Goal: Task Accomplishment & Management: Manage account settings

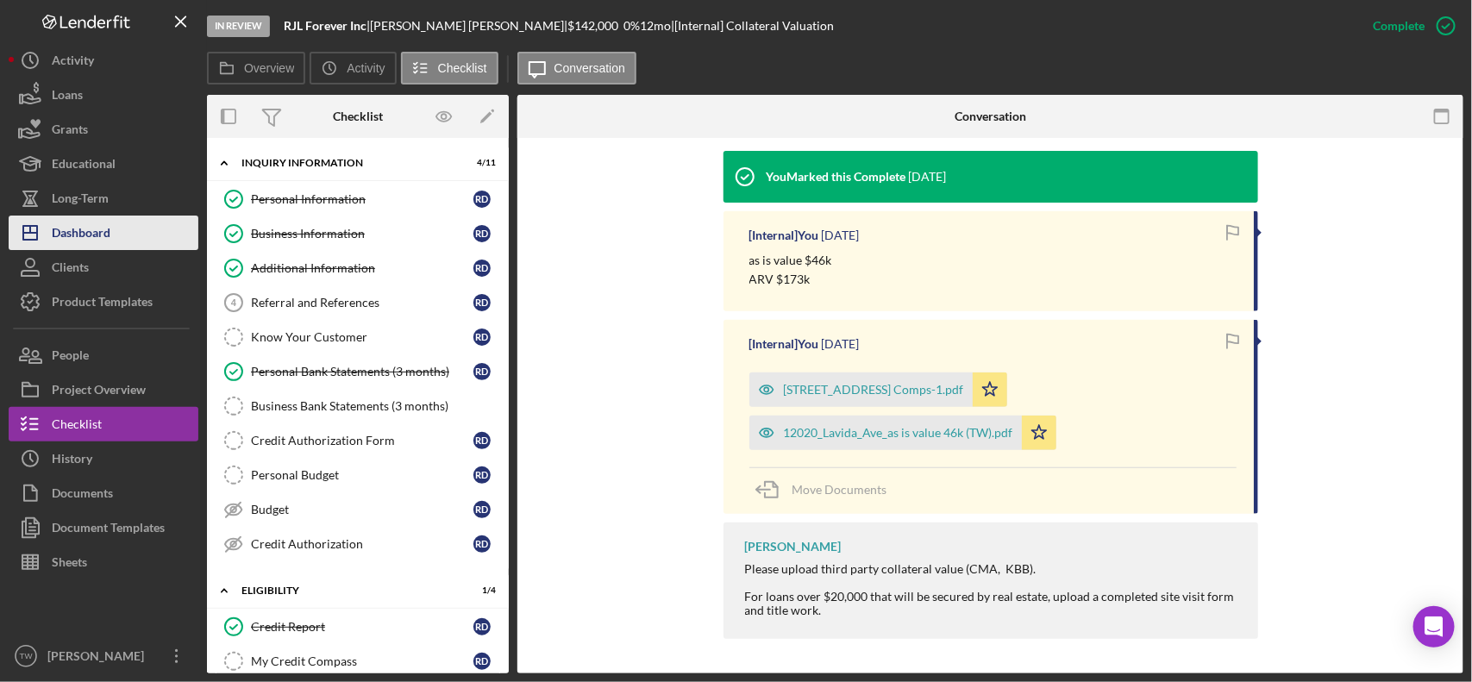
click at [126, 239] on button "Icon/Dashboard Dashboard" at bounding box center [104, 233] width 190 height 35
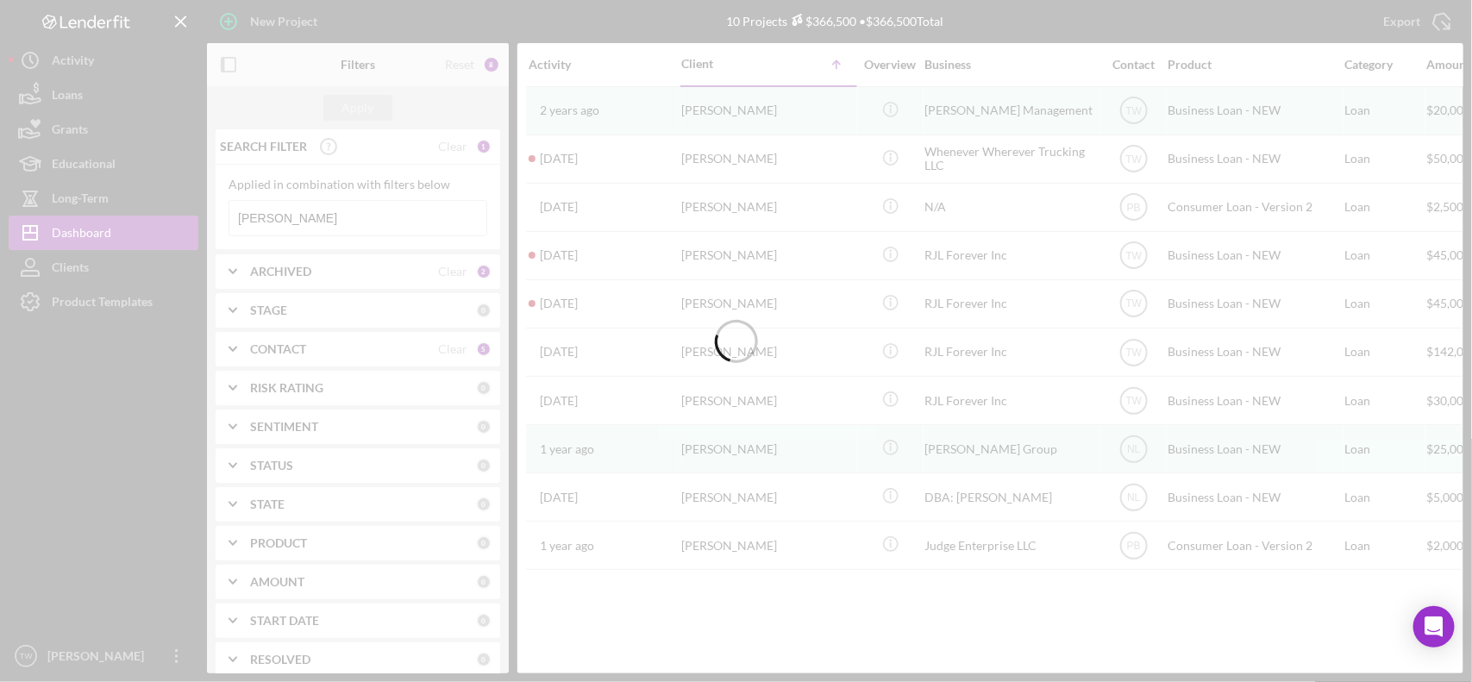
click at [328, 229] on div at bounding box center [736, 341] width 1472 height 682
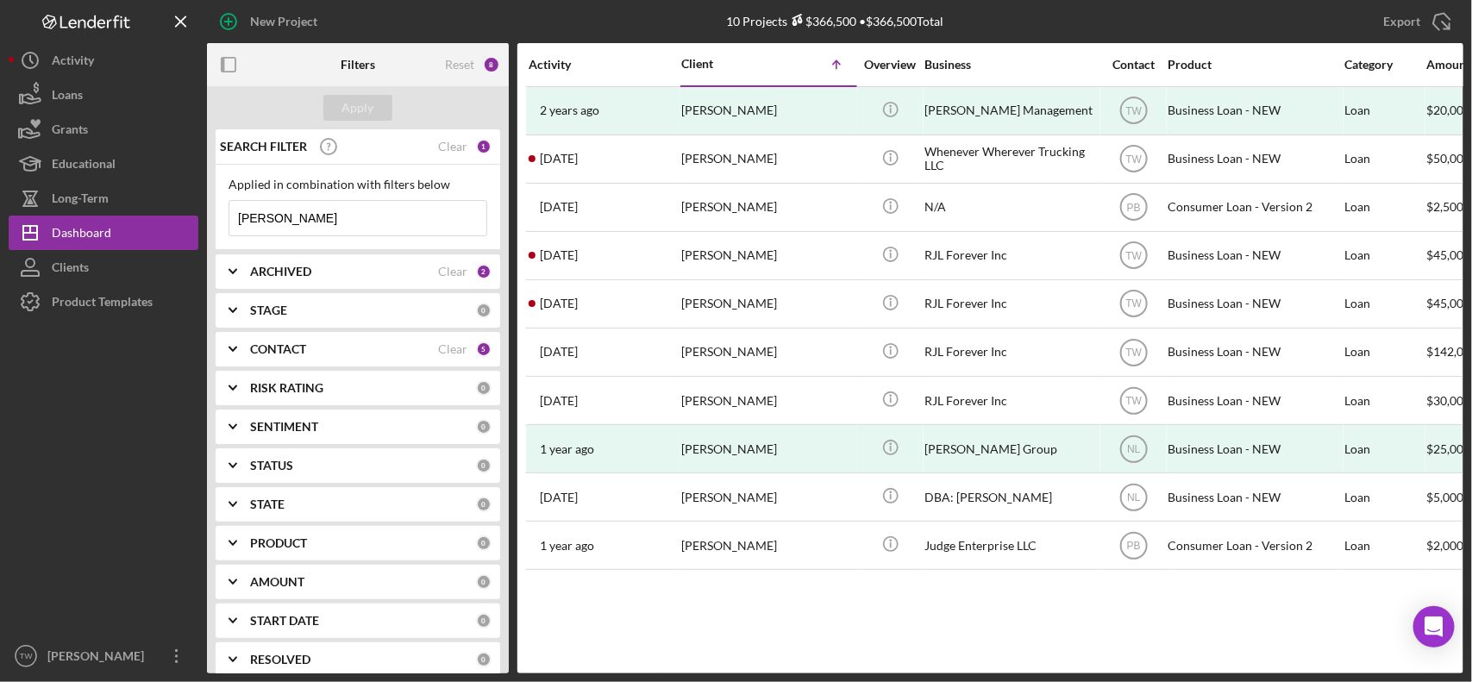
click at [328, 229] on input "[PERSON_NAME]" at bounding box center [357, 218] width 257 height 35
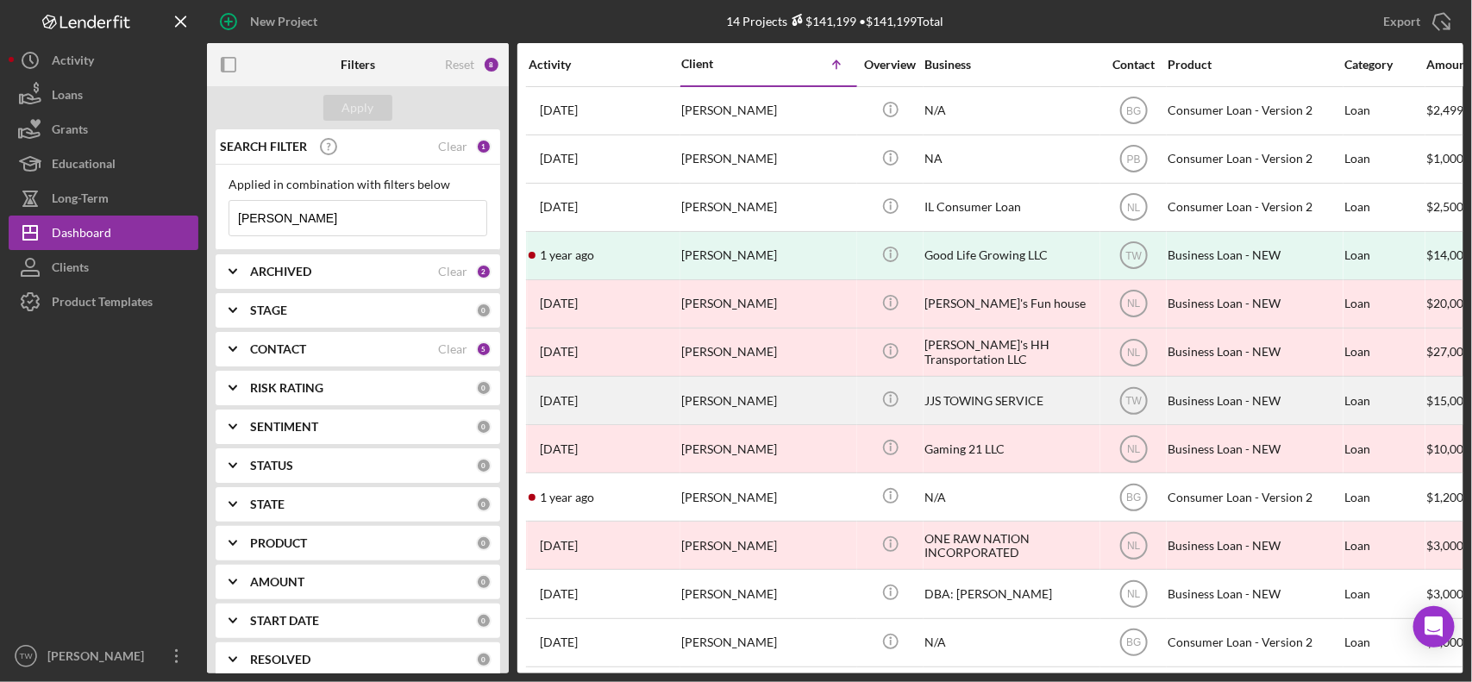
type input "[PERSON_NAME]"
click at [753, 402] on div "[PERSON_NAME]" at bounding box center [767, 401] width 173 height 46
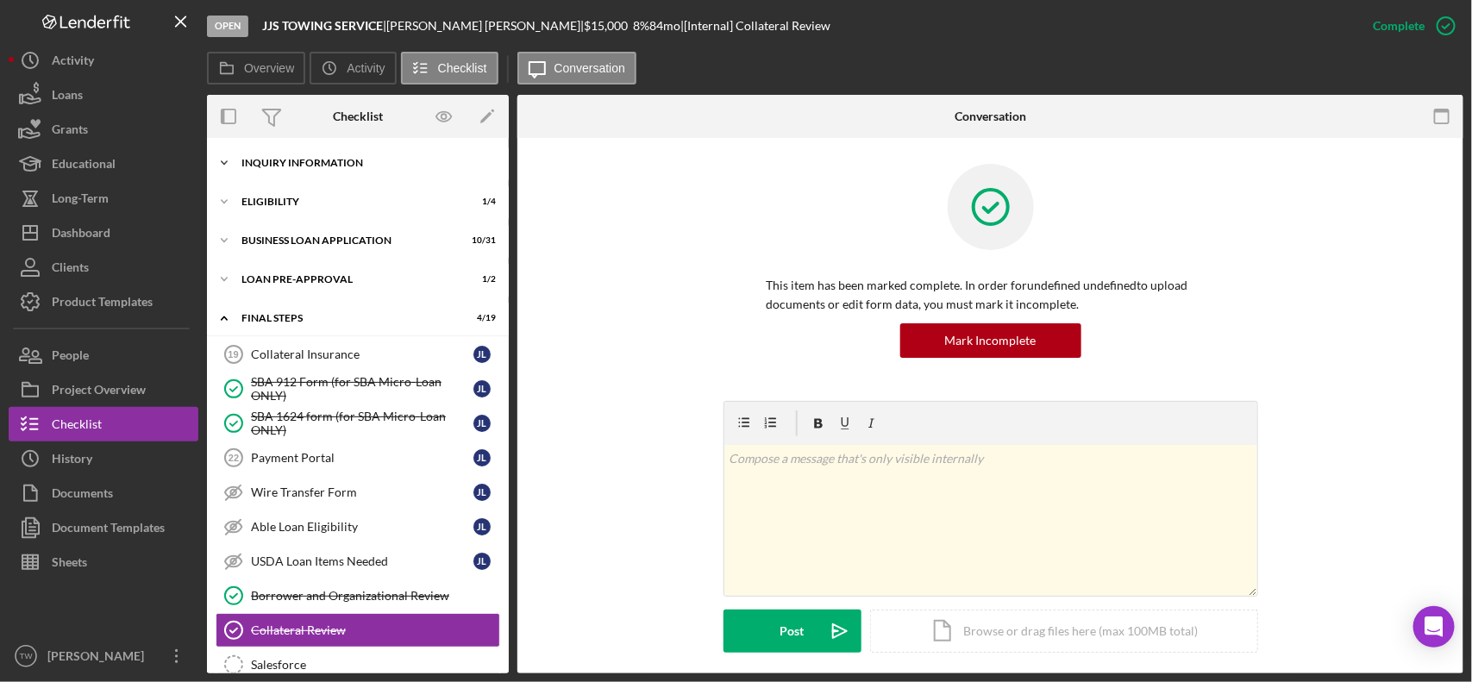
click at [347, 160] on div "INQUIRY INFORMATION" at bounding box center [365, 163] width 246 height 10
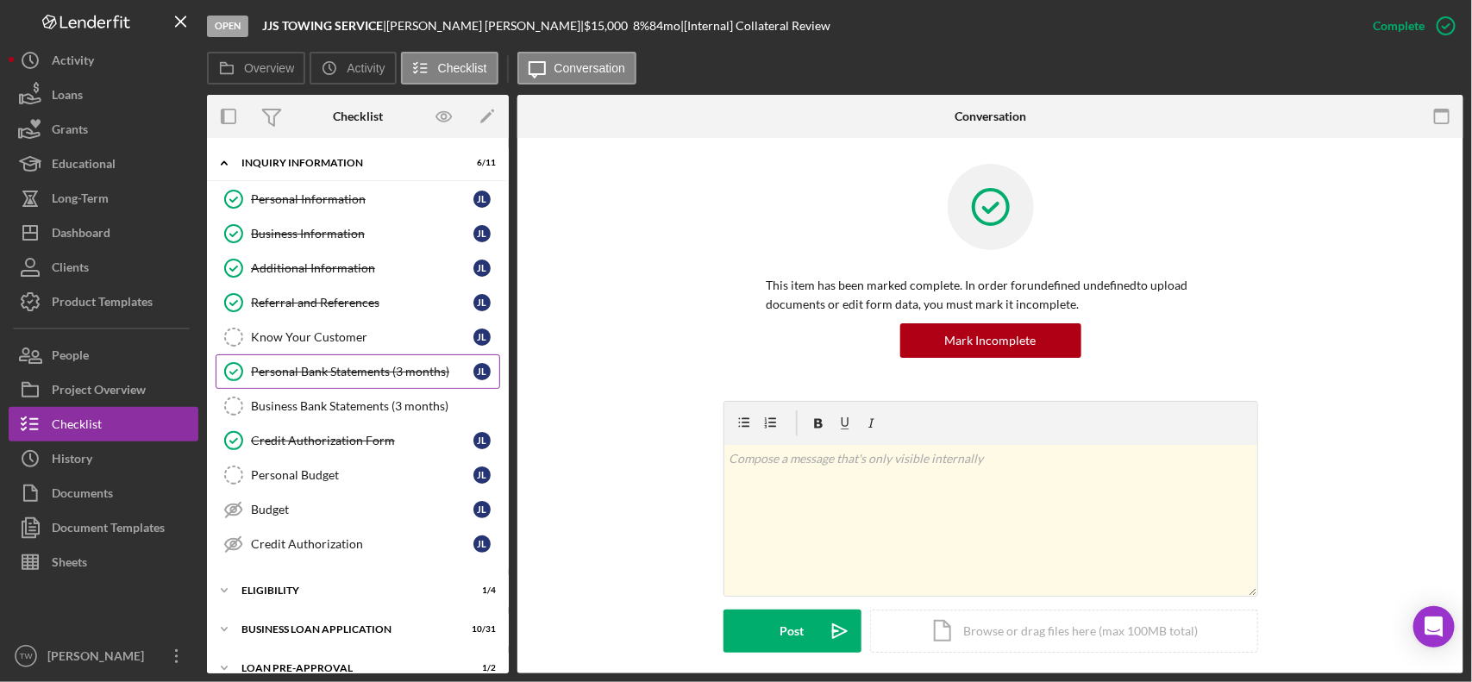
click at [354, 371] on div "Personal Bank Statements (3 months)" at bounding box center [362, 372] width 223 height 14
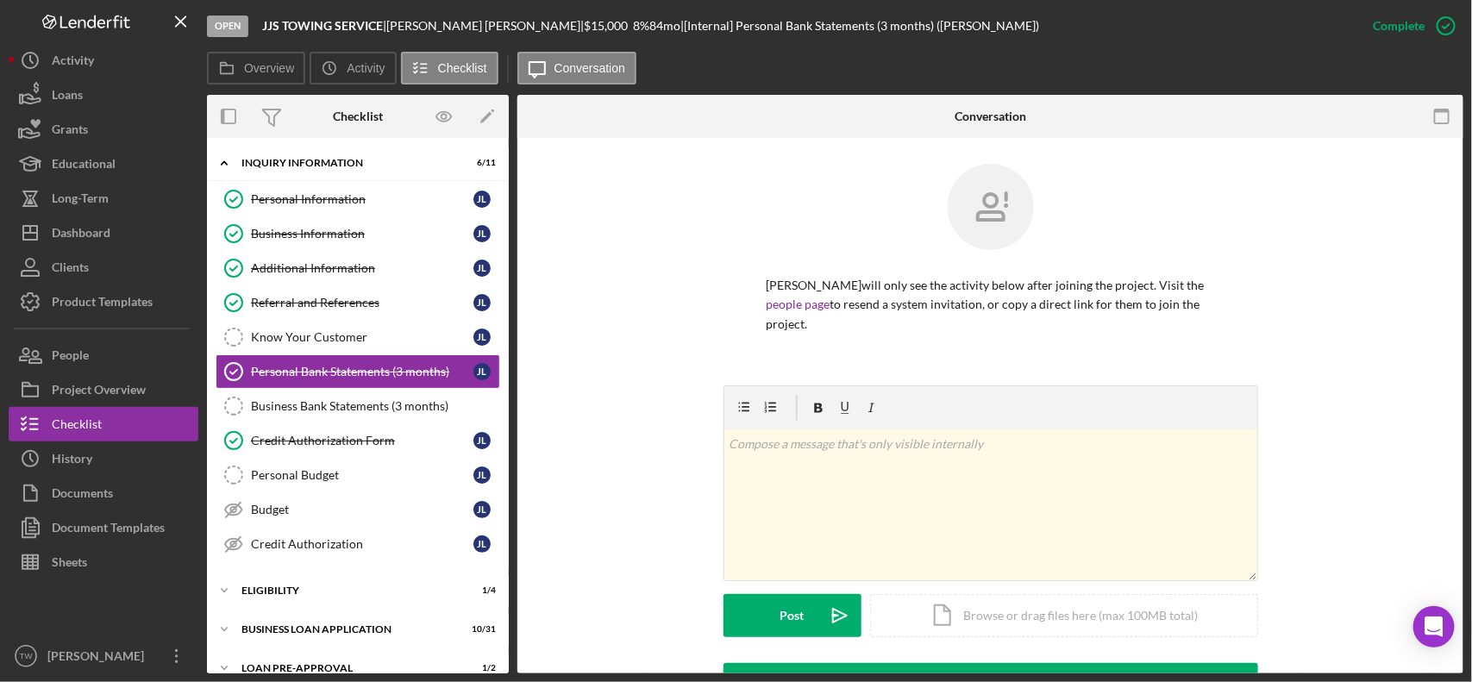
scroll to position [402, 0]
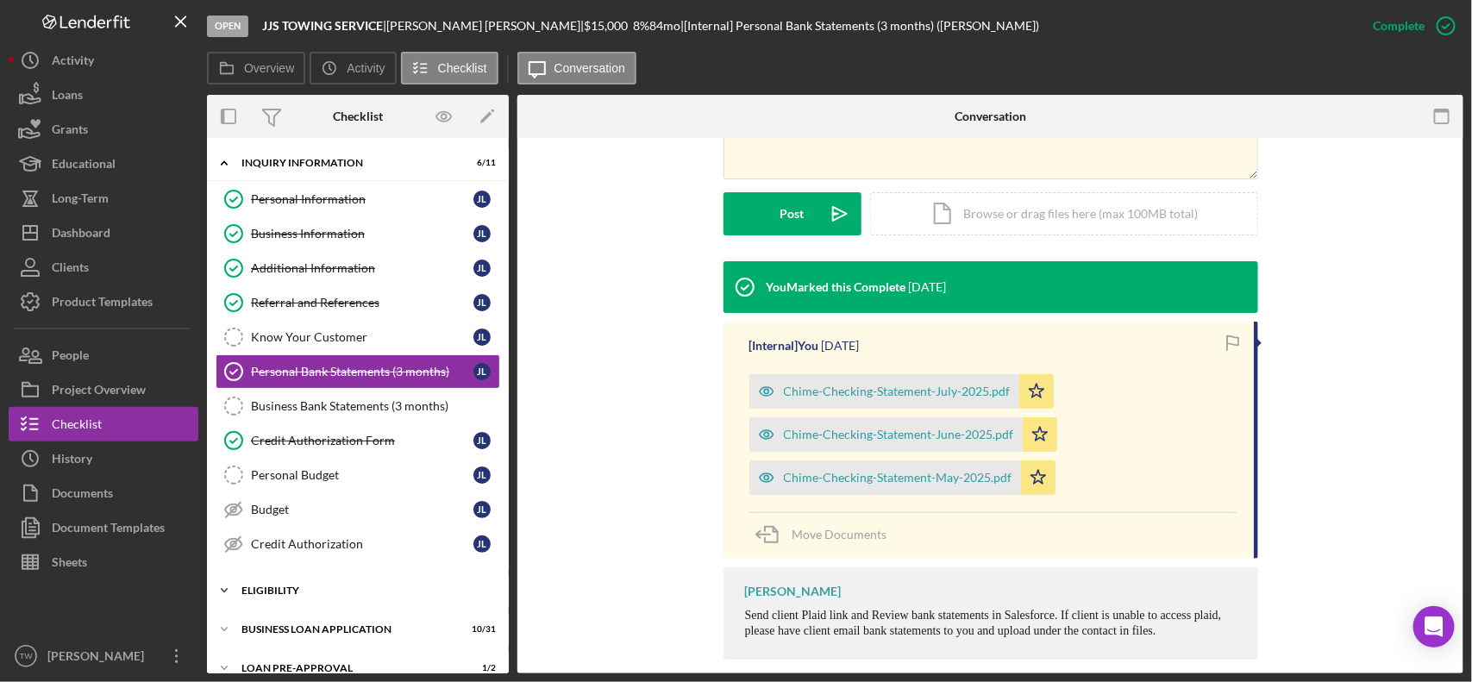
click at [292, 593] on div "ELIGIBILITY" at bounding box center [365, 591] width 246 height 10
click at [294, 623] on link "Credit Report Credit Report [PERSON_NAME]" at bounding box center [358, 627] width 285 height 35
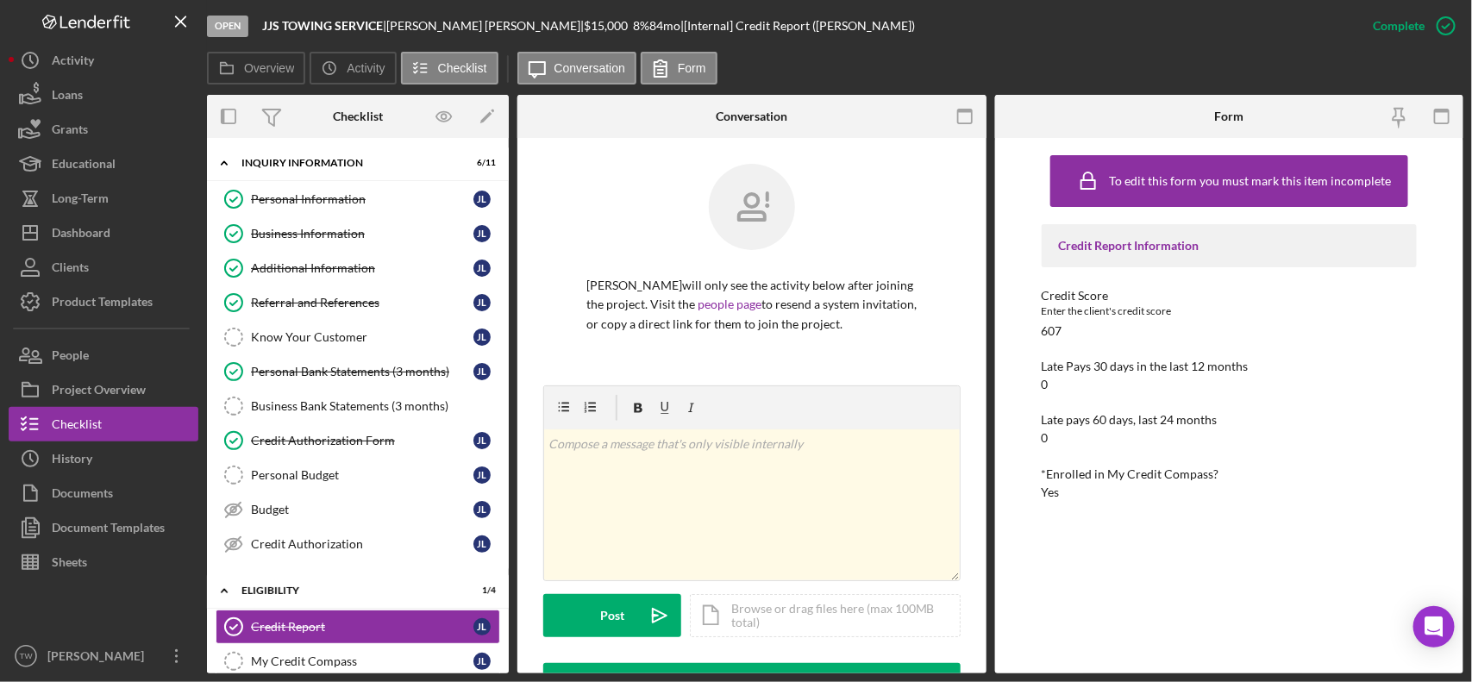
scroll to position [323, 0]
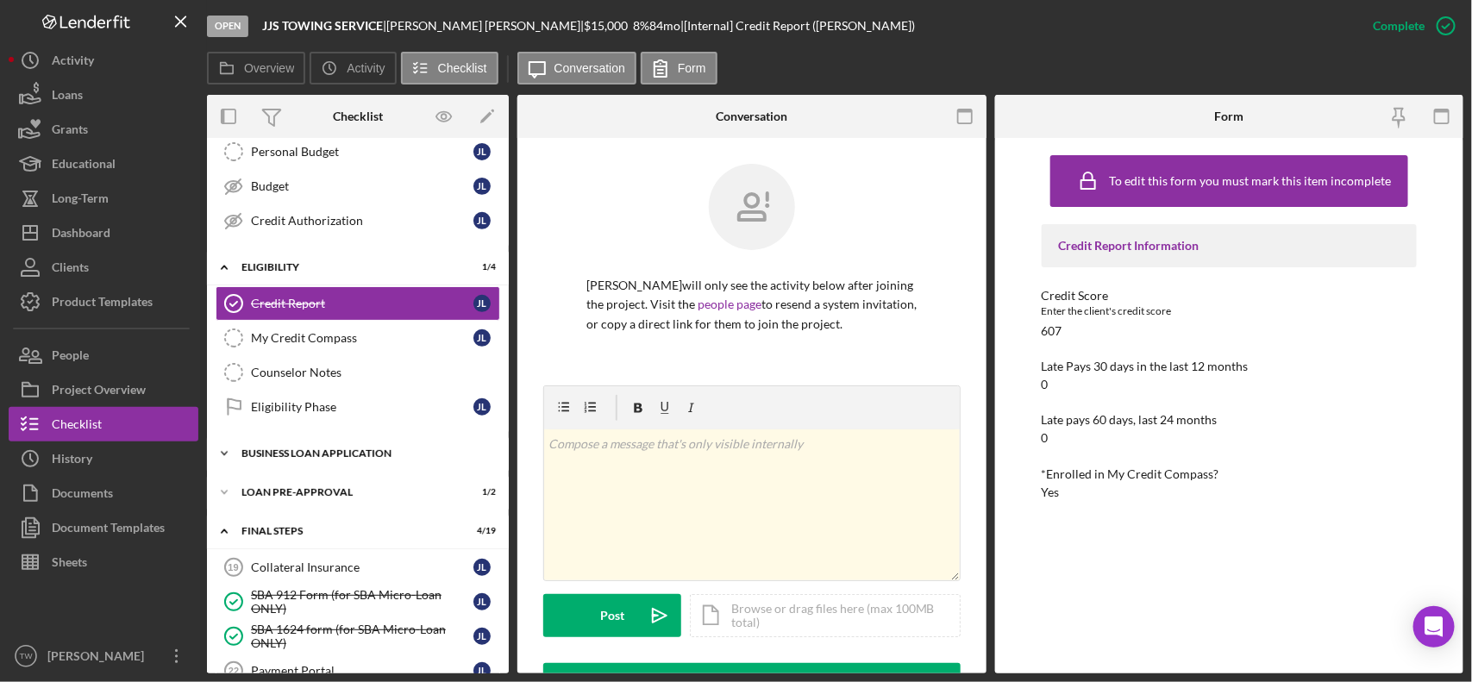
click at [330, 470] on div "Icon/Expander BUSINESS LOAN APPLICATION 10 / 31" at bounding box center [358, 453] width 302 height 35
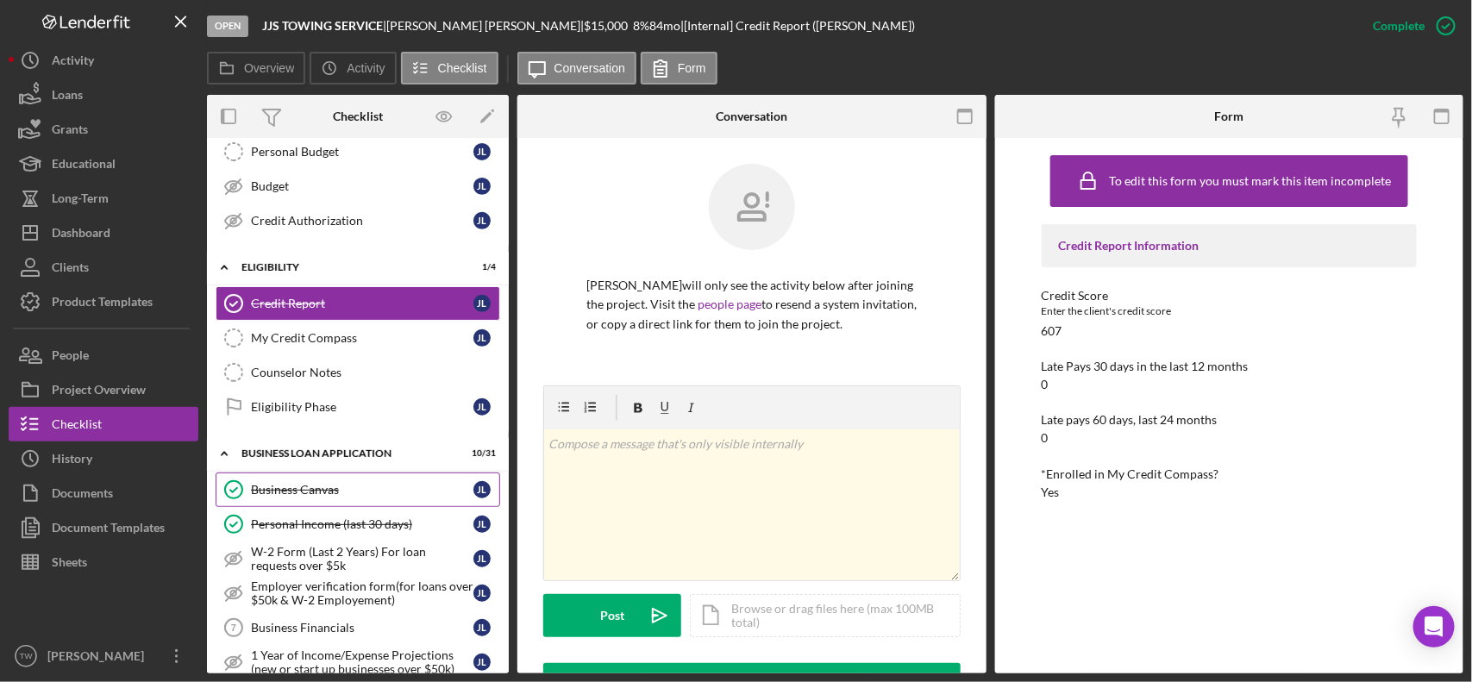
click at [317, 505] on link "Business Canvas Business Canvas [PERSON_NAME]" at bounding box center [358, 490] width 285 height 35
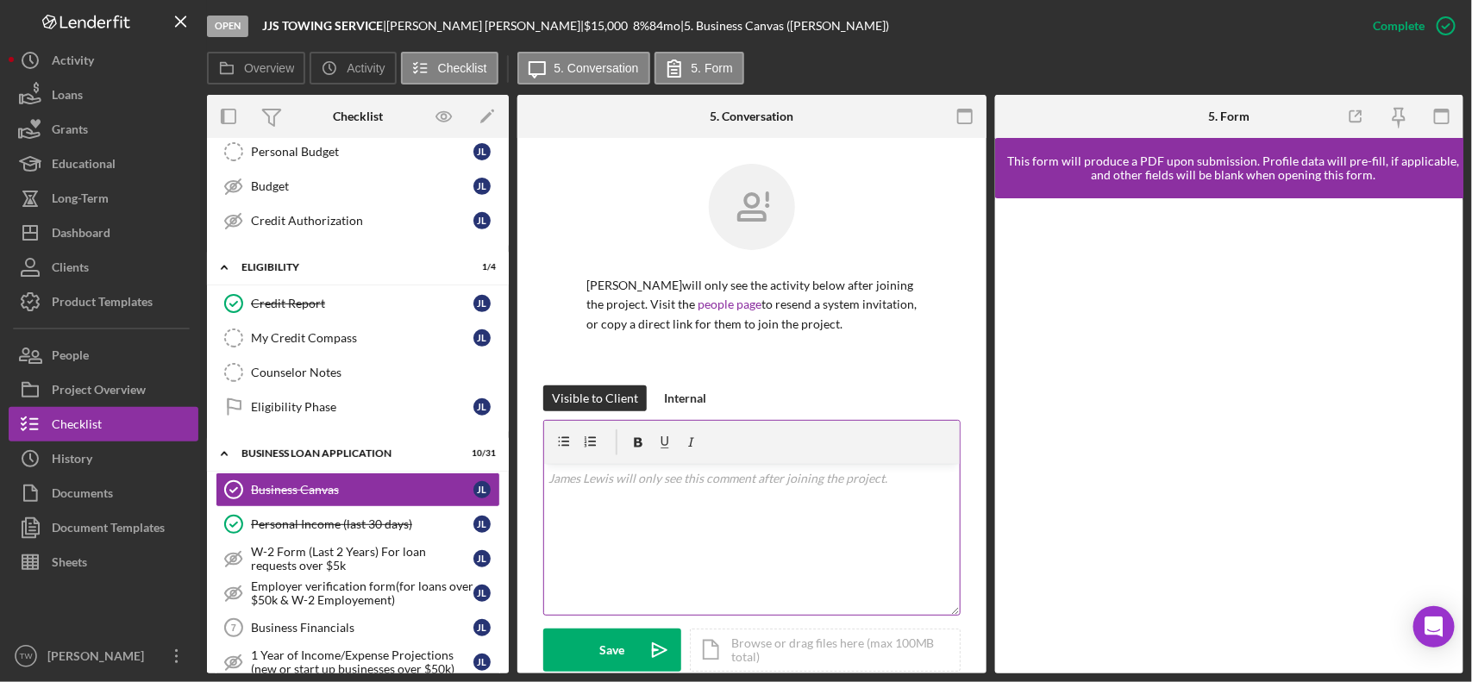
scroll to position [216, 0]
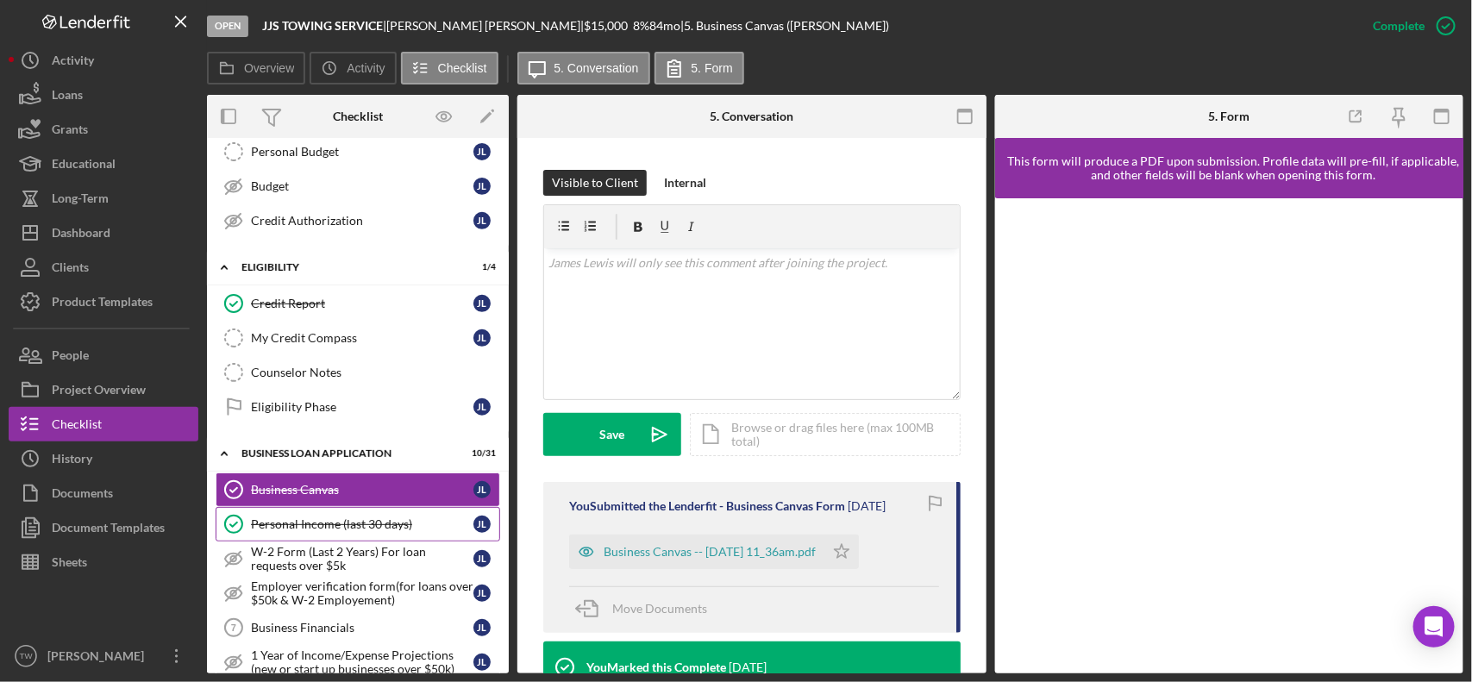
click at [308, 531] on div "Personal Income (last 30 days)" at bounding box center [362, 525] width 223 height 14
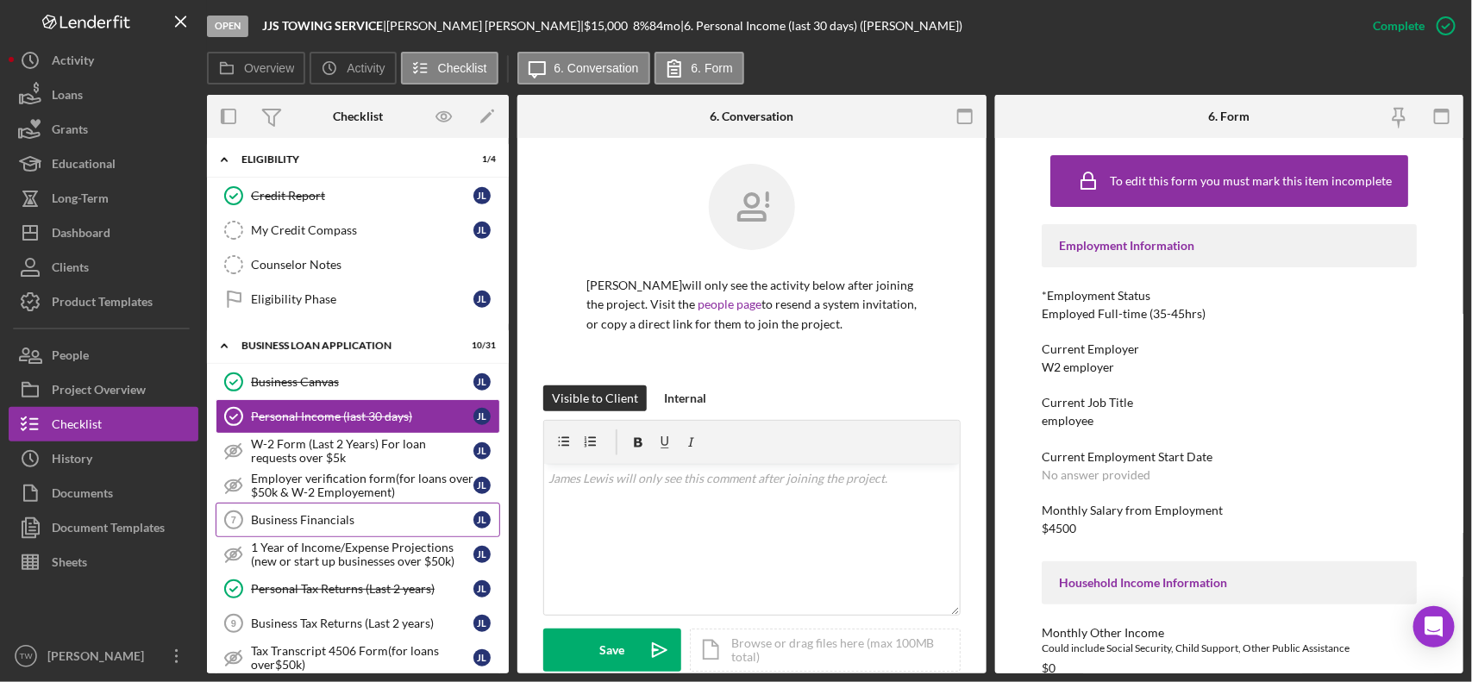
scroll to position [539, 0]
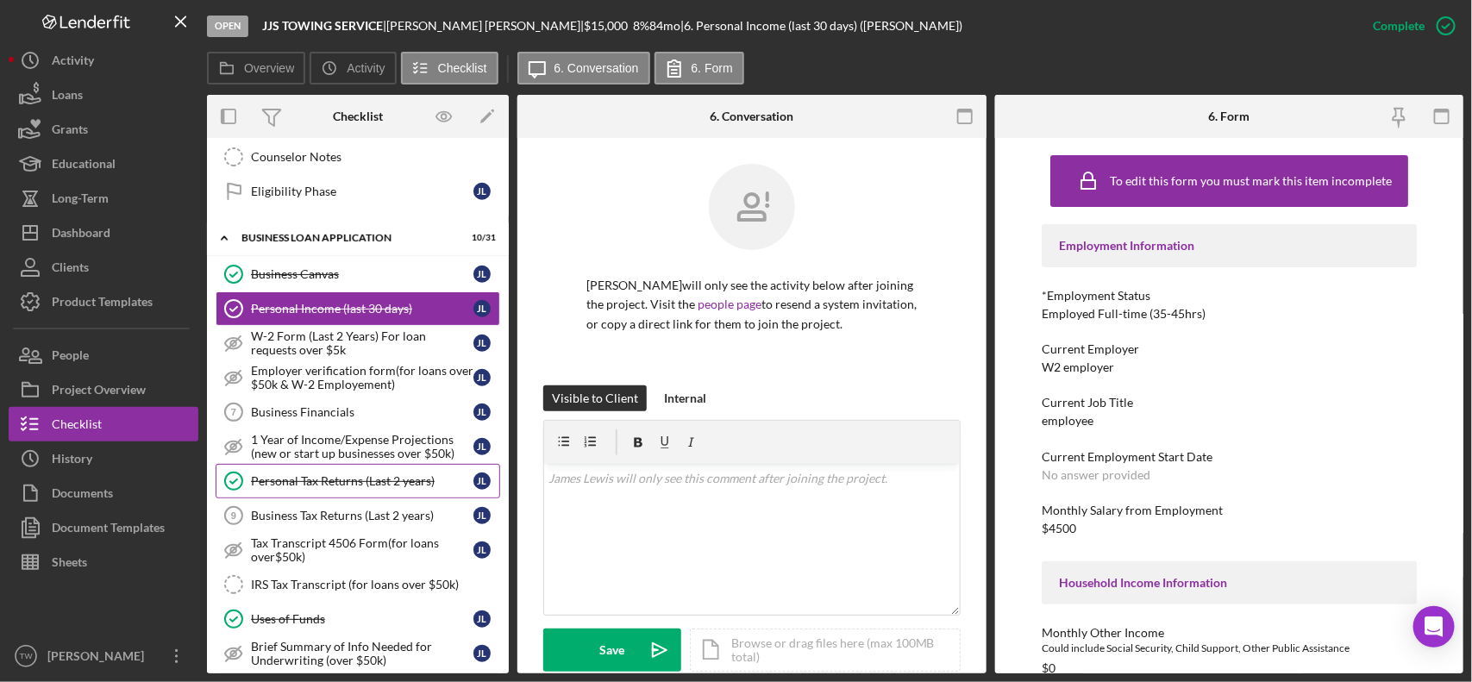
click at [328, 499] on link "Personal Tax Returns (Last 2 years) Personal Tax Returns (Last 2 years) [PERSON…" at bounding box center [358, 481] width 285 height 35
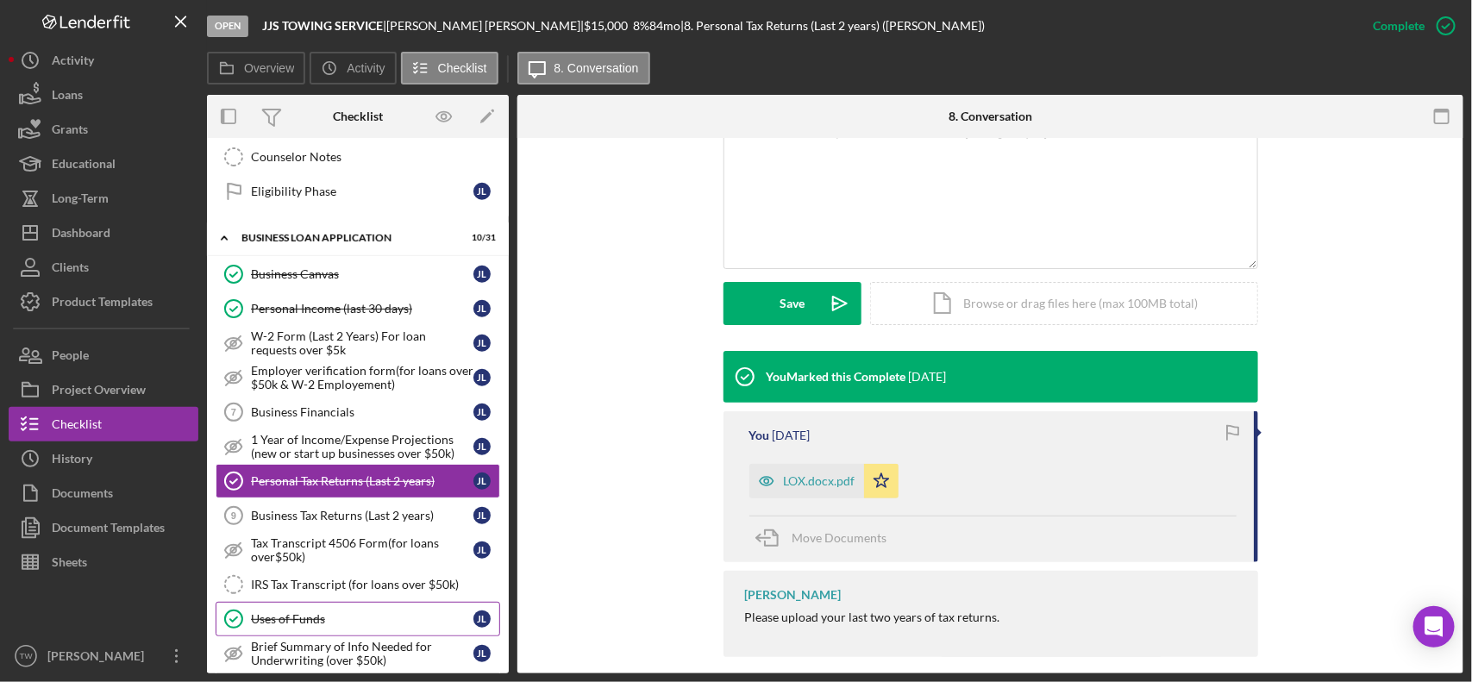
scroll to position [647, 0]
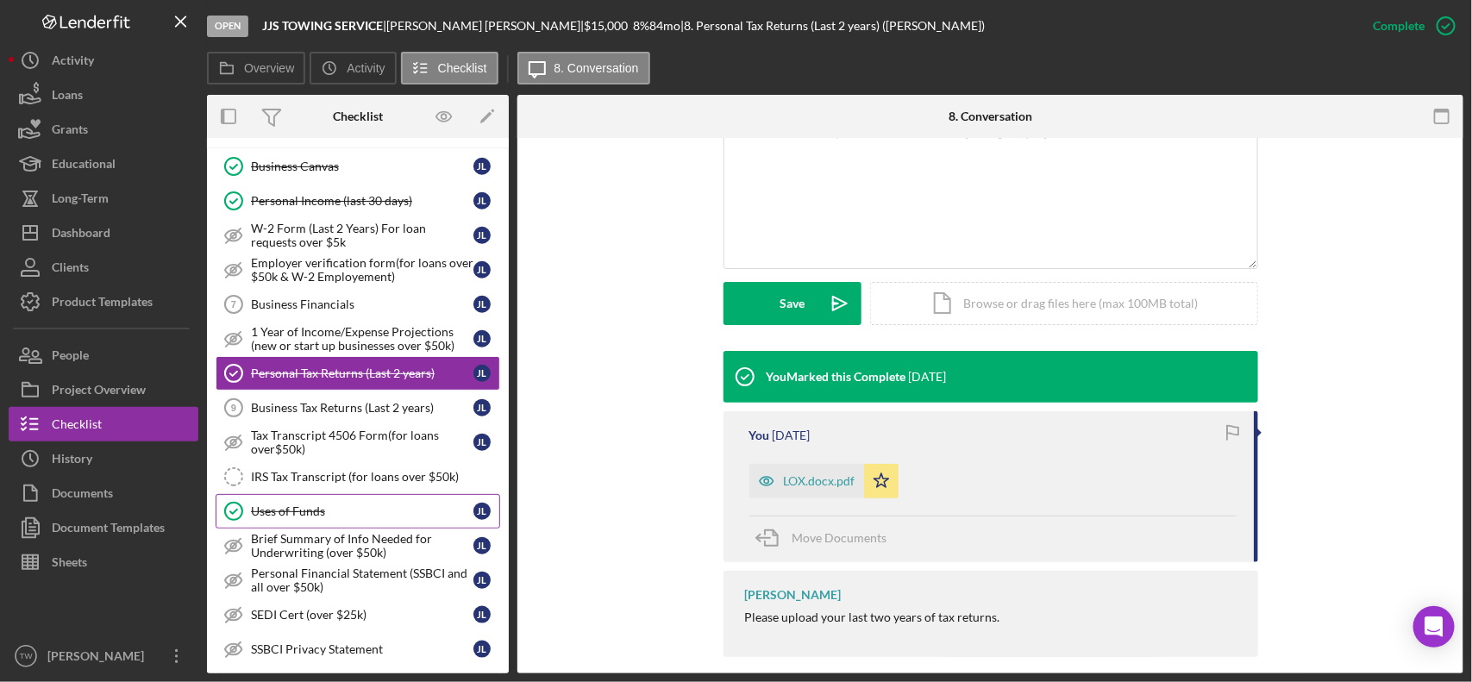
click at [349, 518] on div "Uses of Funds" at bounding box center [362, 512] width 223 height 14
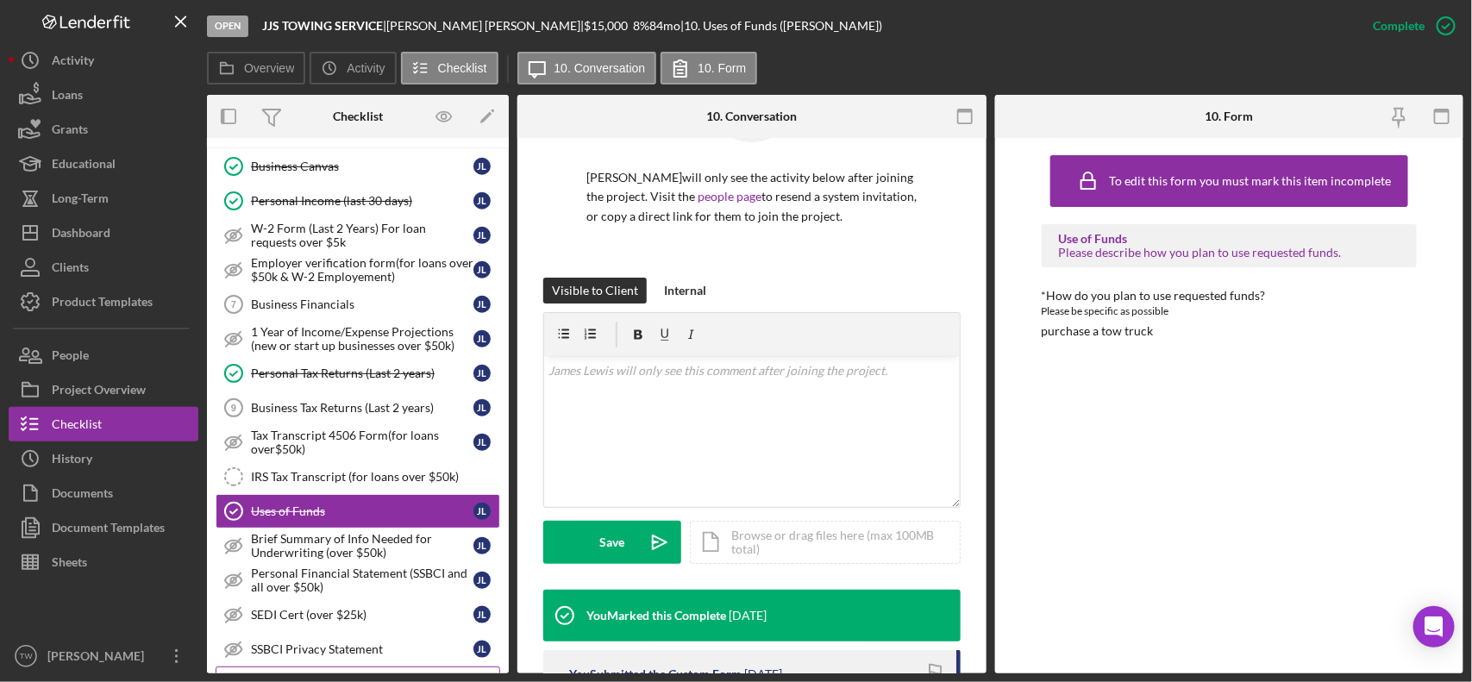
scroll to position [863, 0]
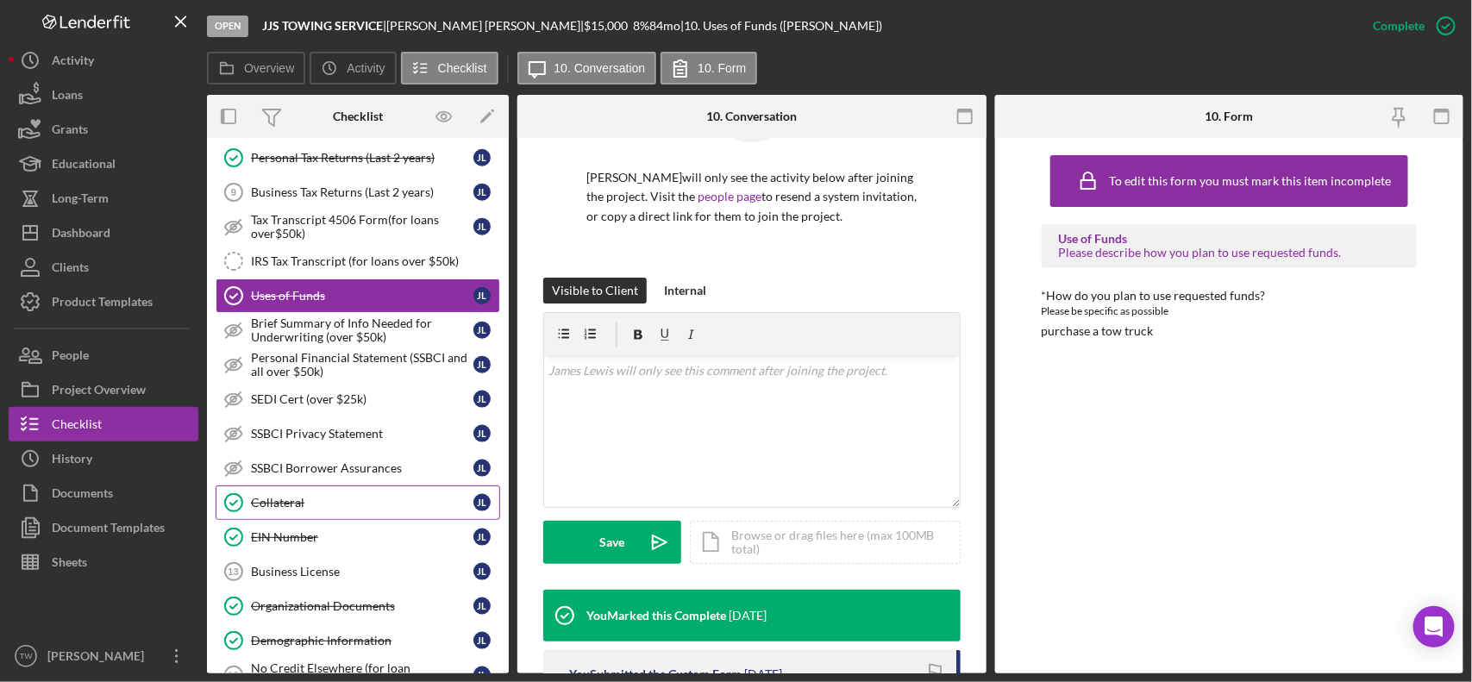
click at [302, 520] on link "Collateral Collateral [PERSON_NAME]" at bounding box center [358, 503] width 285 height 35
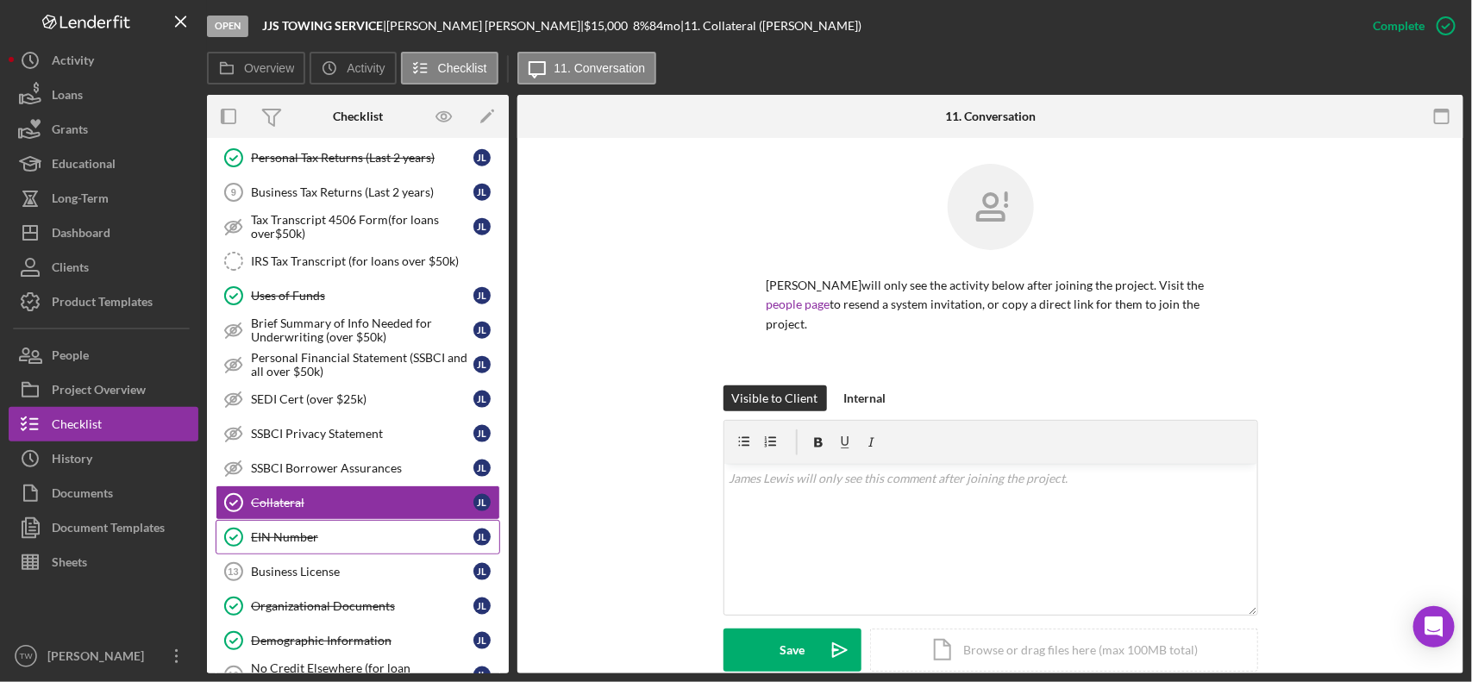
click at [299, 544] on div "EIN Number" at bounding box center [362, 537] width 223 height 14
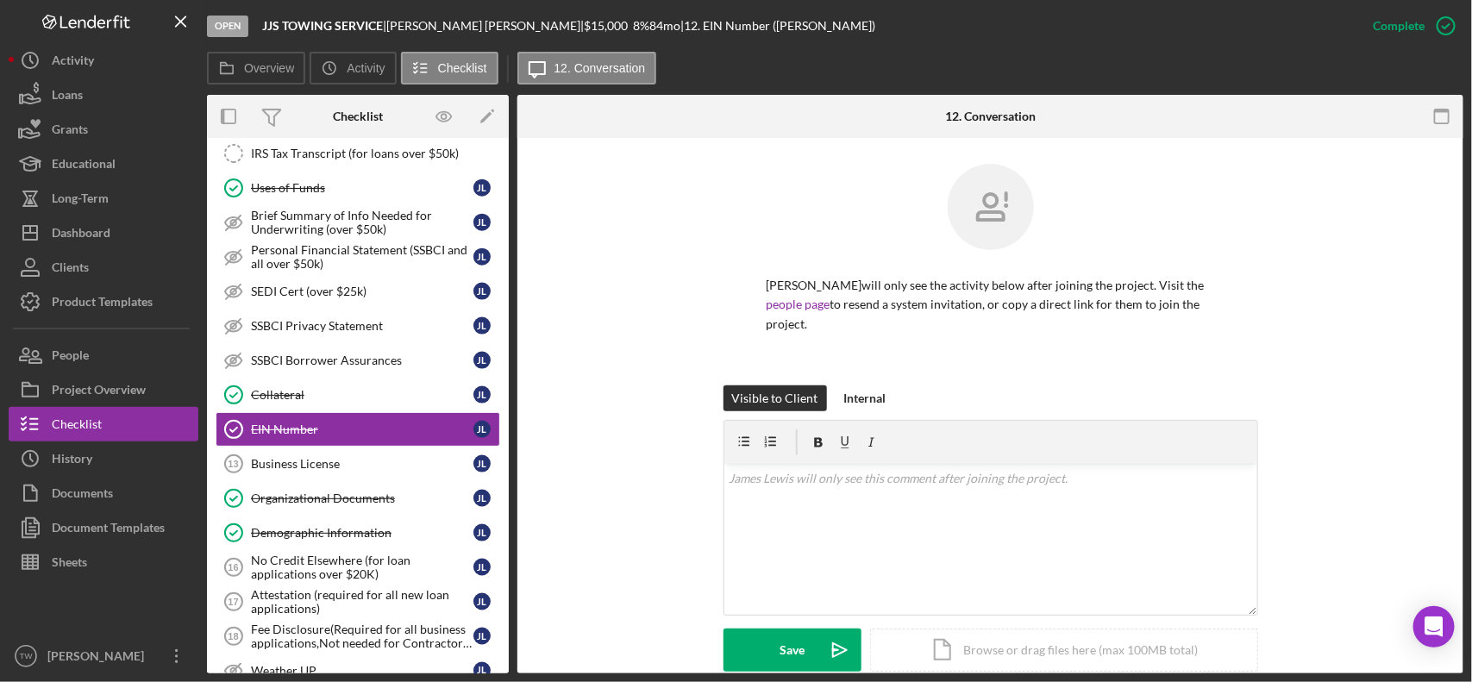
scroll to position [216, 0]
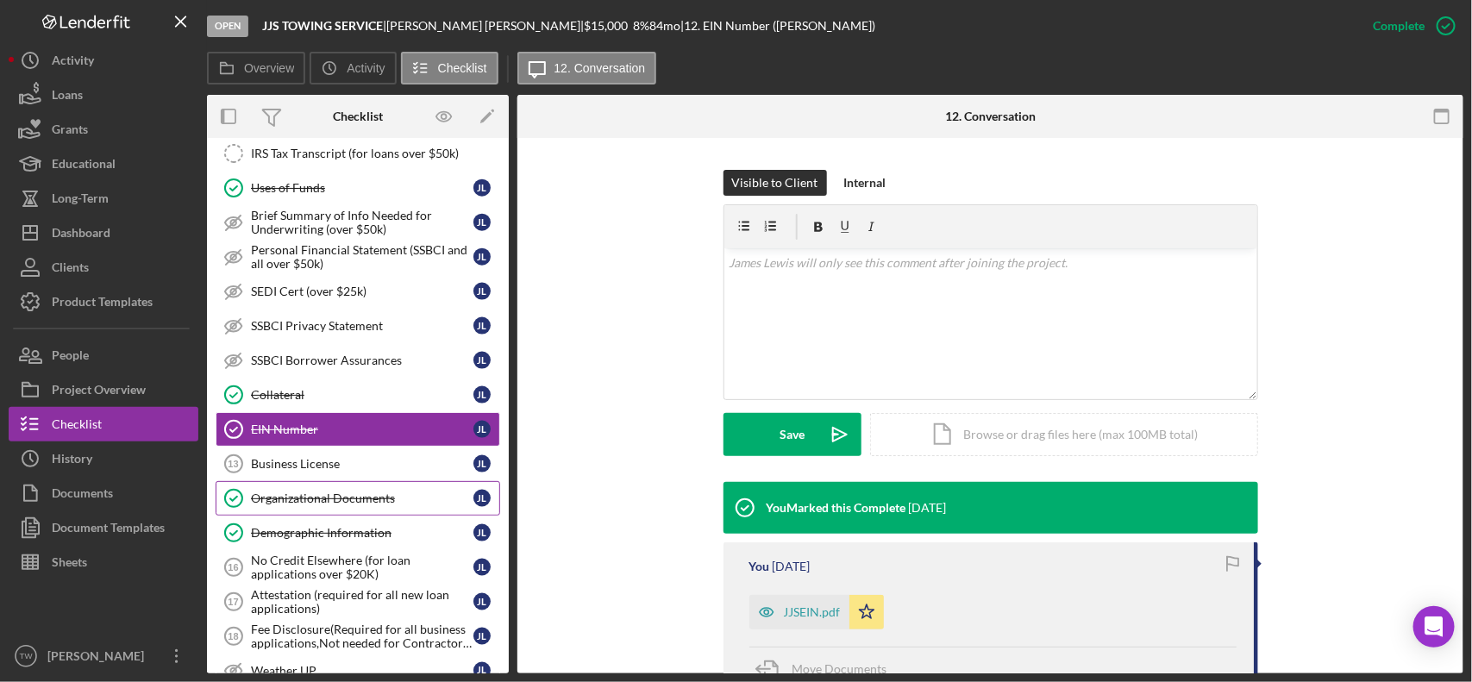
click at [348, 505] on div "Organizational Documents" at bounding box center [362, 499] width 223 height 14
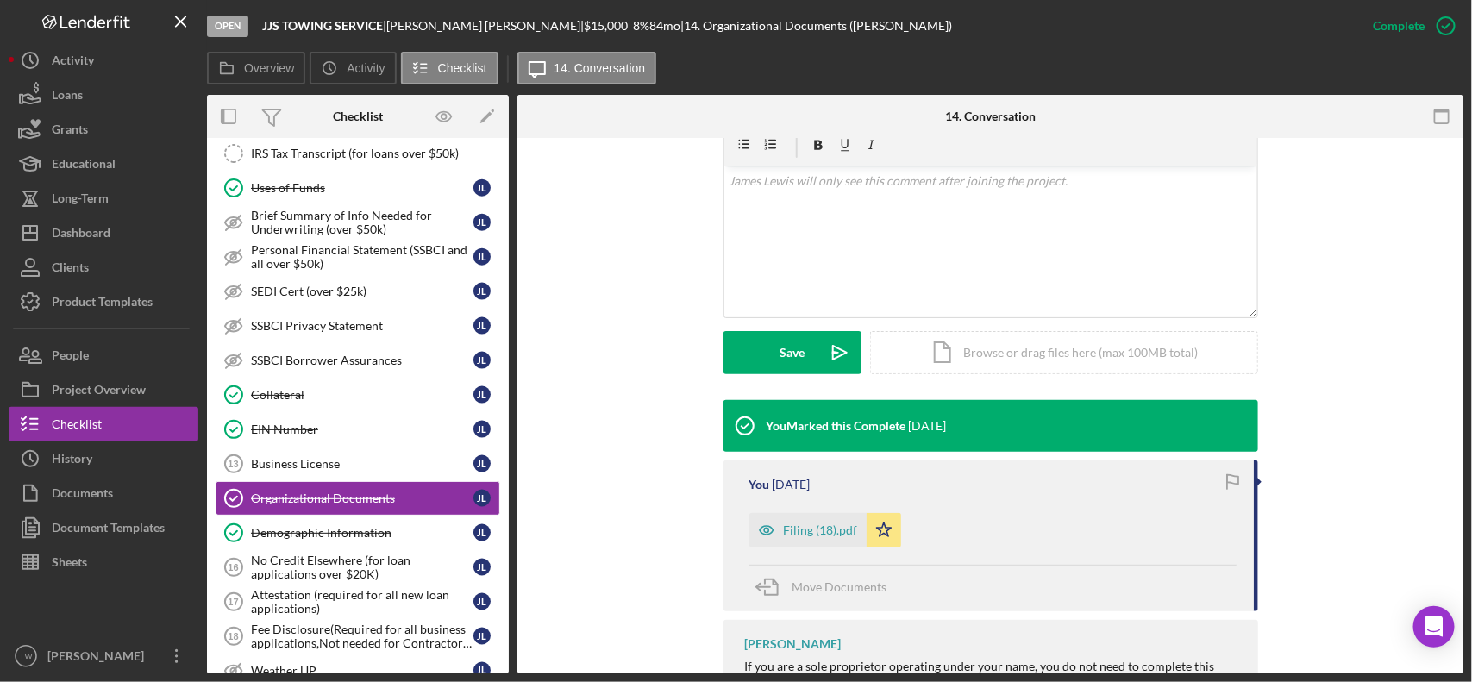
scroll to position [1186, 0]
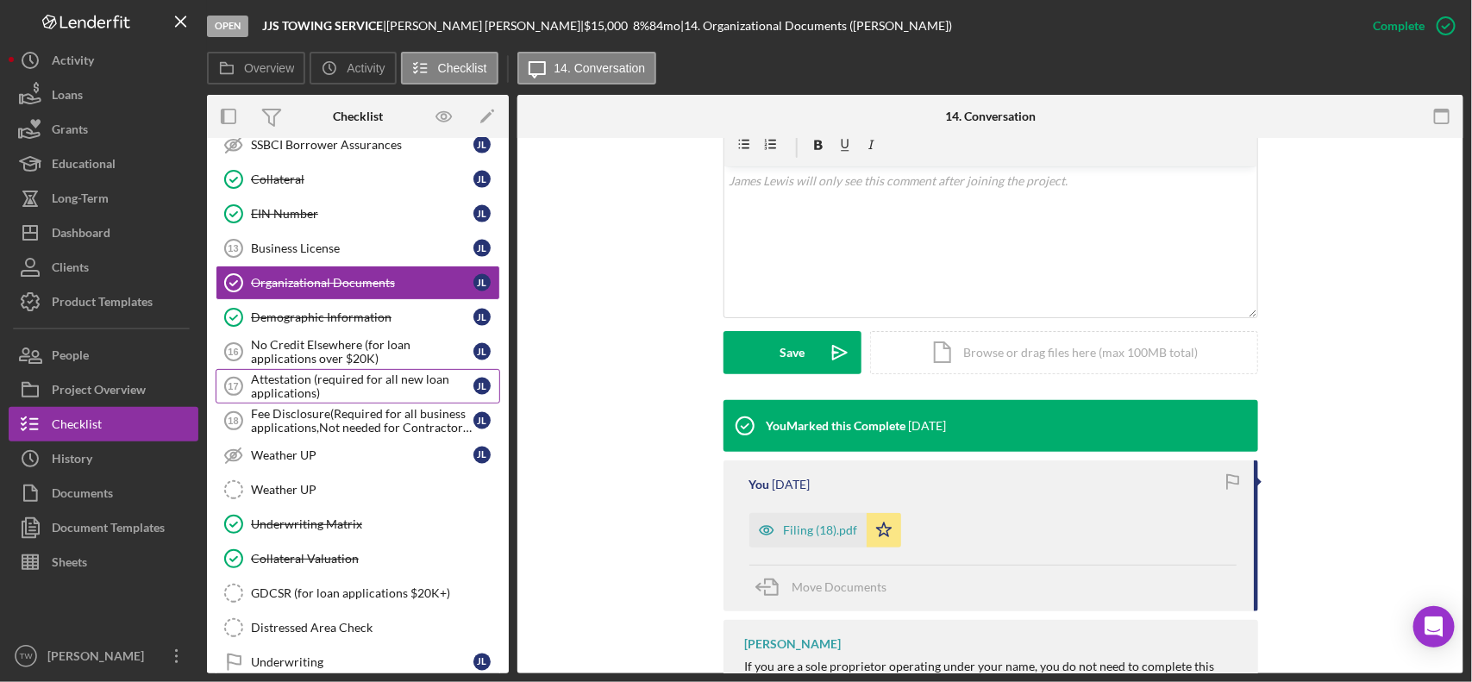
click at [333, 397] on div "Attestation (required for all new loan applications)" at bounding box center [362, 387] width 223 height 28
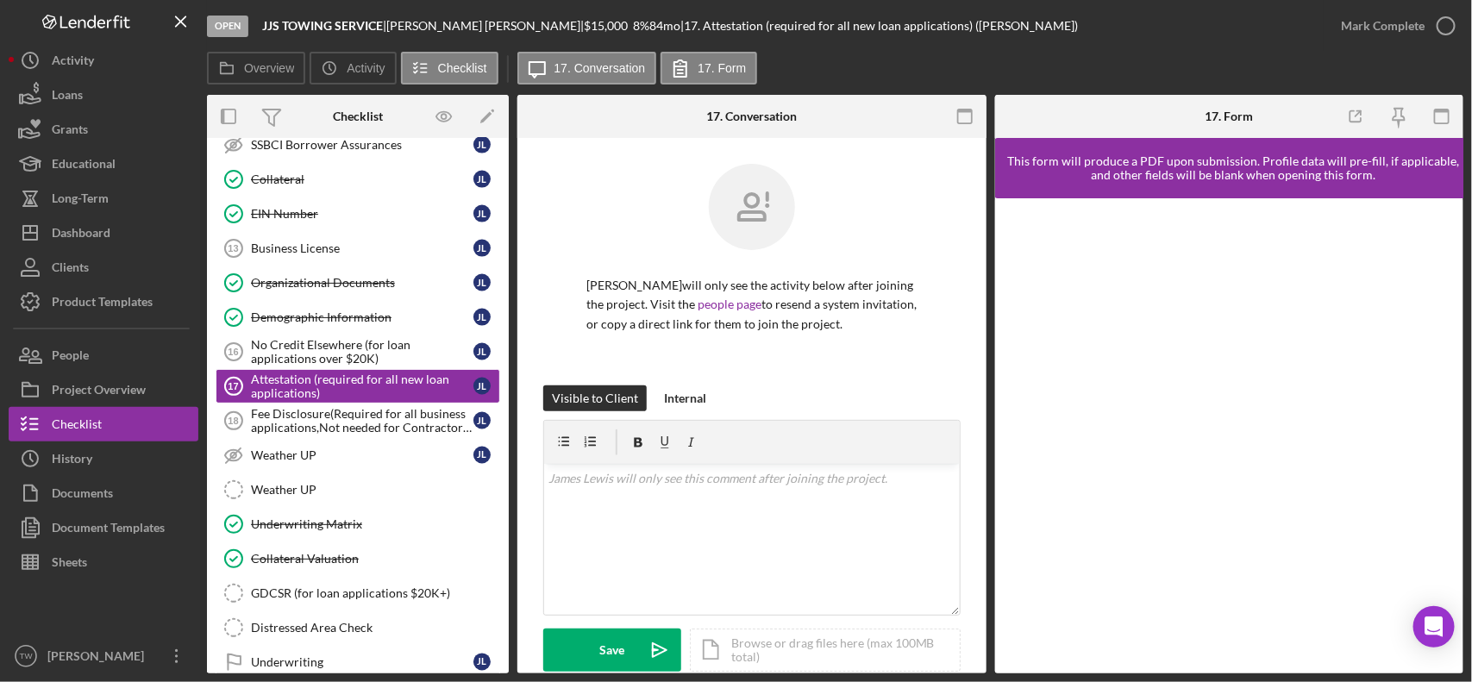
scroll to position [108, 0]
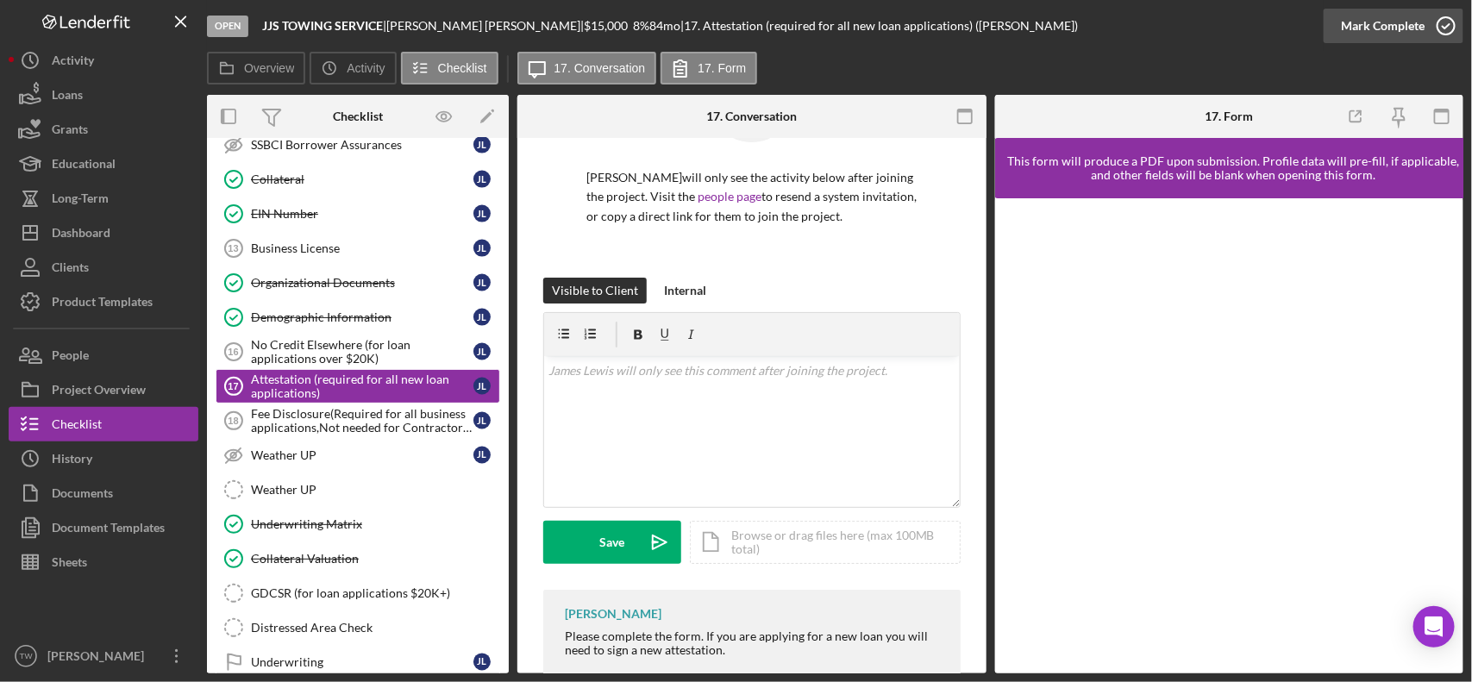
click at [1396, 37] on div "Mark Complete" at bounding box center [1383, 26] width 84 height 35
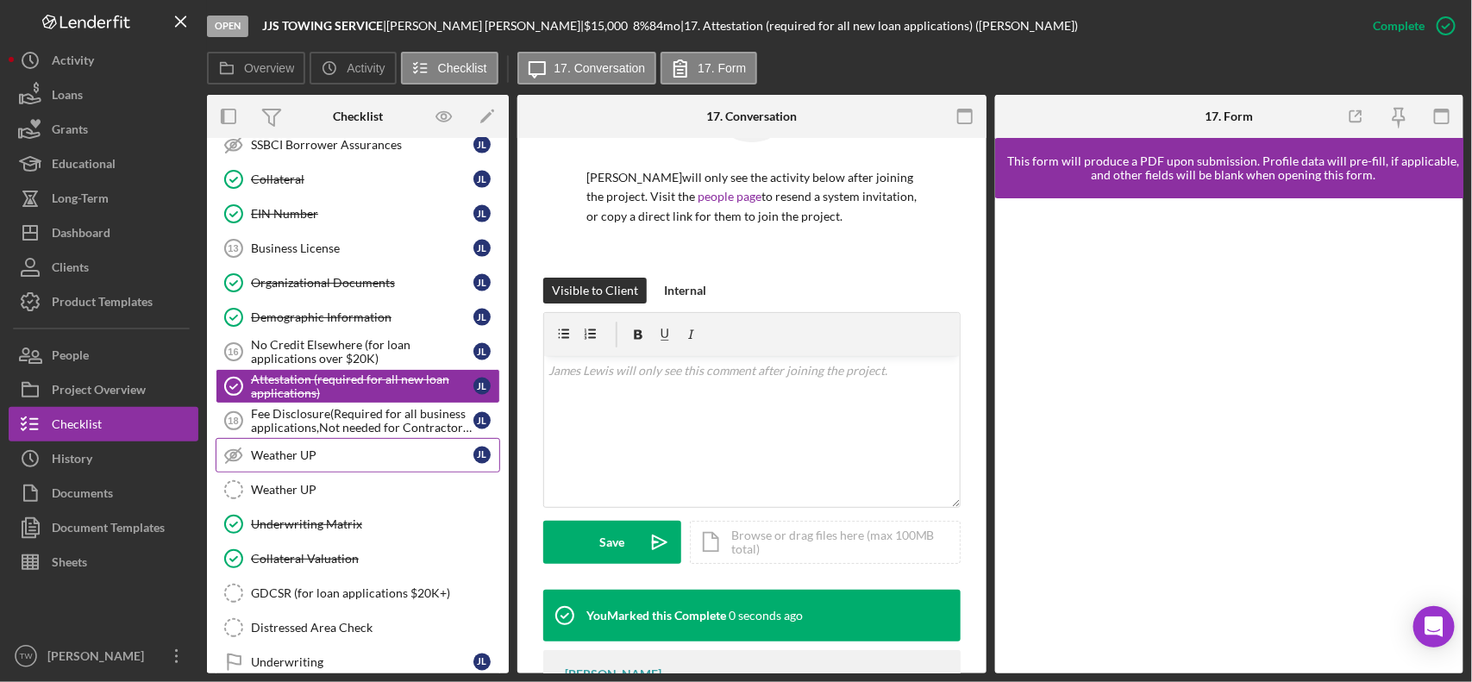
scroll to position [1294, 0]
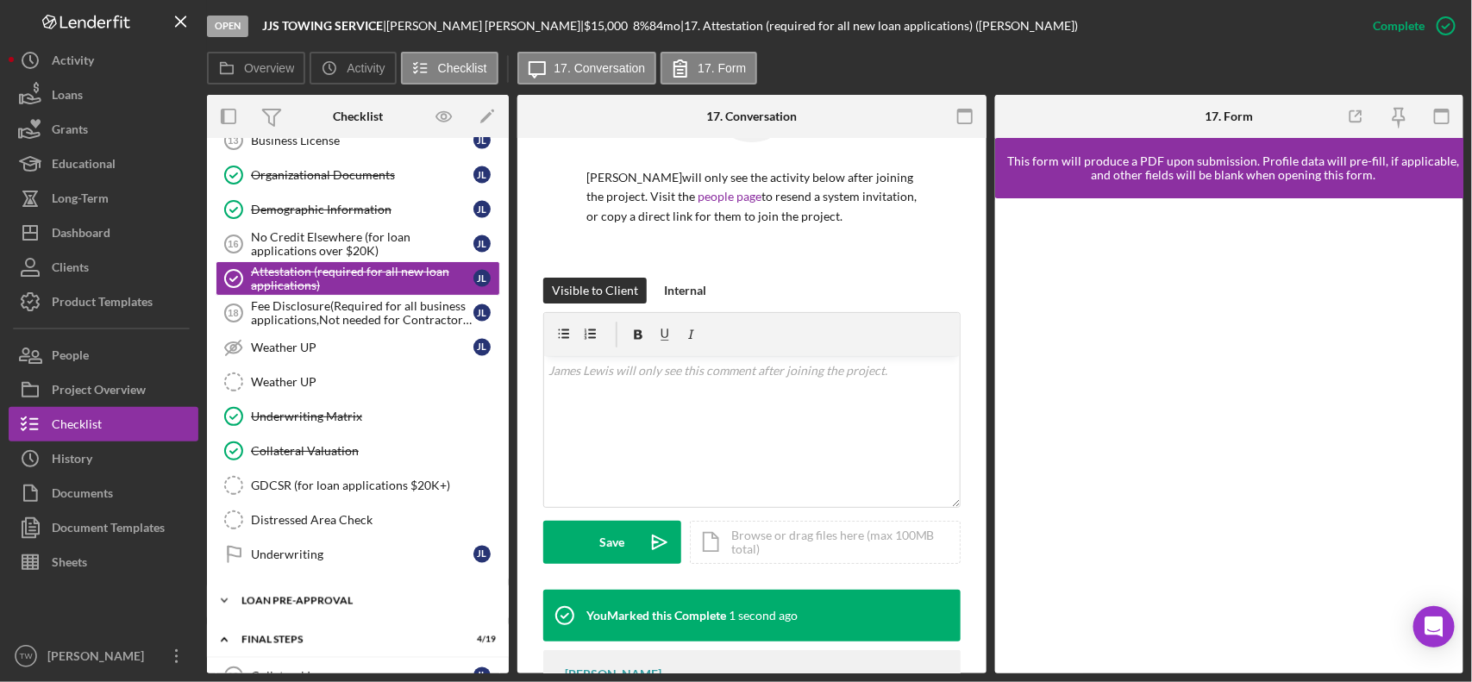
click at [319, 606] on div "LOAN PRE-APPROVAL" at bounding box center [365, 601] width 246 height 10
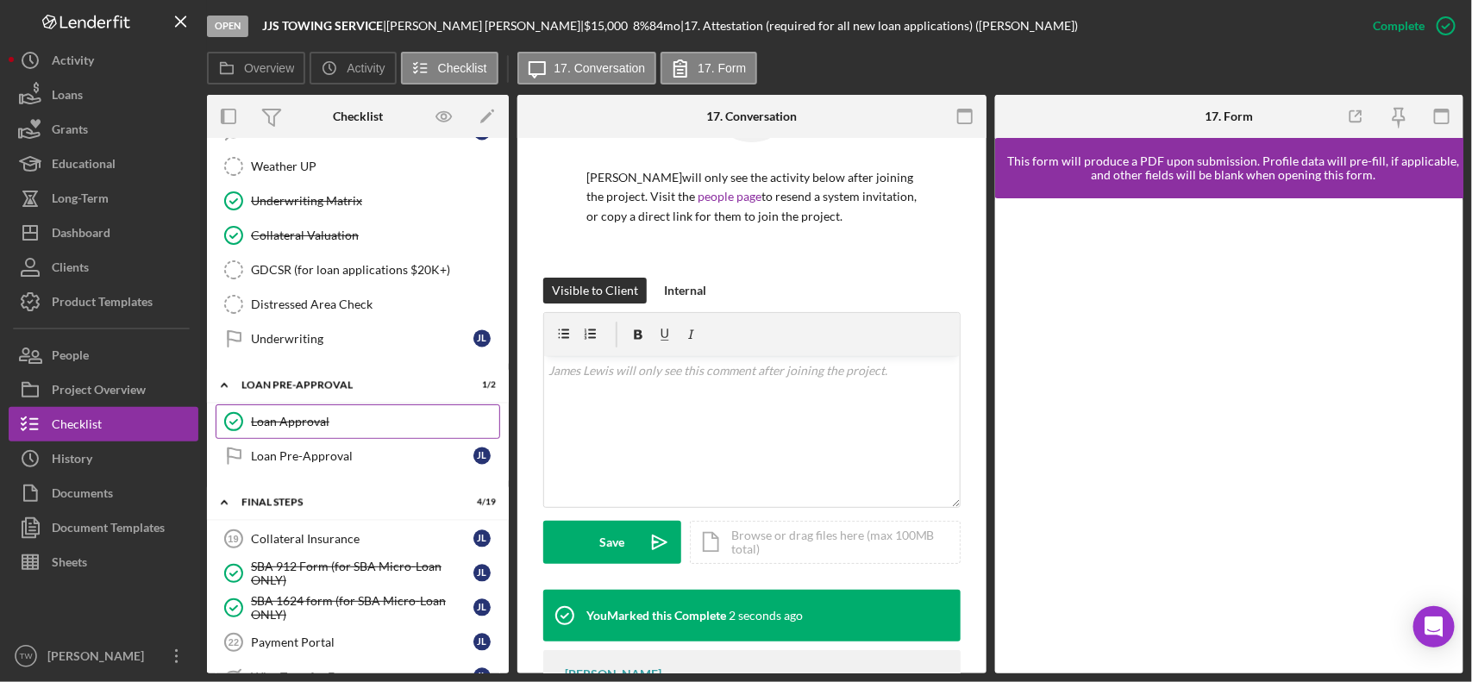
click at [279, 429] on div "Loan Approval" at bounding box center [375, 422] width 248 height 14
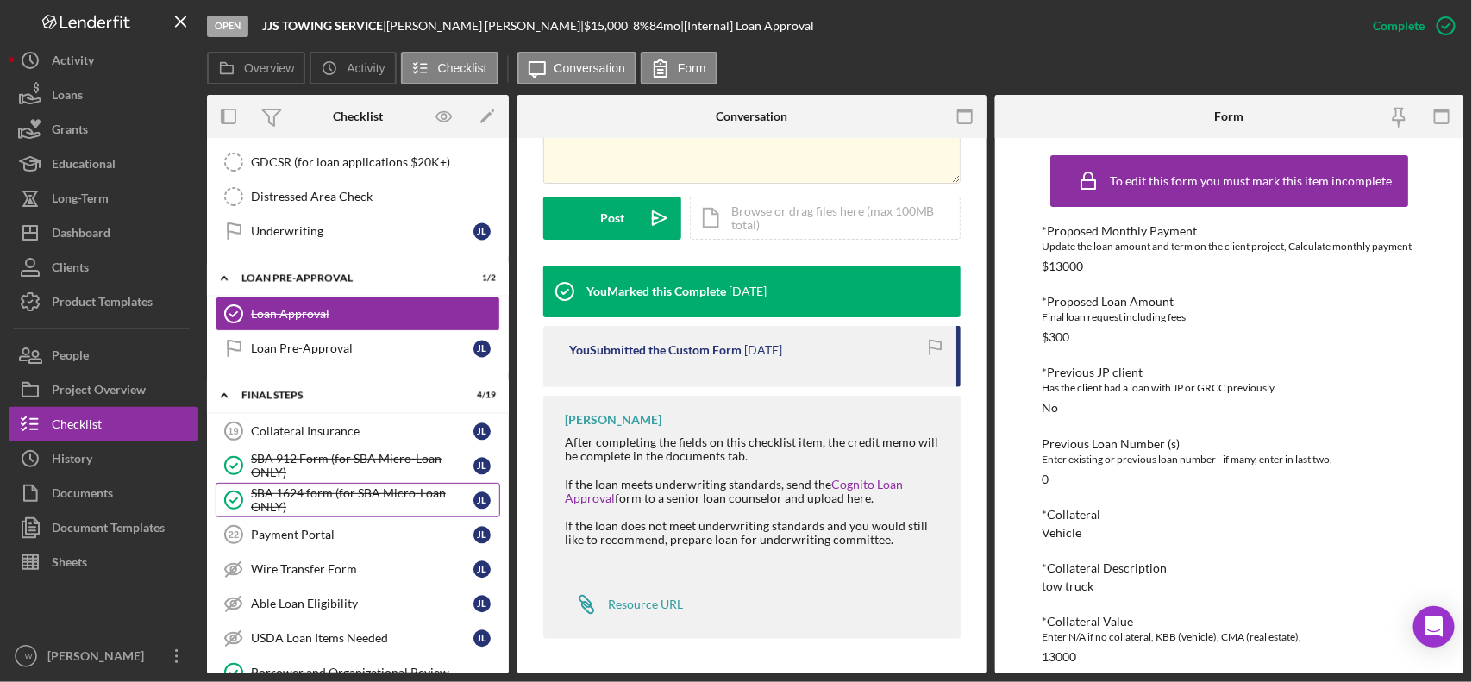
scroll to position [1725, 0]
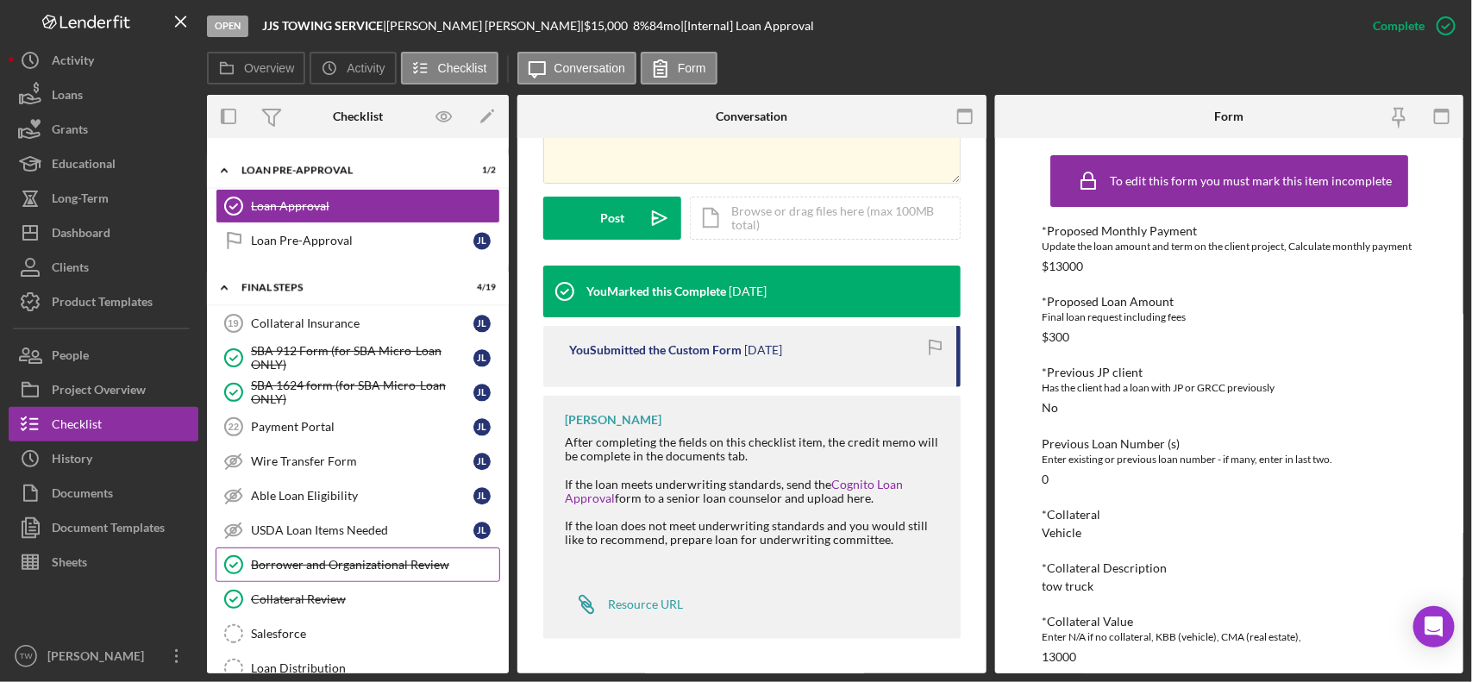
click at [361, 572] on div "Borrower and Organizational Review" at bounding box center [375, 565] width 248 height 14
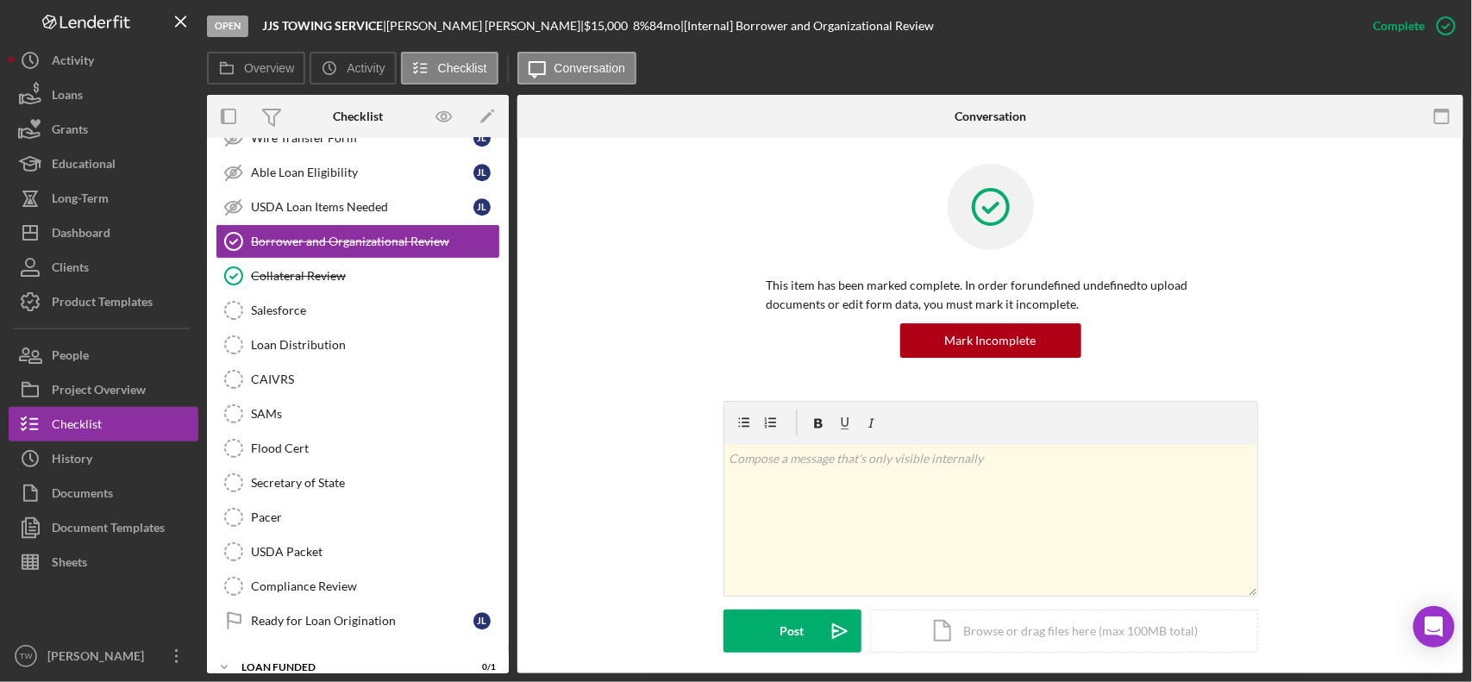
scroll to position [420, 0]
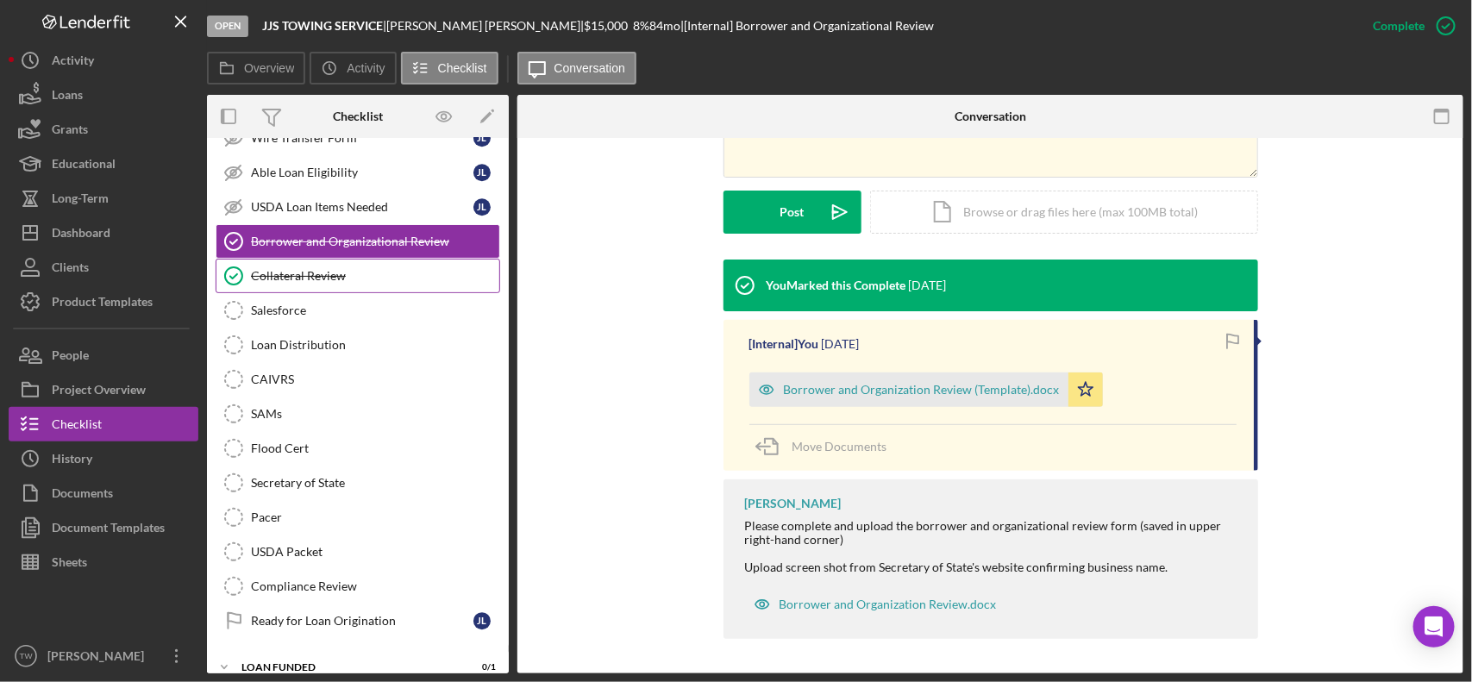
click at [299, 283] on div "Collateral Review" at bounding box center [375, 276] width 248 height 14
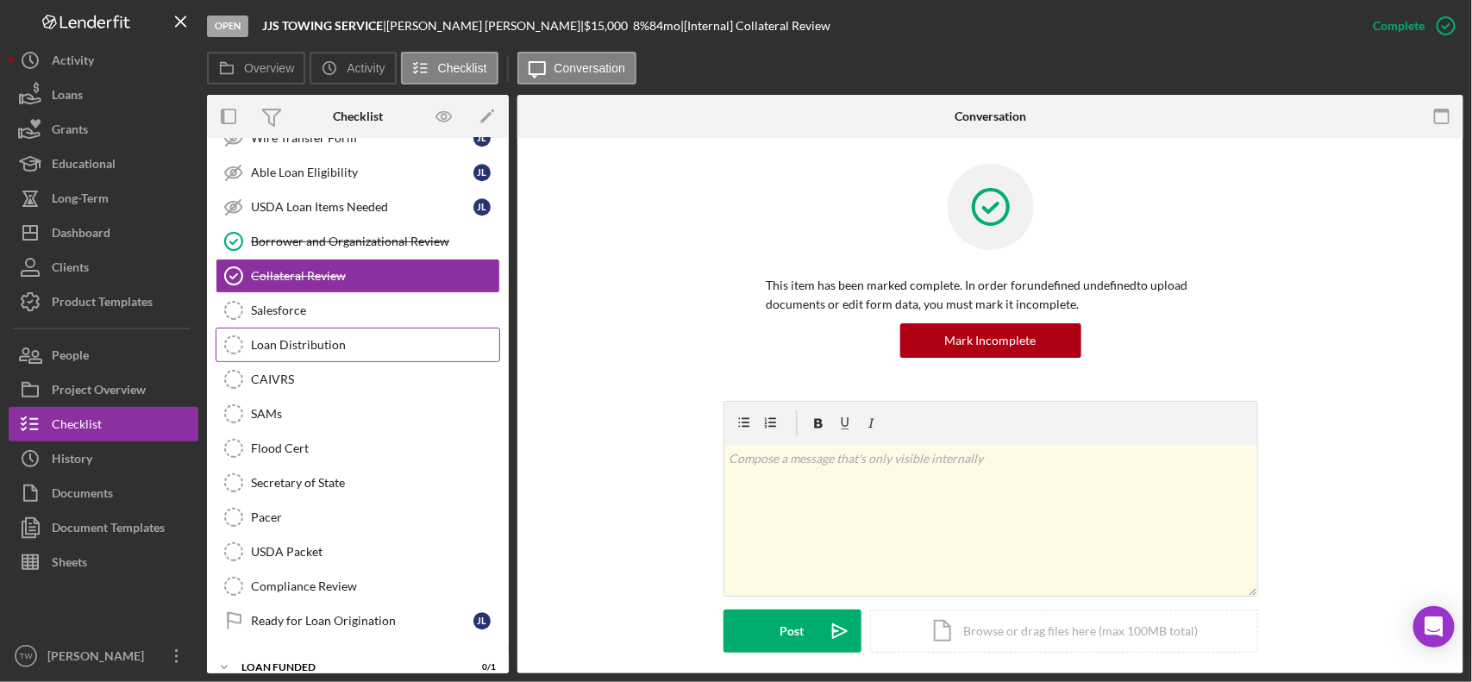
click at [306, 358] on link "Loan Distribution Loan Distribution" at bounding box center [358, 345] width 285 height 35
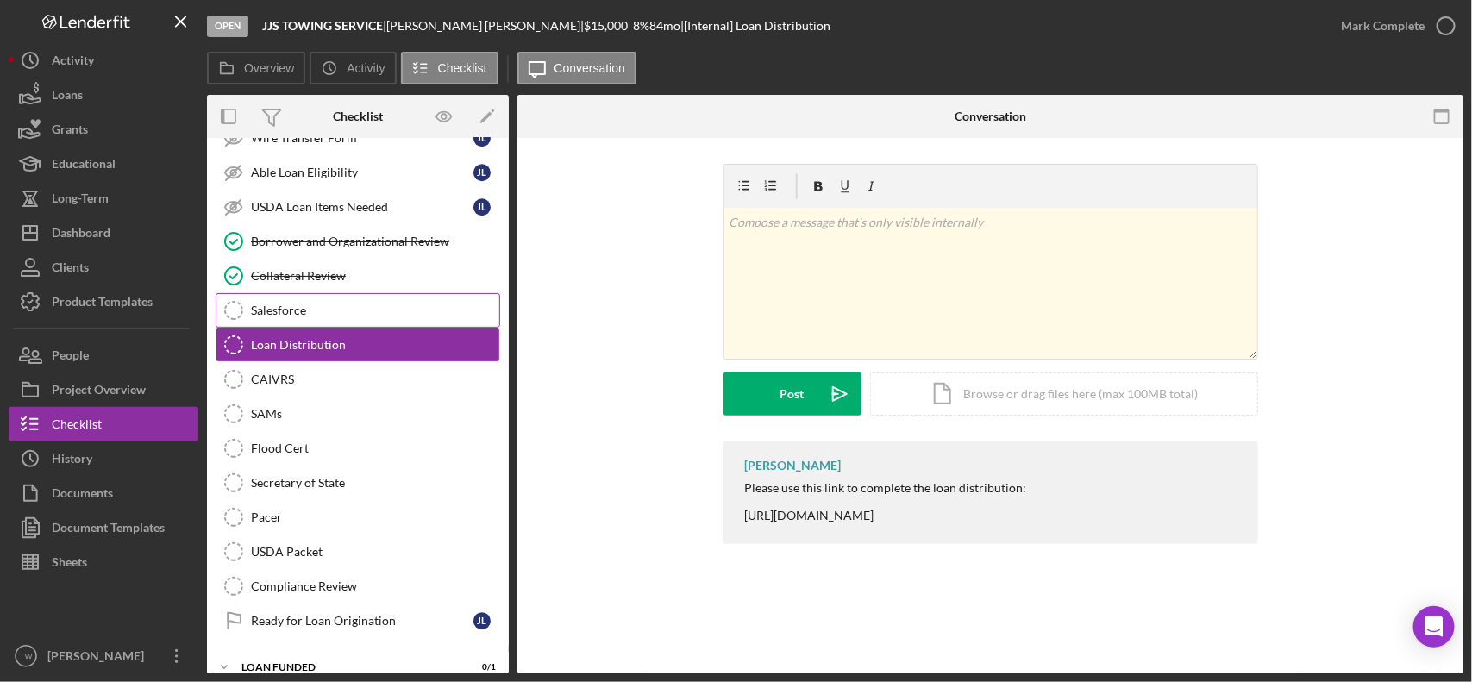
click at [336, 317] on div "Salesforce" at bounding box center [375, 311] width 248 height 14
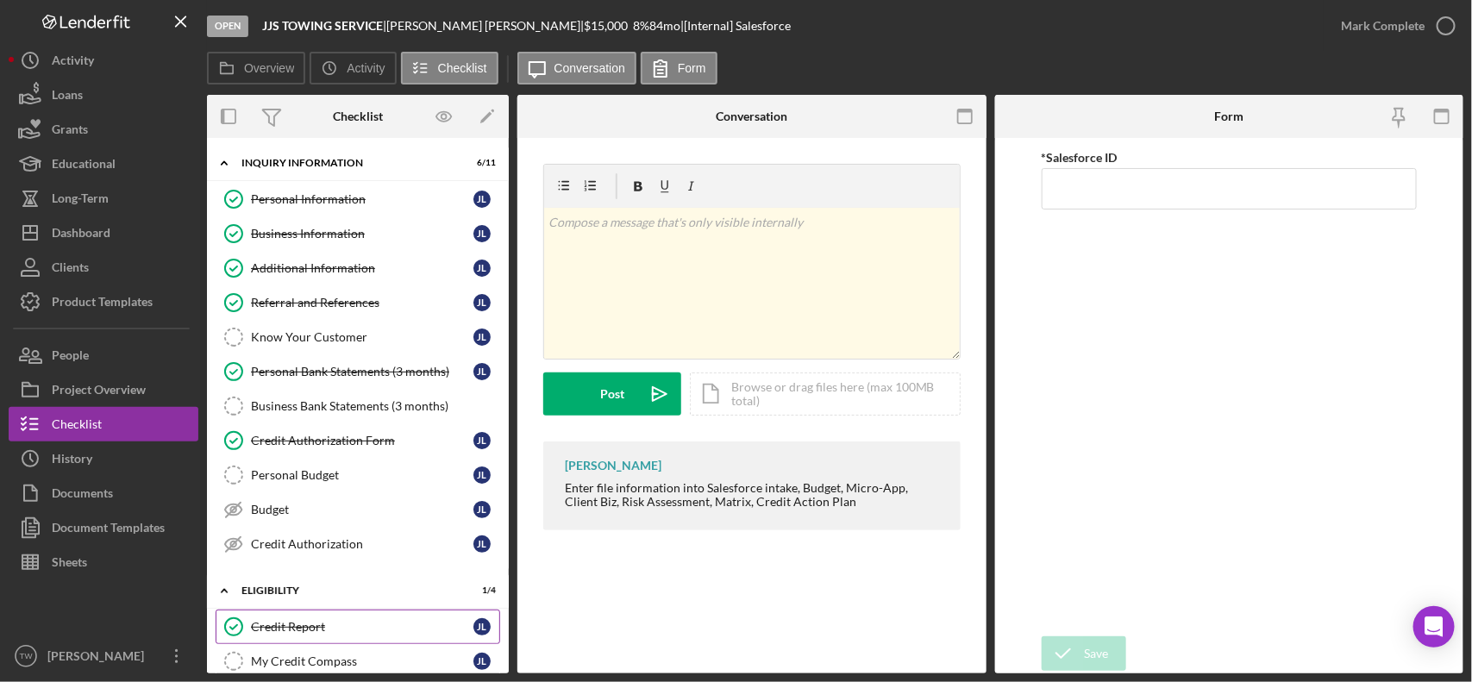
scroll to position [108, 0]
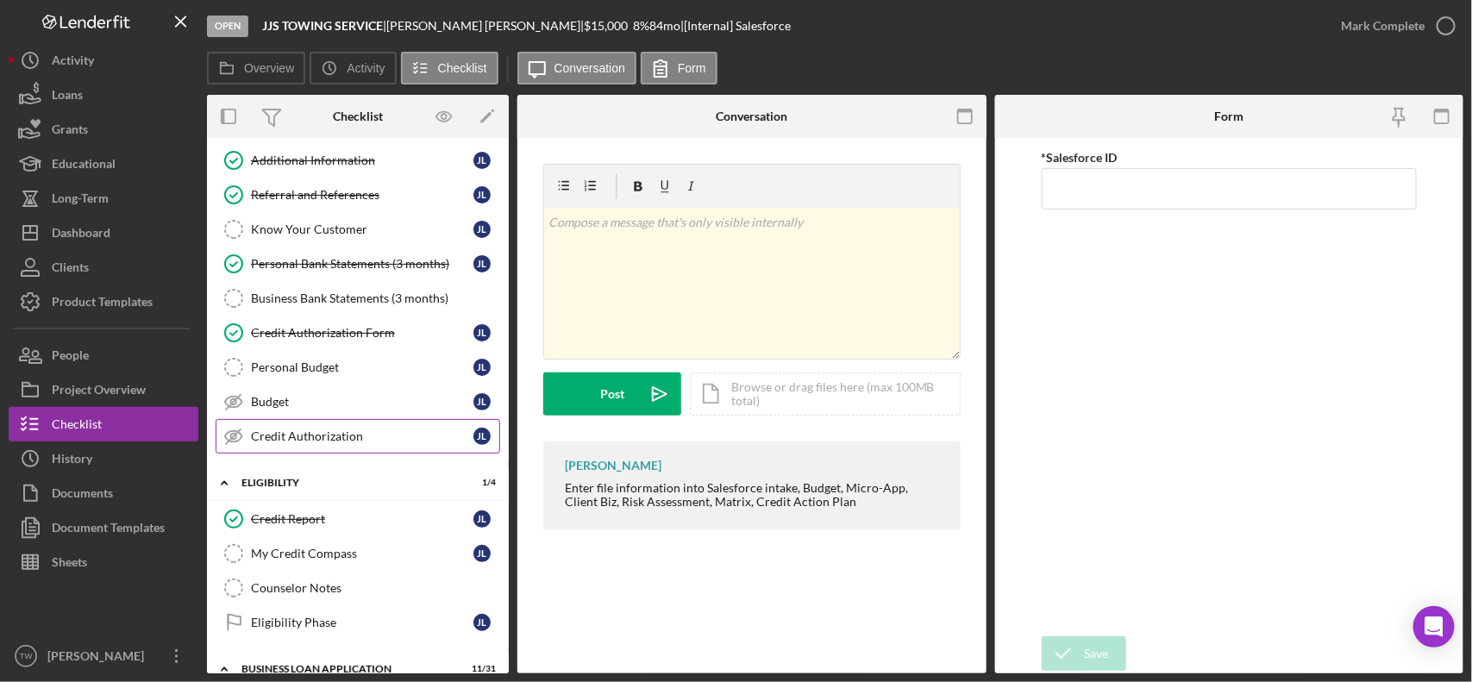
click at [332, 433] on div "Credit Authorization" at bounding box center [362, 437] width 223 height 14
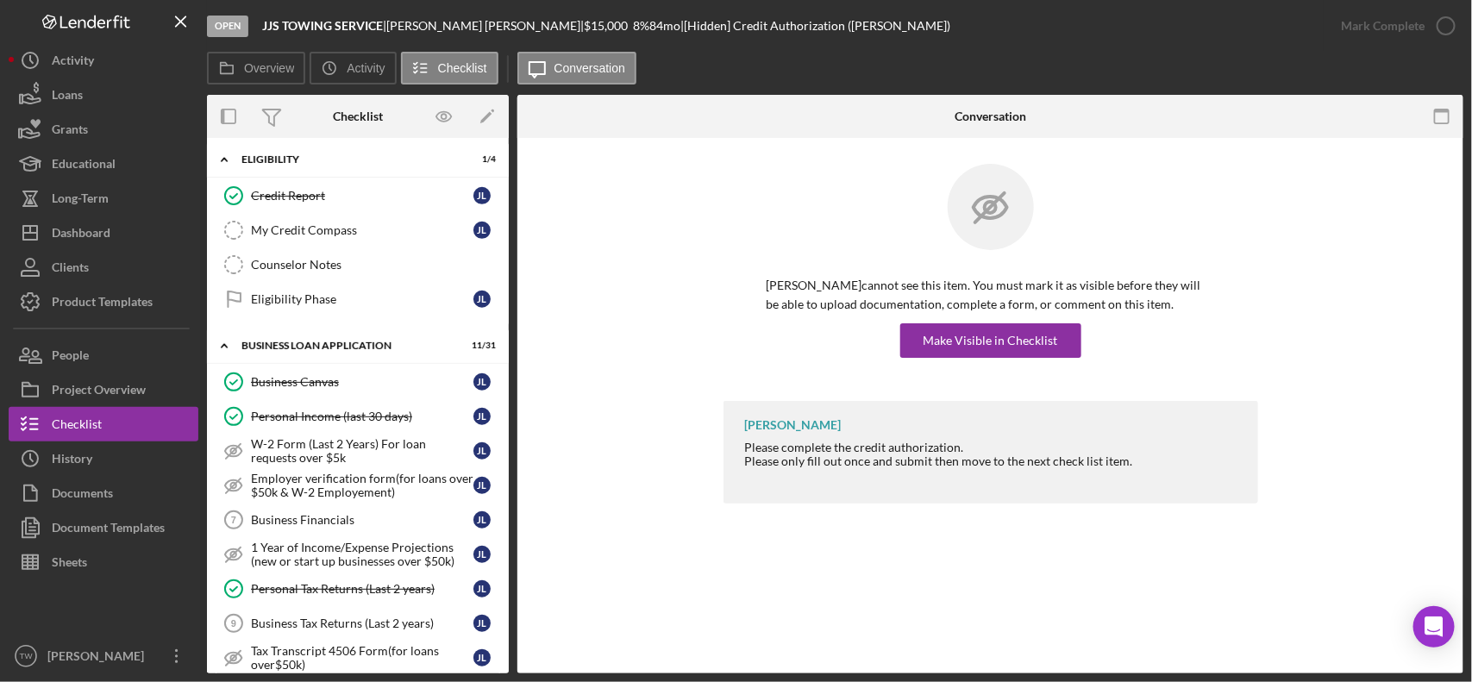
scroll to position [108, 0]
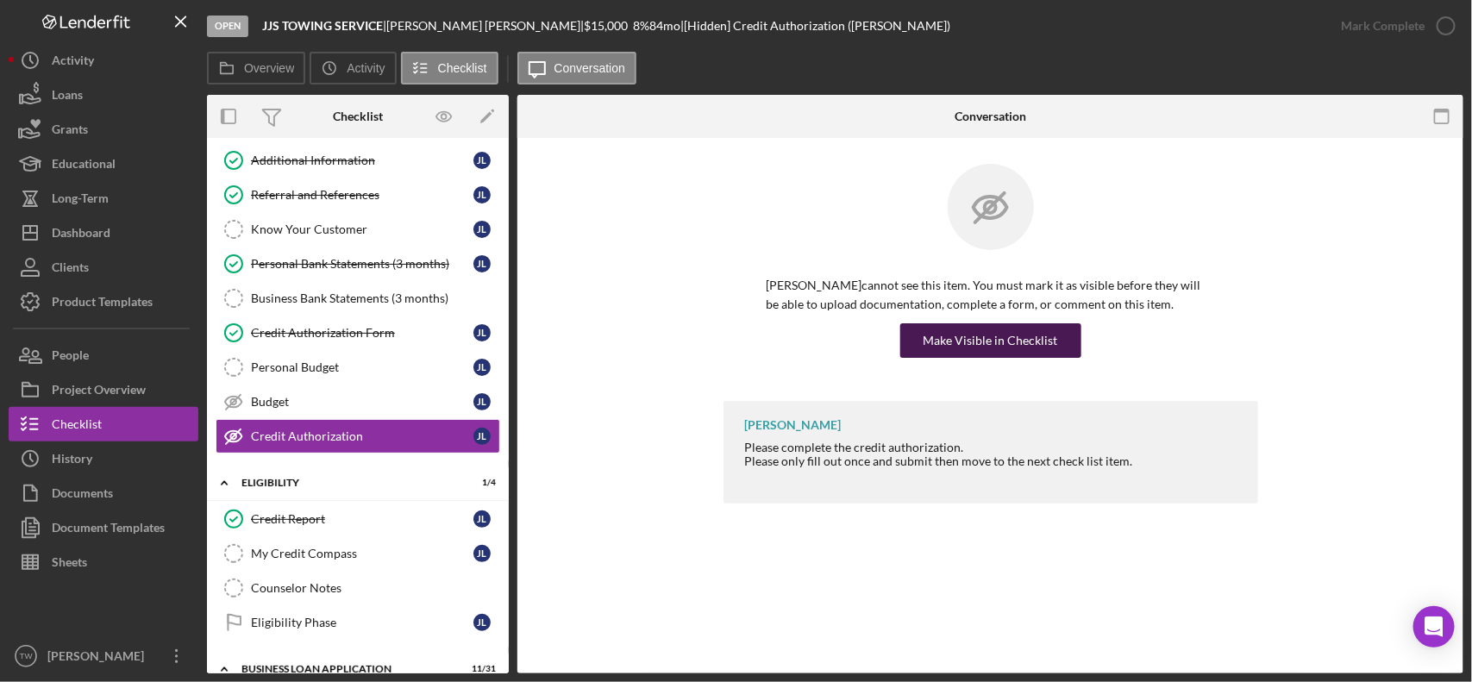
click at [994, 336] on div "Make Visible in Checklist" at bounding box center [991, 340] width 135 height 35
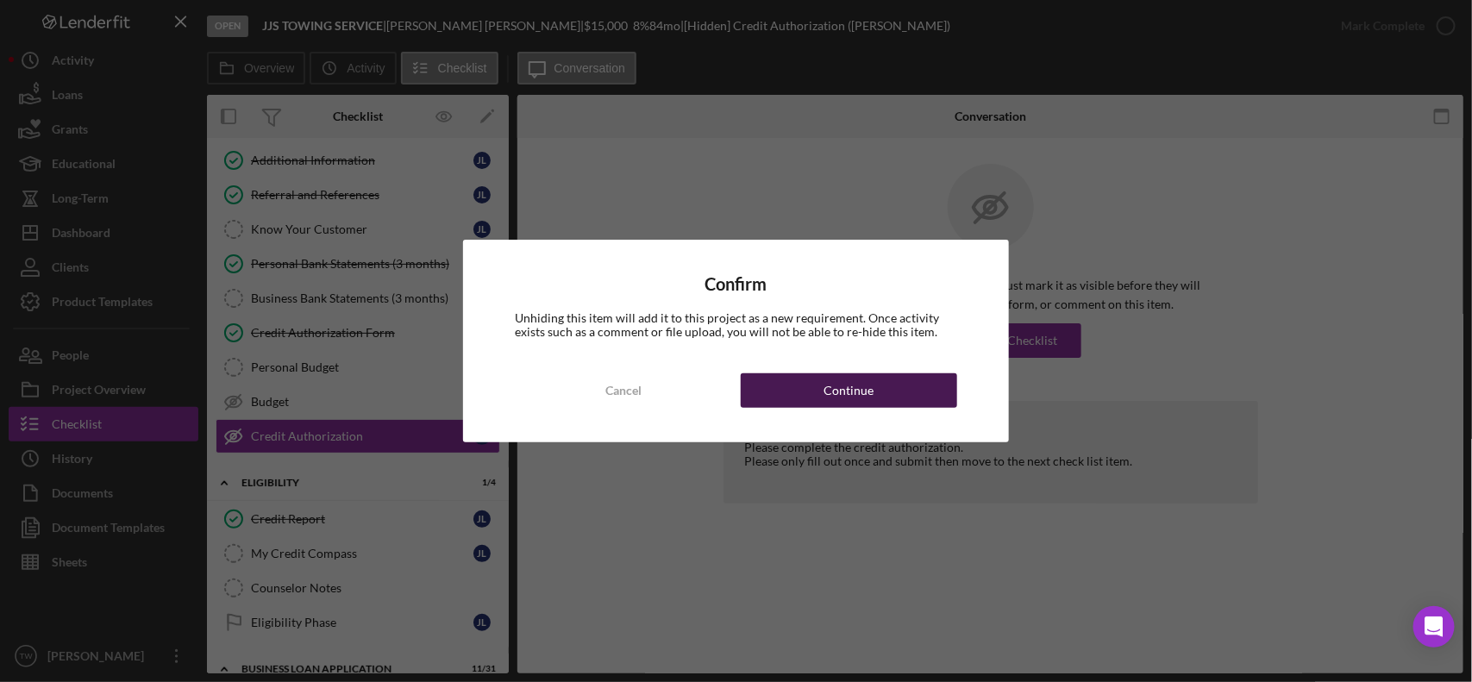
click at [894, 395] on button "Continue" at bounding box center [849, 390] width 216 height 35
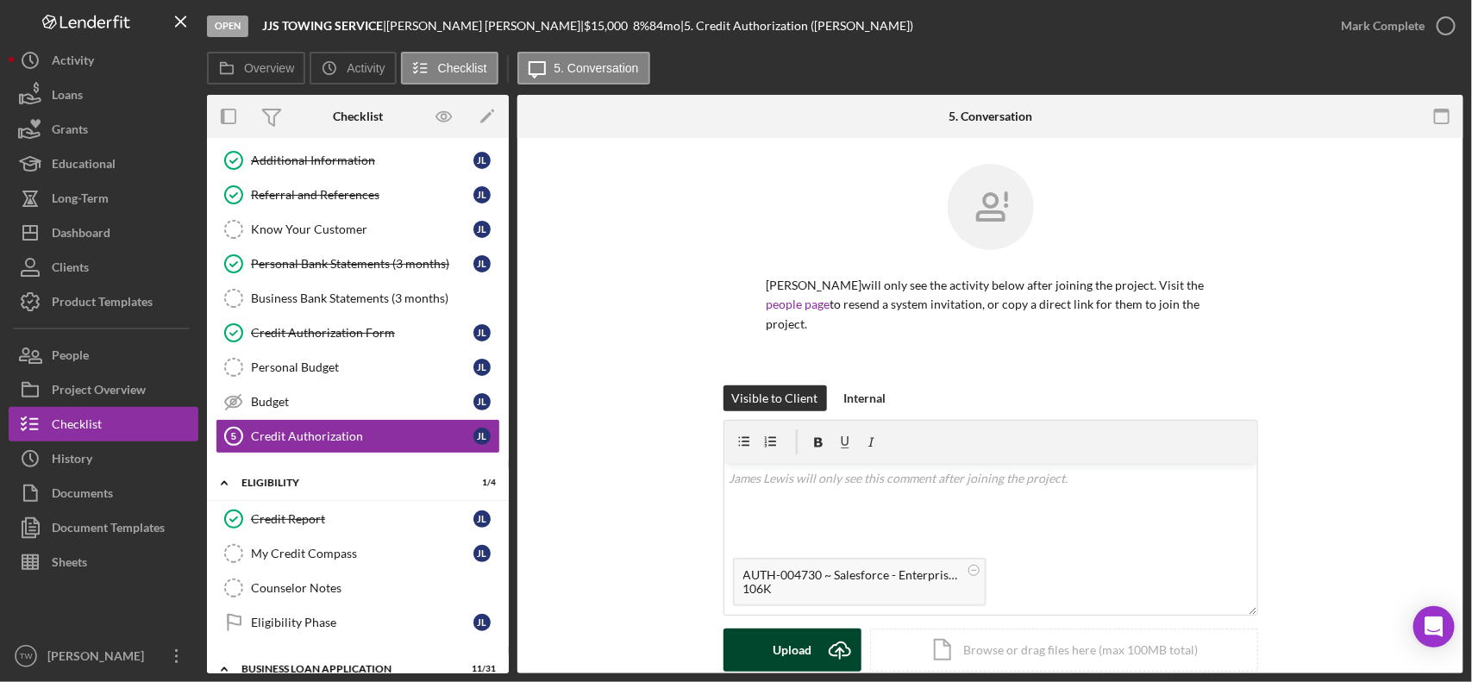
click at [798, 629] on div "Upload" at bounding box center [792, 650] width 39 height 43
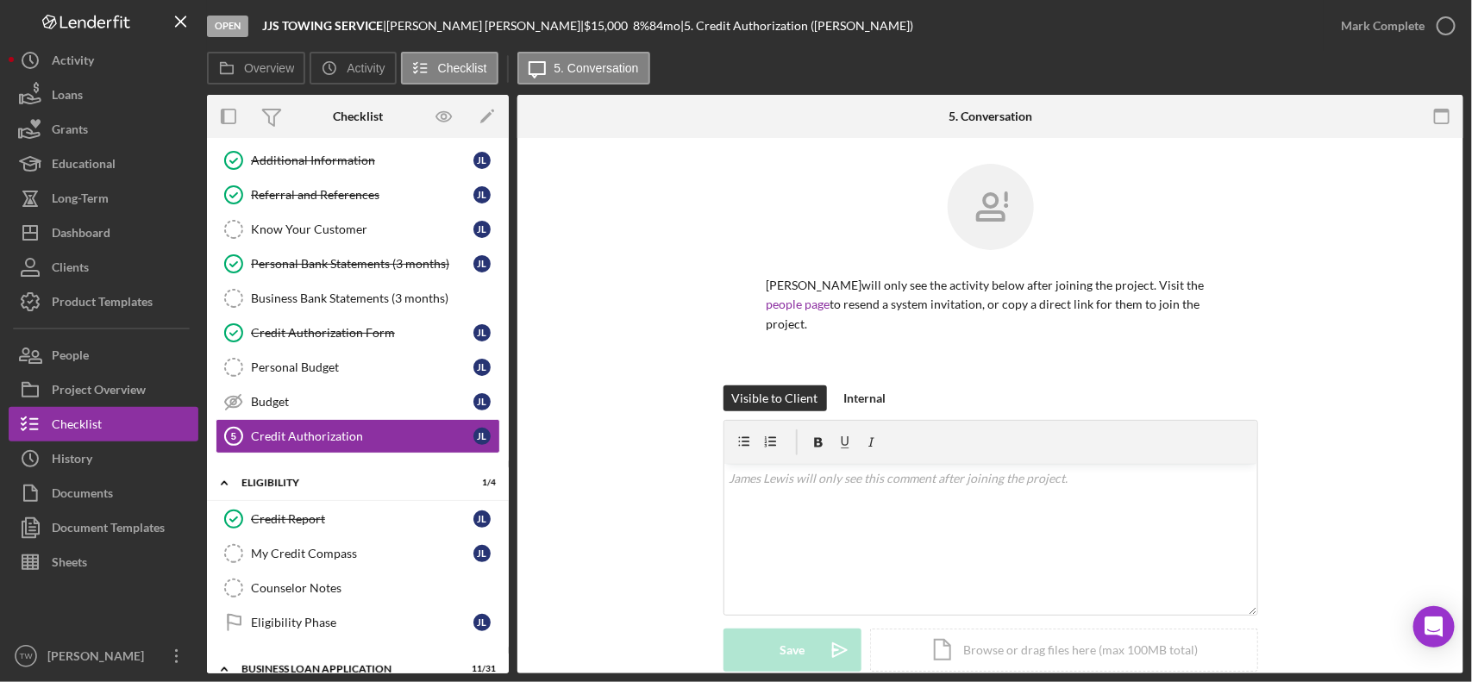
scroll to position [303, 0]
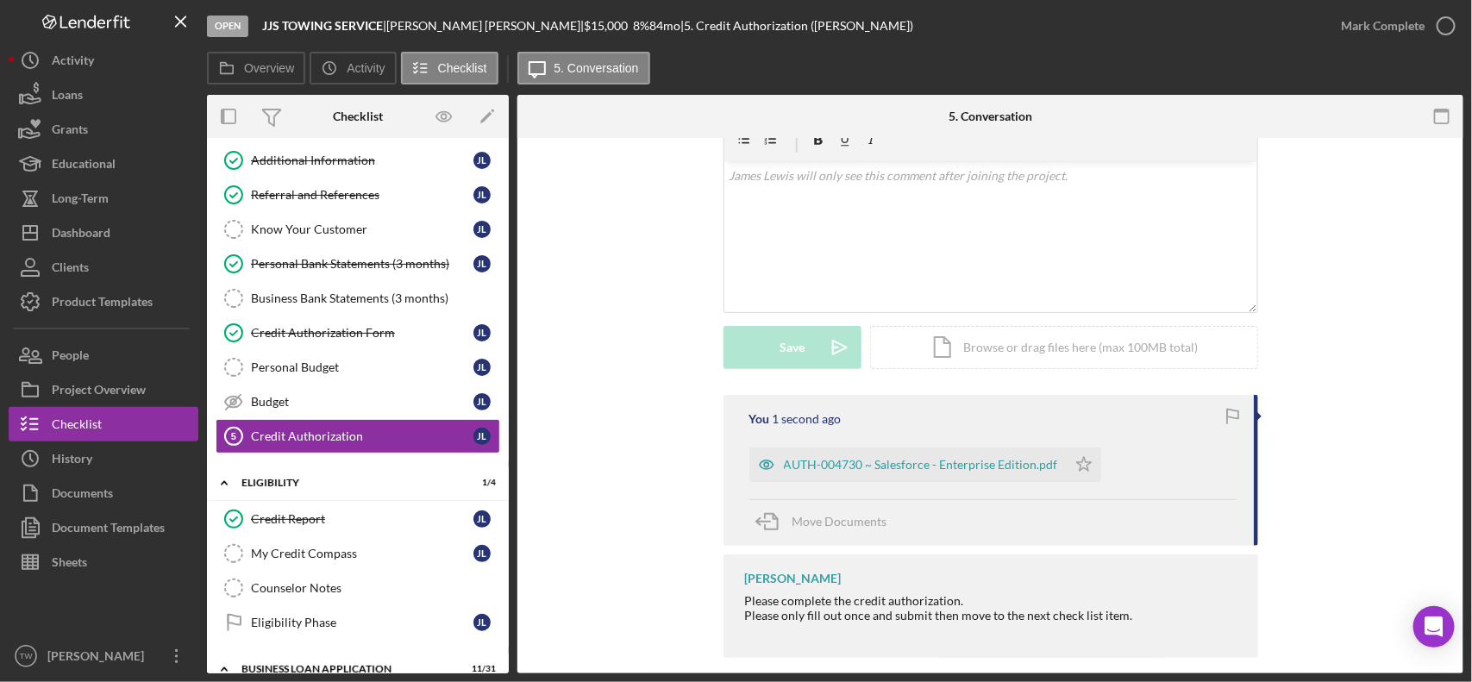
click at [1101, 439] on div "AUTH-004730 ~ Salesforce - Enterprise Edition.pdf Icon/Star" at bounding box center [993, 460] width 487 height 43
click at [1081, 457] on polygon "button" at bounding box center [1083, 464] width 15 height 14
click at [1382, 39] on div "Mark Complete" at bounding box center [1383, 26] width 84 height 35
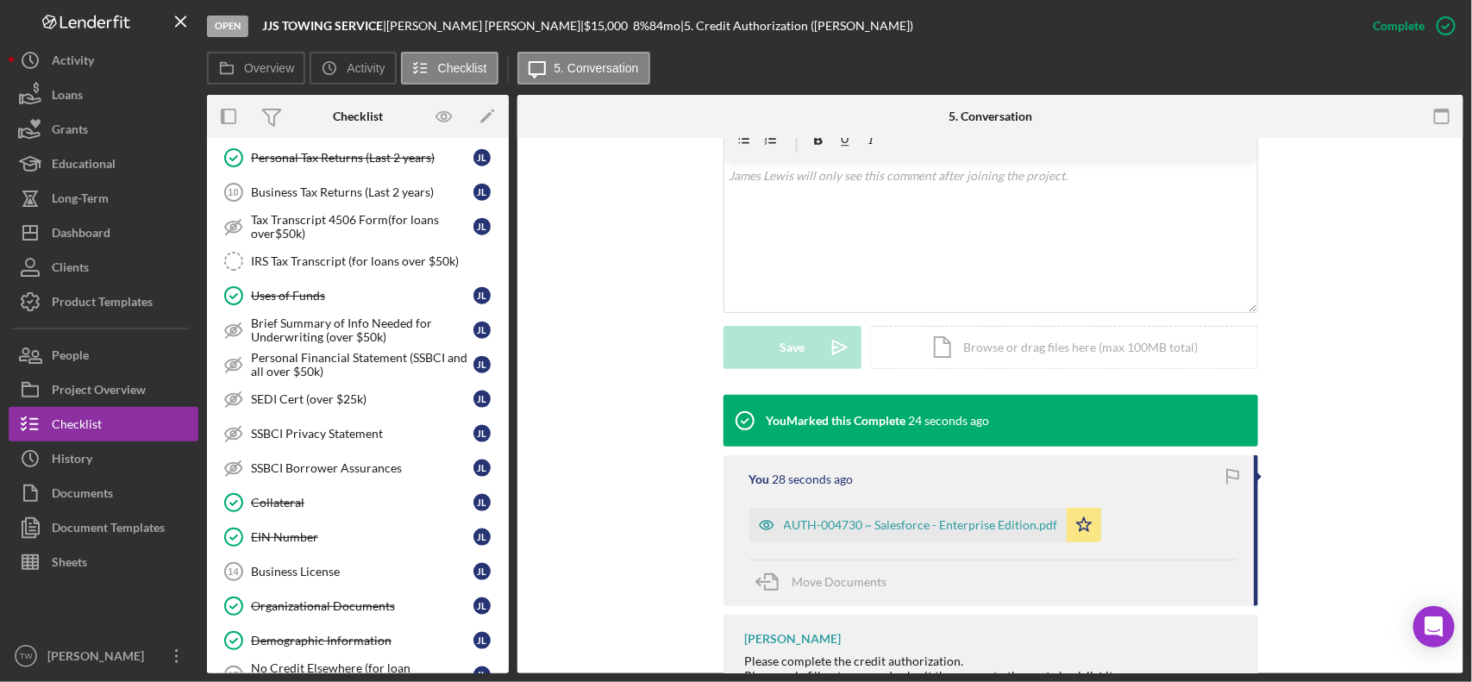
scroll to position [431, 0]
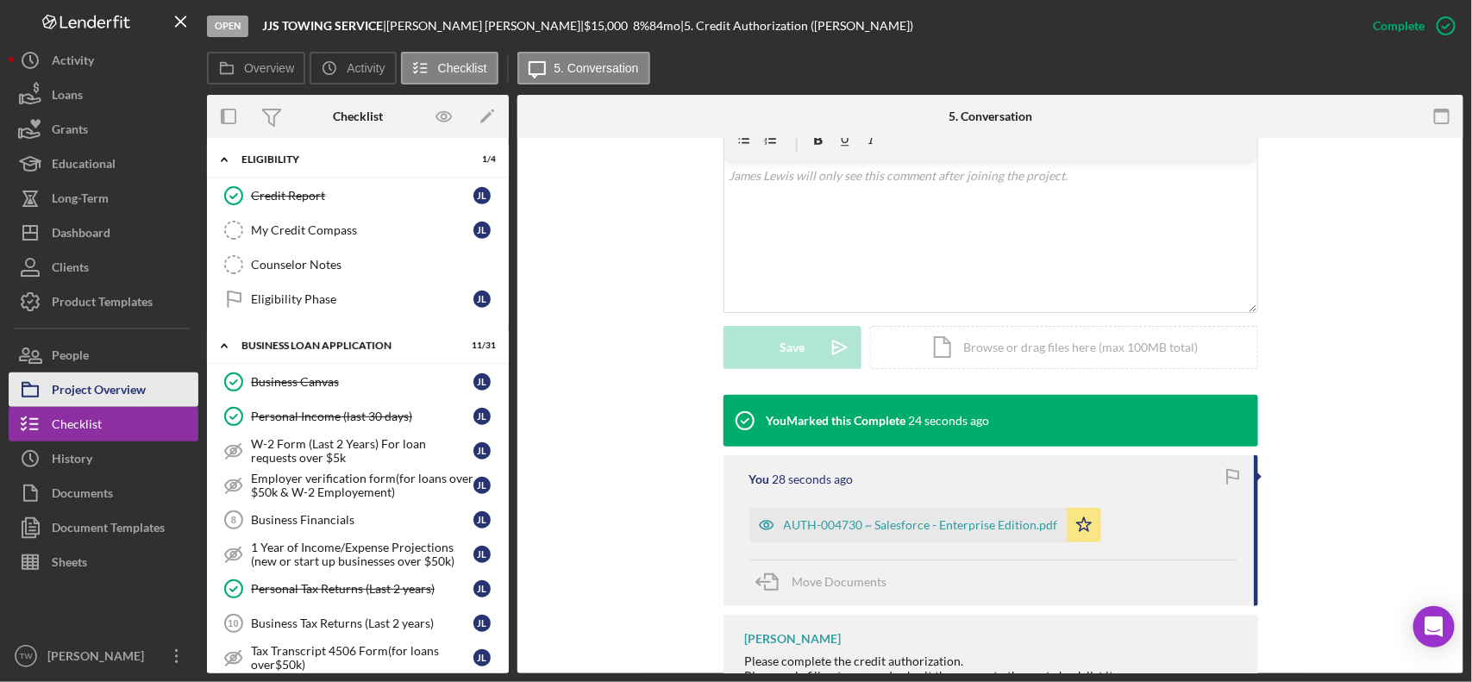
drag, startPoint x: 132, startPoint y: 398, endPoint x: 152, endPoint y: 395, distance: 20.0
click at [132, 398] on div "Project Overview" at bounding box center [99, 392] width 94 height 39
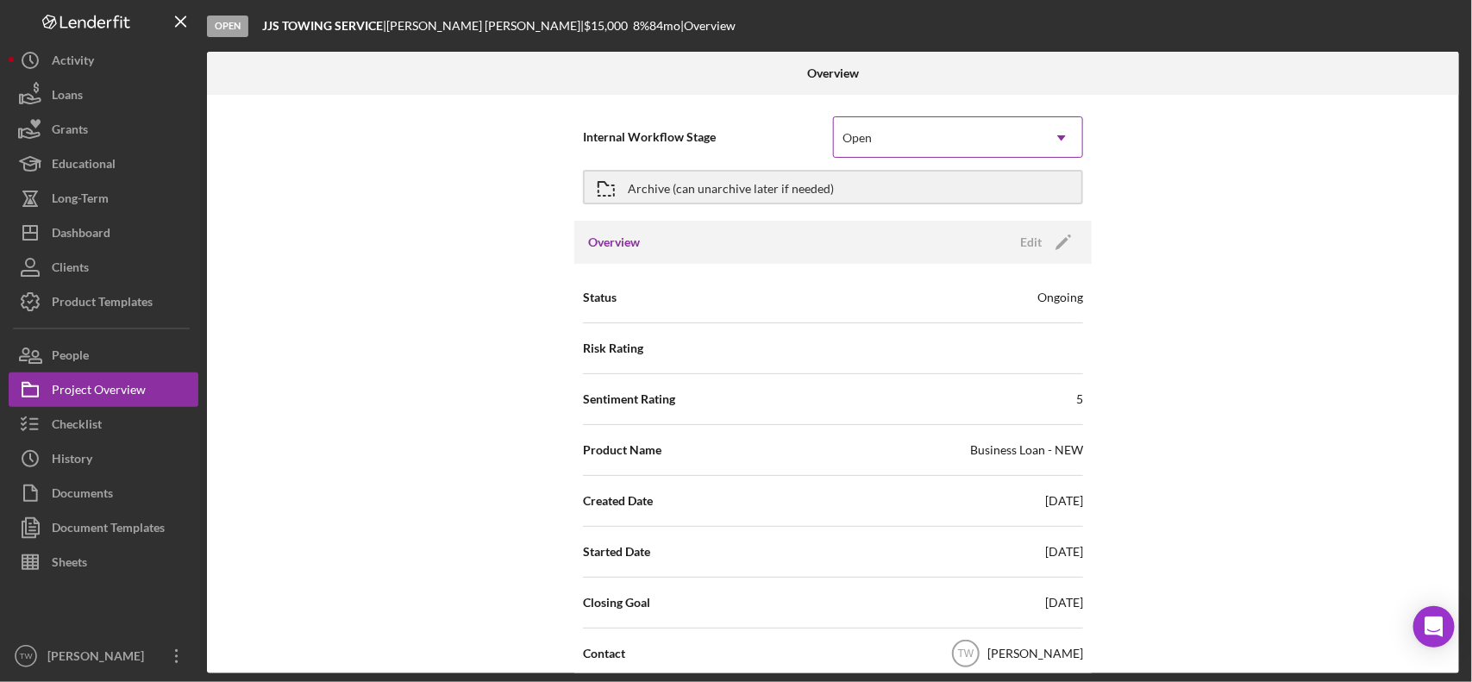
click at [1044, 138] on icon "Icon/Dropdown Arrow" at bounding box center [1061, 137] width 41 height 41
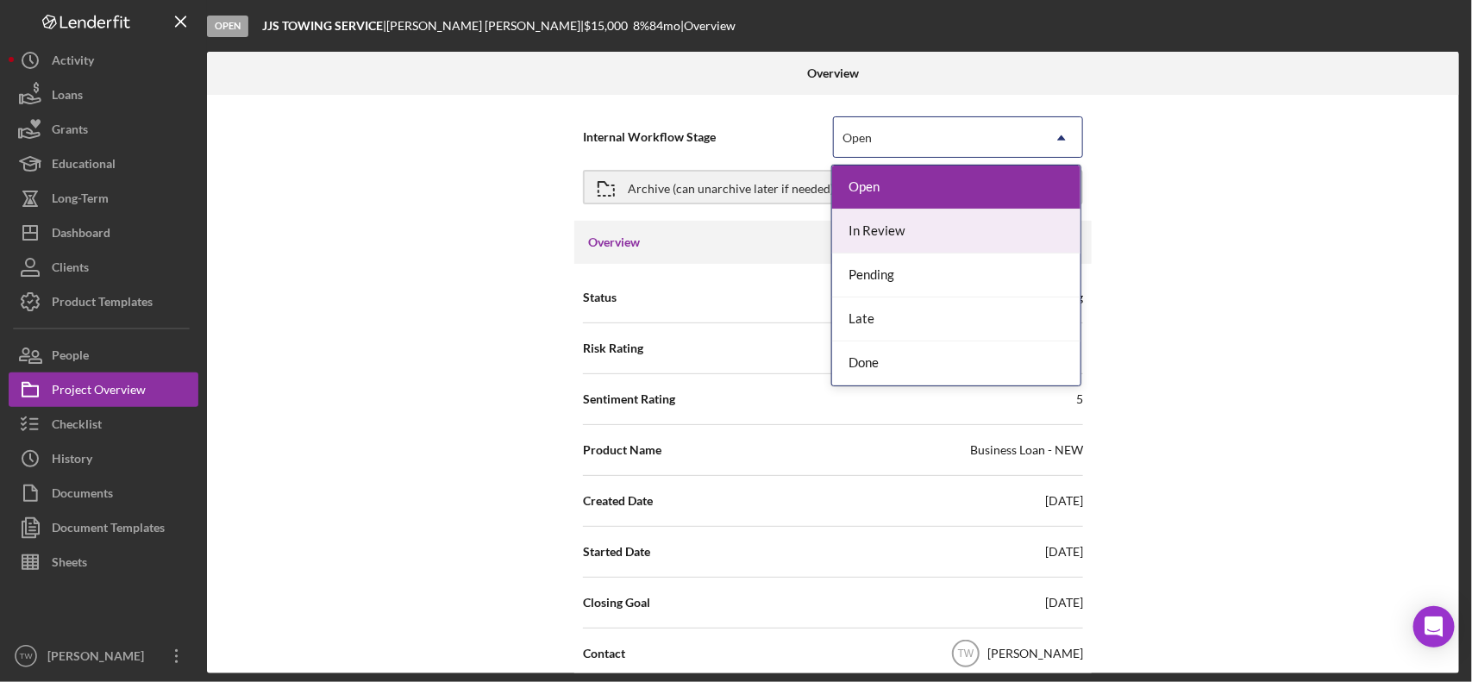
click at [910, 229] on div "In Review" at bounding box center [956, 232] width 248 height 44
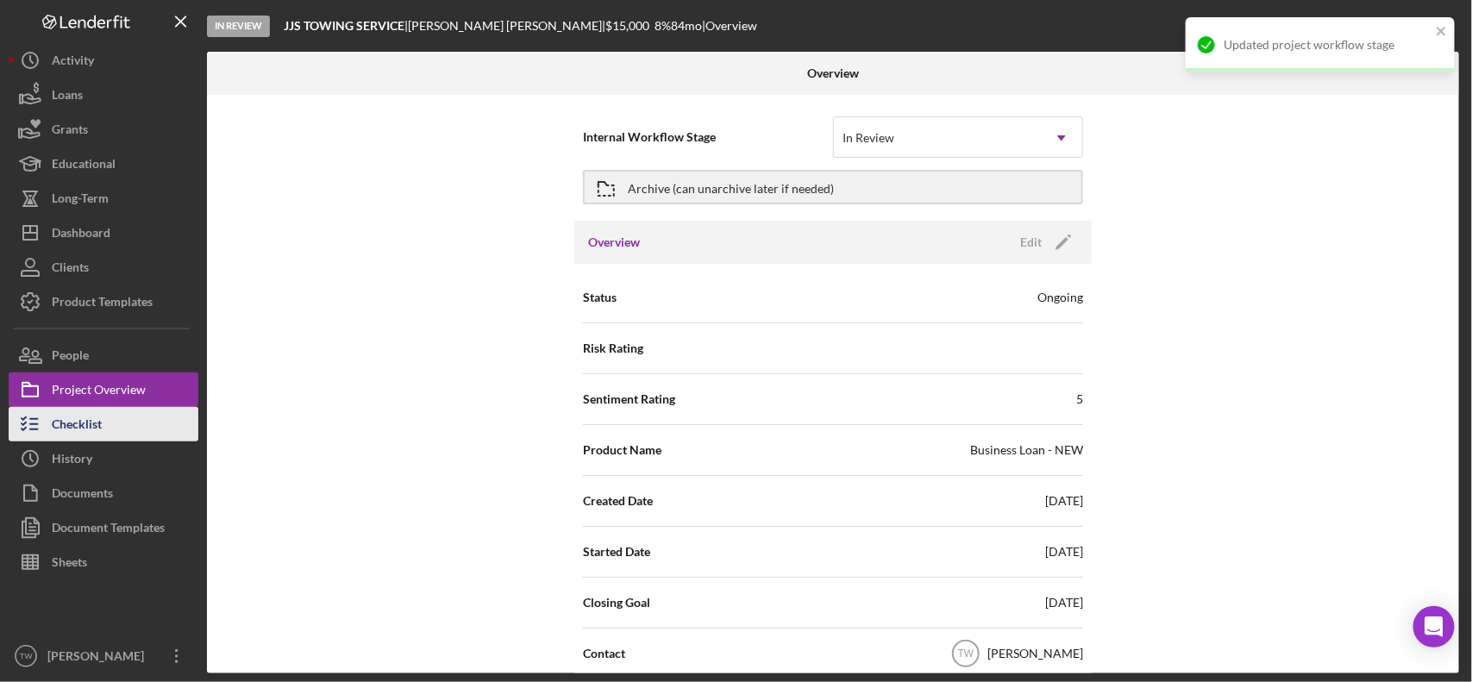
click at [135, 431] on button "Checklist" at bounding box center [104, 424] width 190 height 35
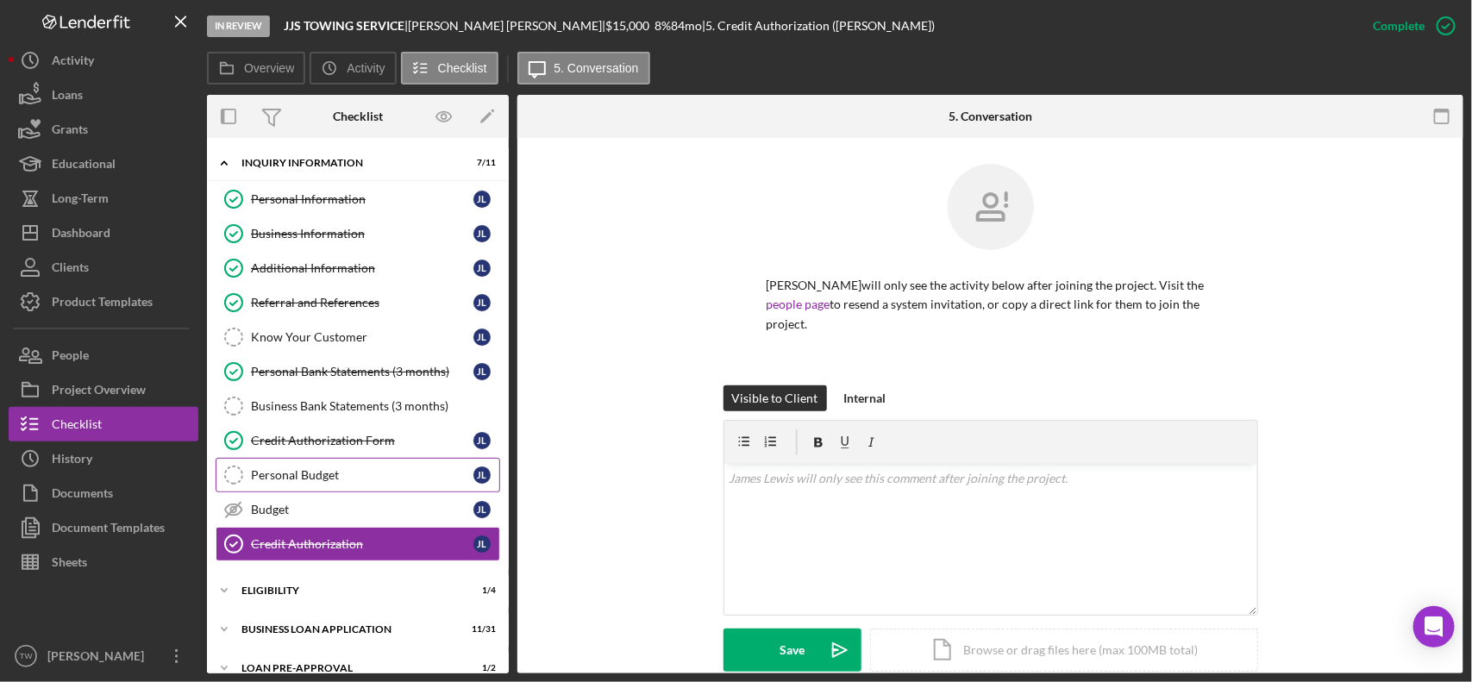
scroll to position [104, 0]
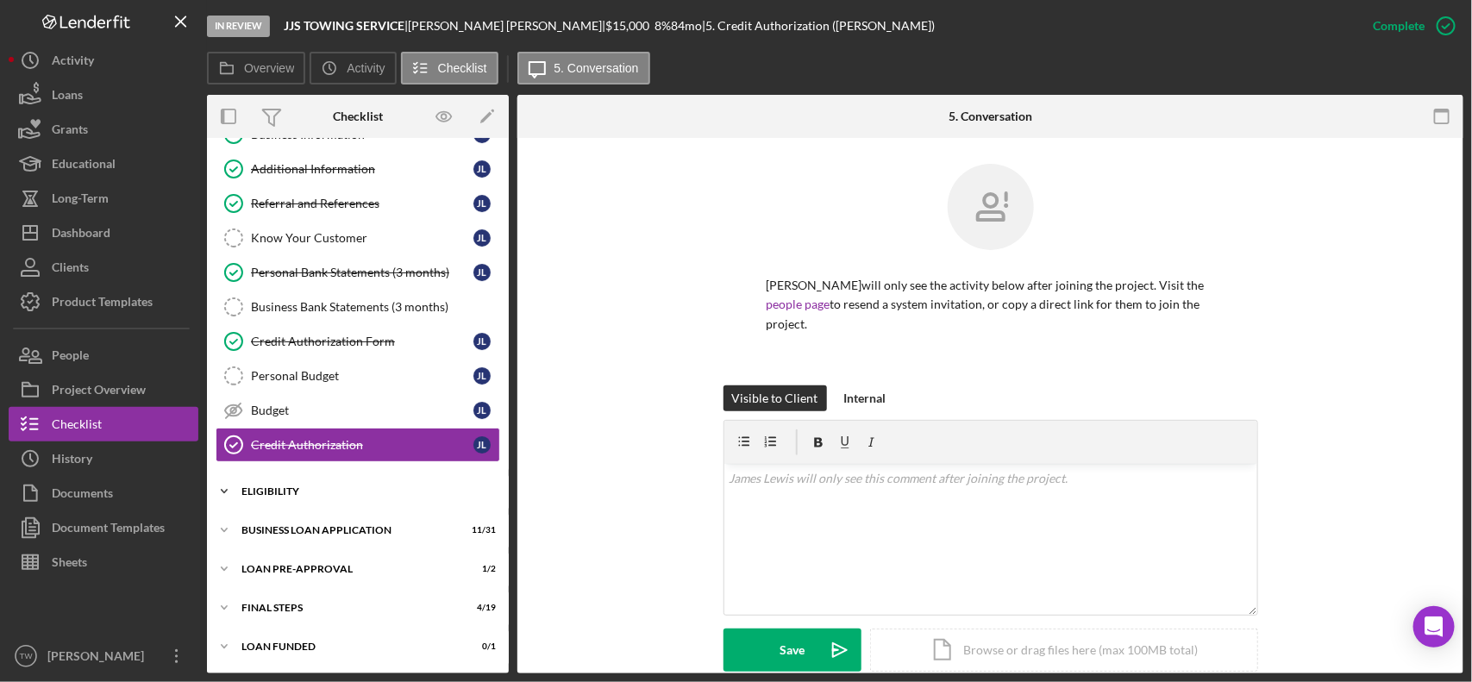
click at [298, 492] on div "ELIGIBILITY" at bounding box center [365, 491] width 246 height 10
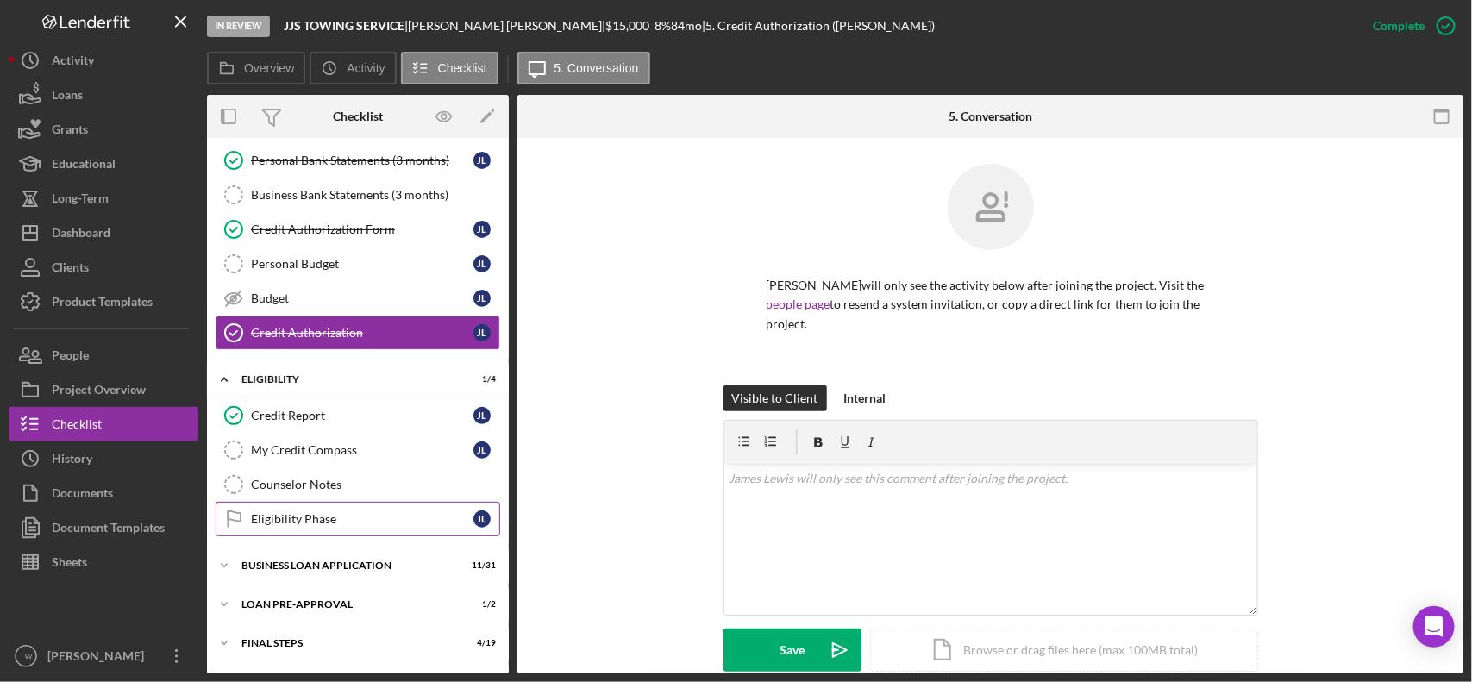
scroll to position [253, 0]
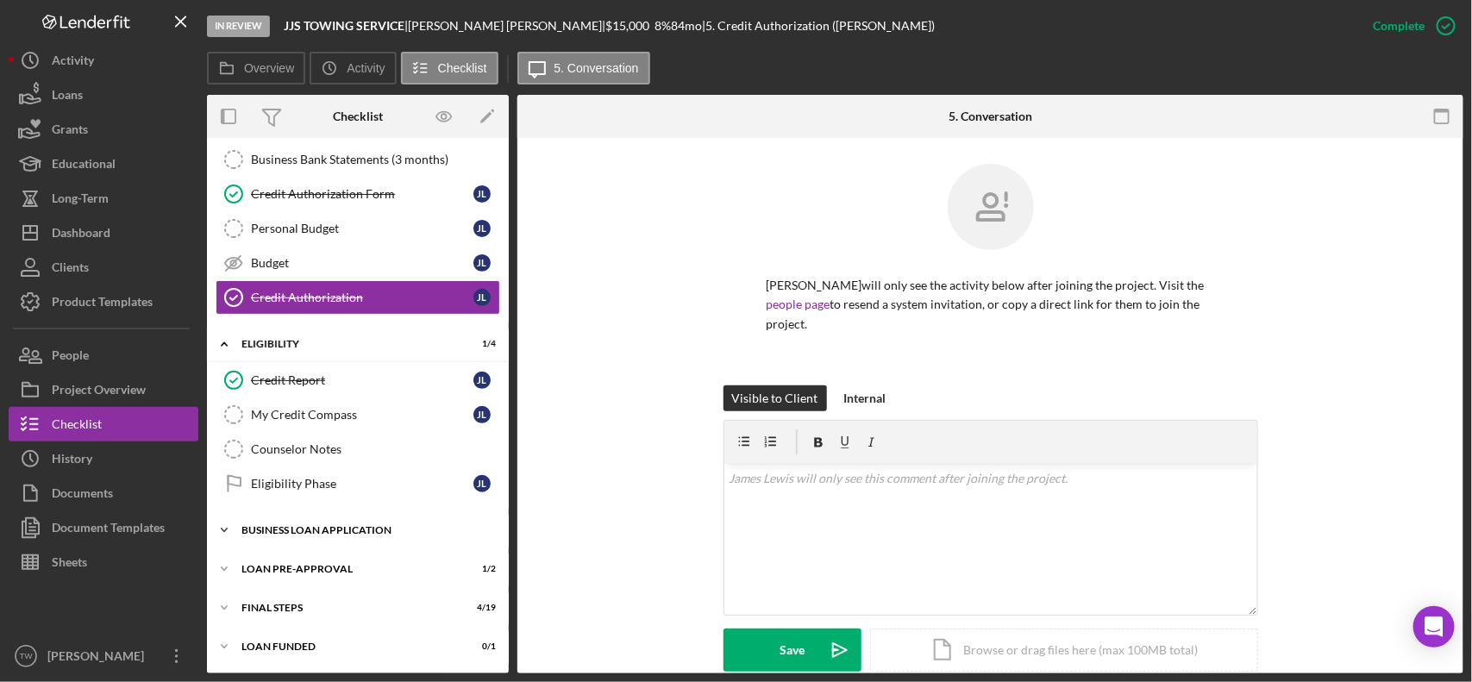
drag, startPoint x: 315, startPoint y: 540, endPoint x: 324, endPoint y: 539, distance: 9.5
click at [317, 540] on div "Icon/Expander BUSINESS LOAN APPLICATION 11 / 31" at bounding box center [358, 530] width 302 height 35
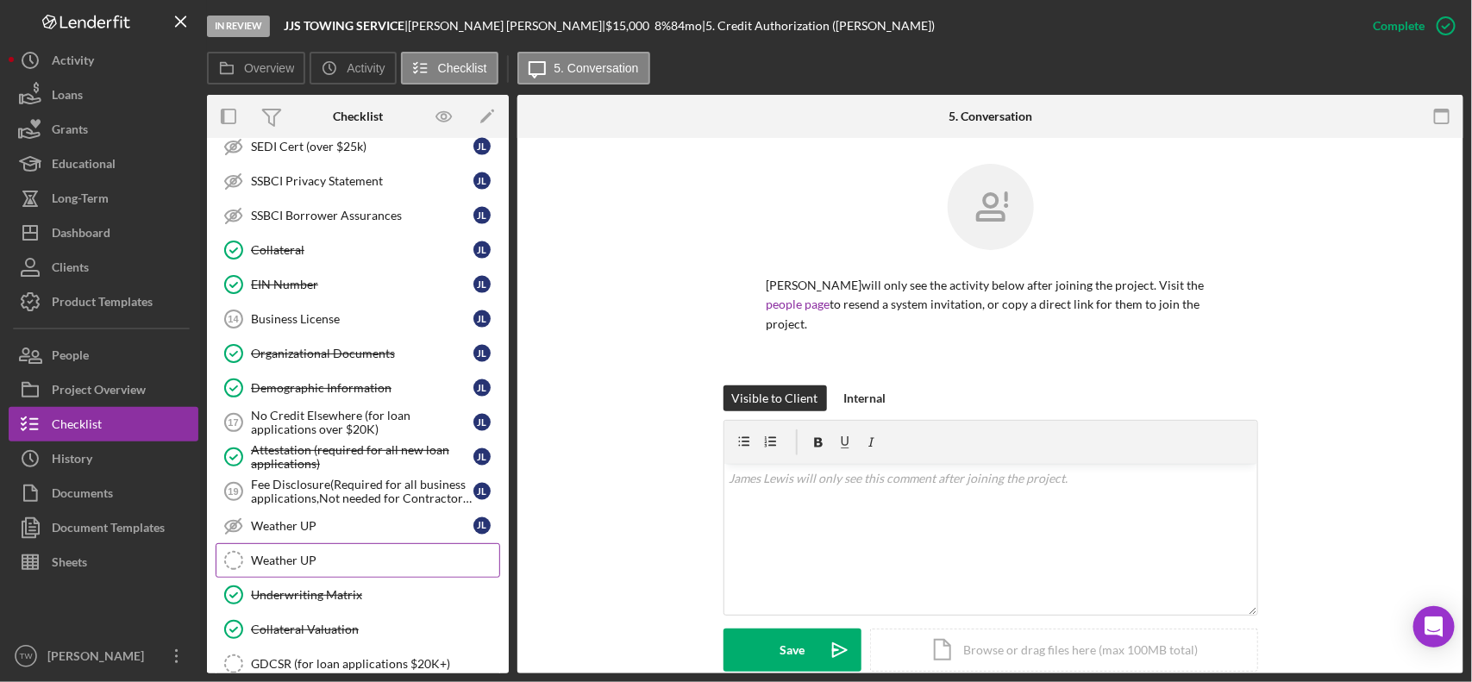
scroll to position [1331, 0]
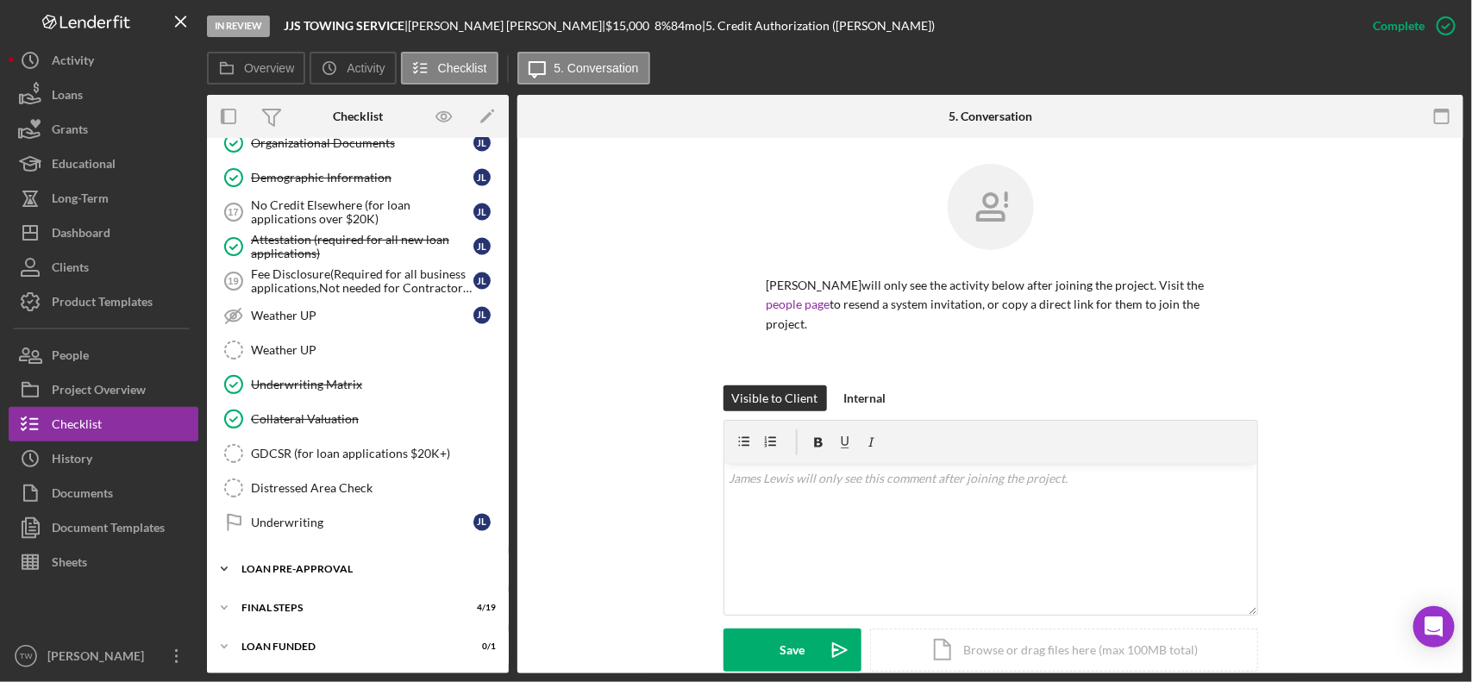
click at [350, 587] on div "Icon/Expander LOAN PRE-APPROVAL 1 / 2" at bounding box center [358, 569] width 302 height 35
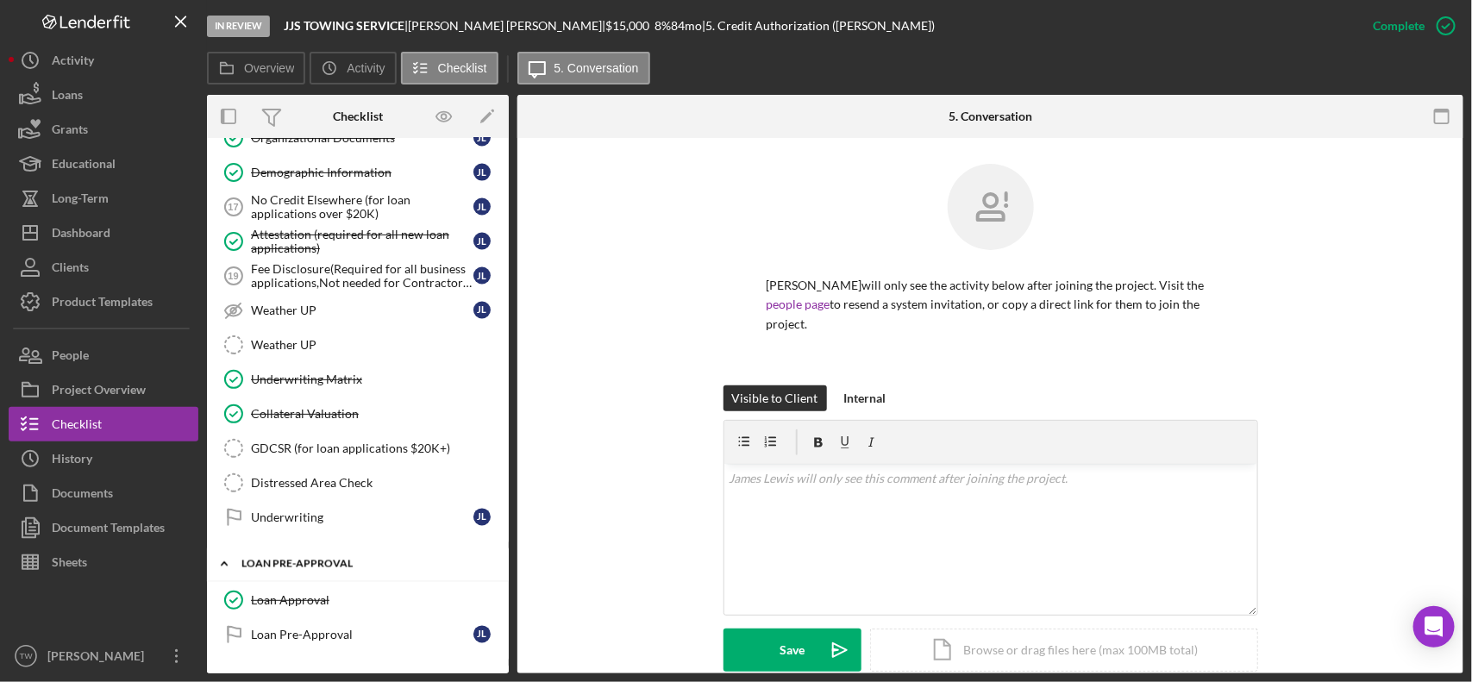
scroll to position [1425, 0]
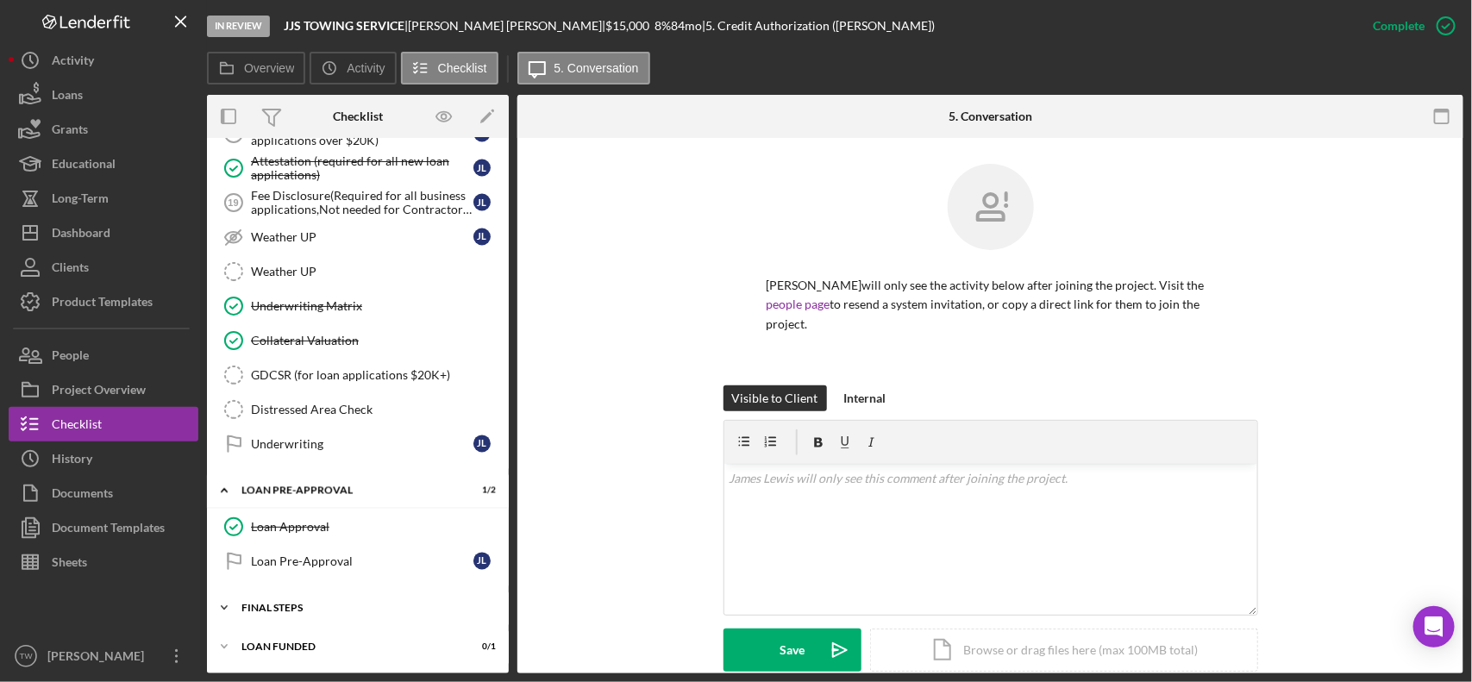
click at [354, 612] on div "FINAL STEPS" at bounding box center [365, 608] width 246 height 10
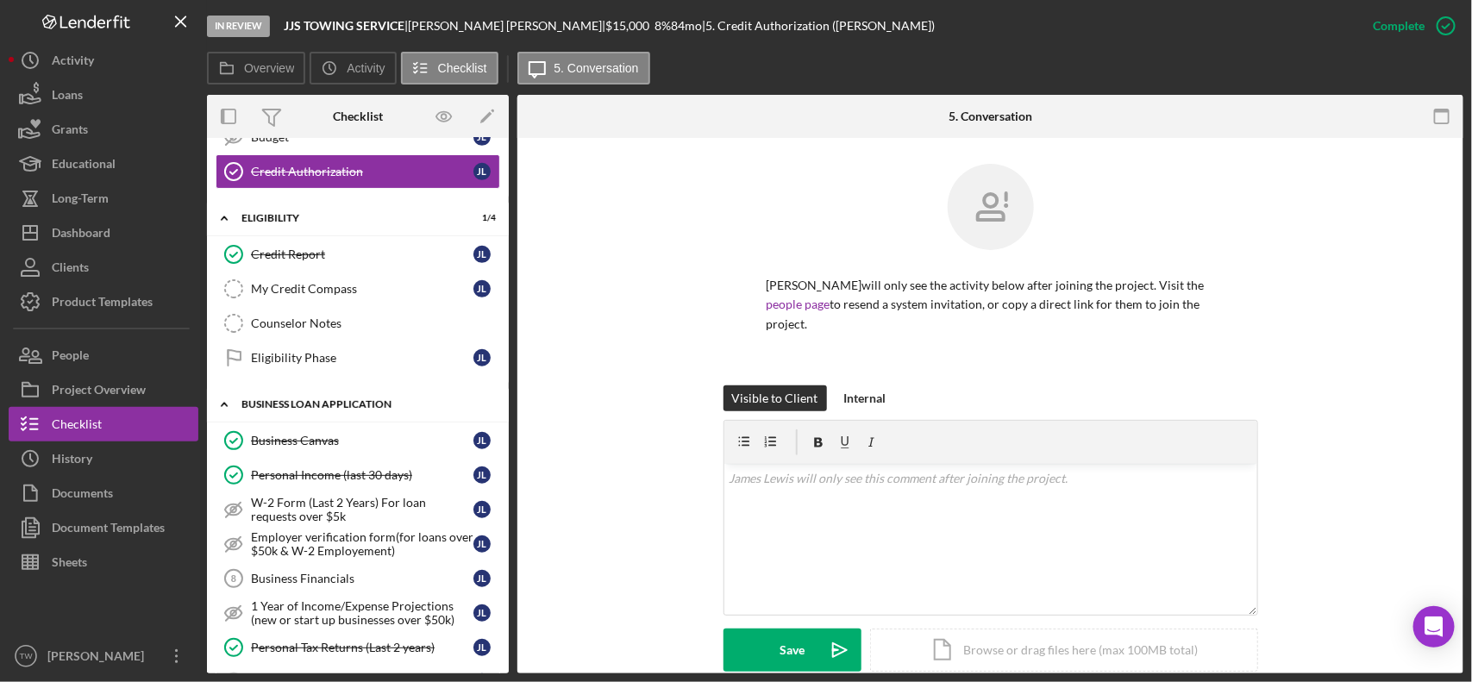
scroll to position [480, 0]
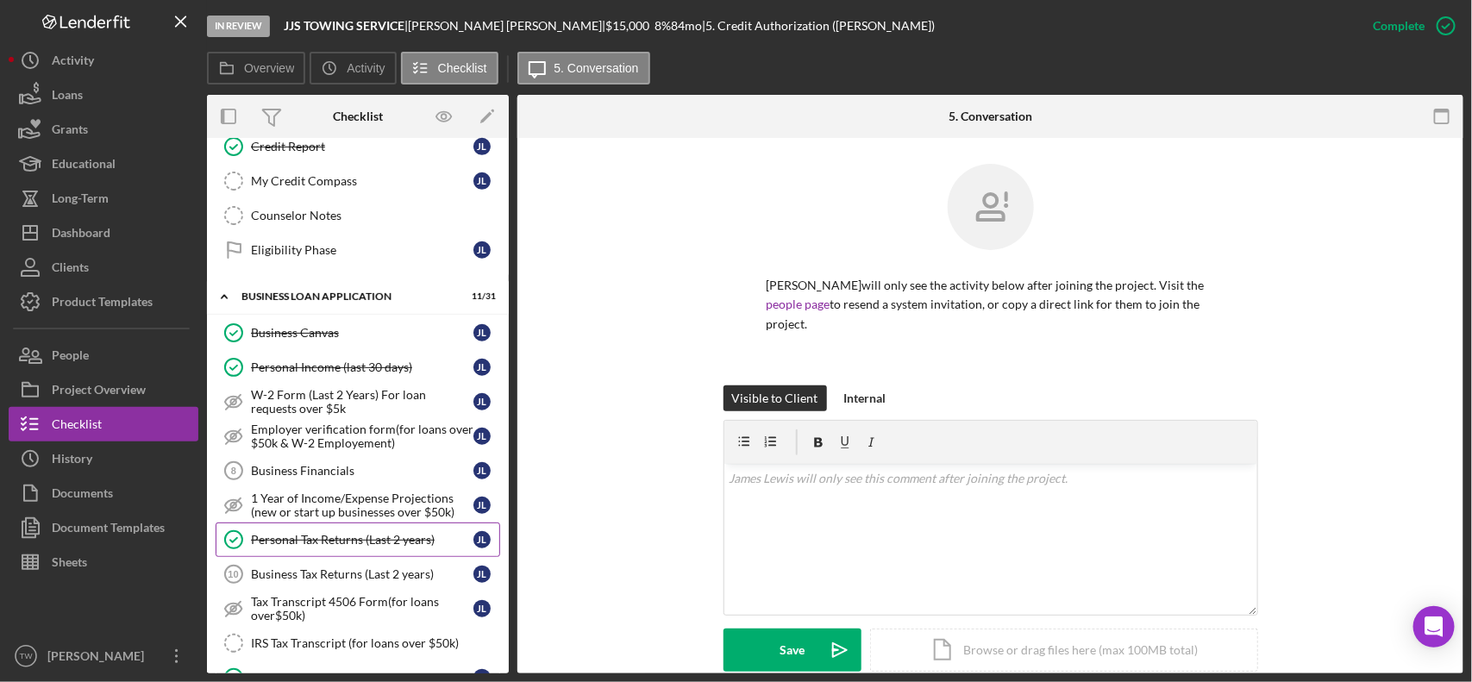
click at [290, 536] on link "Personal Tax Returns (Last 2 years) Personal Tax Returns (Last 2 years) [PERSON…" at bounding box center [358, 540] width 285 height 35
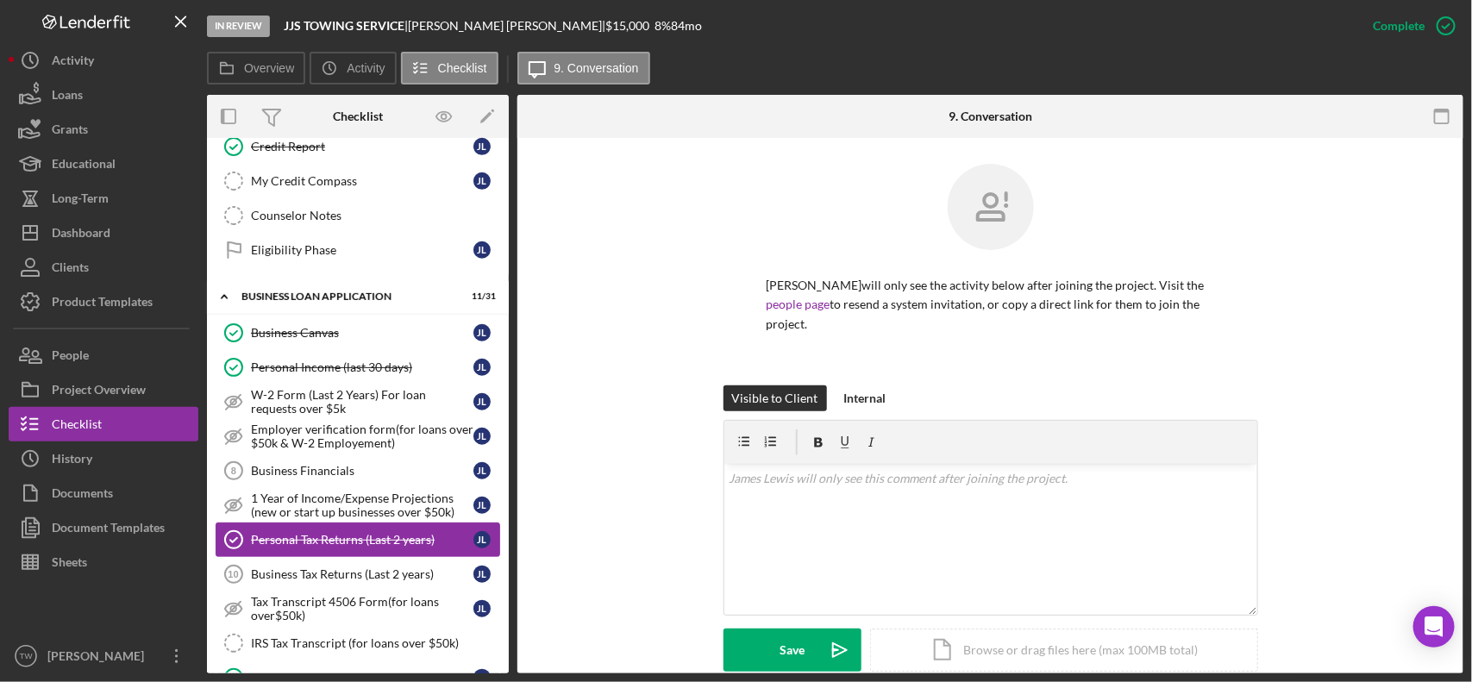
scroll to position [696, 0]
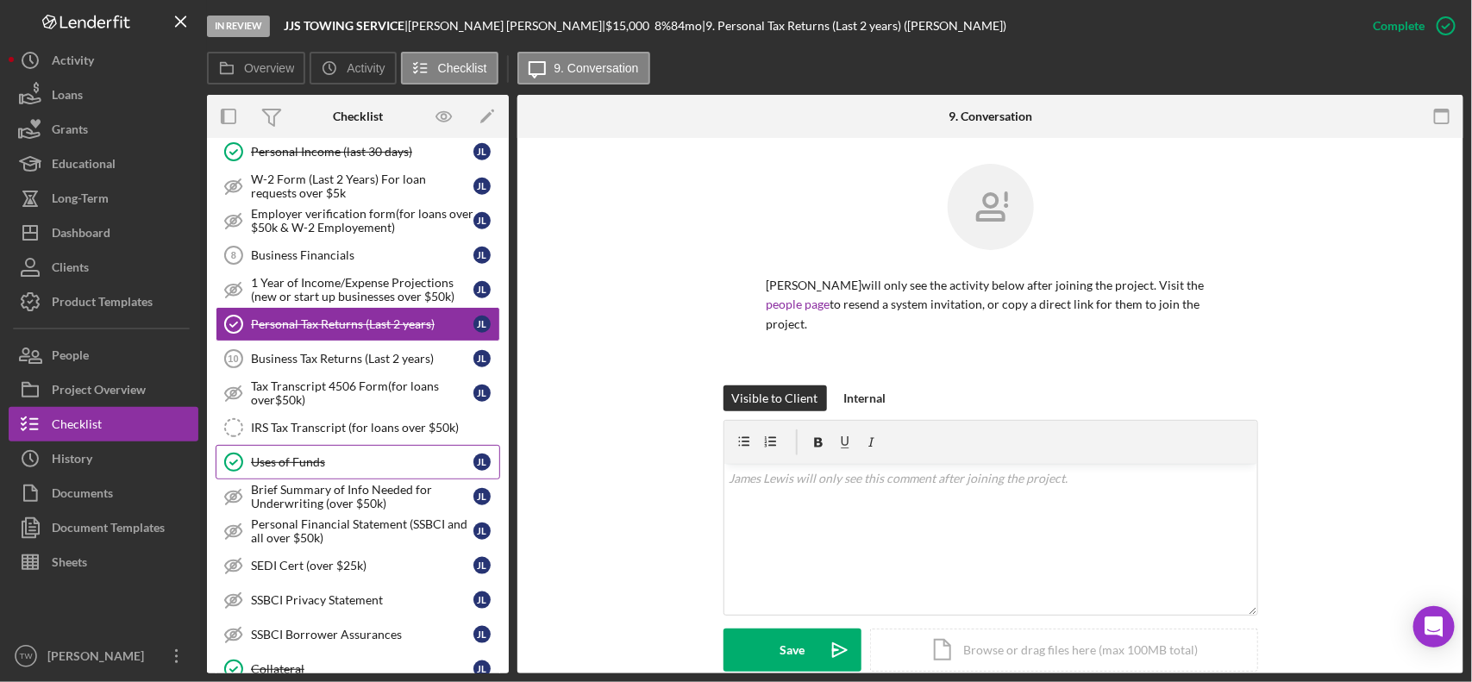
click at [307, 480] on link "Uses of Funds Uses of Funds [PERSON_NAME]" at bounding box center [358, 462] width 285 height 35
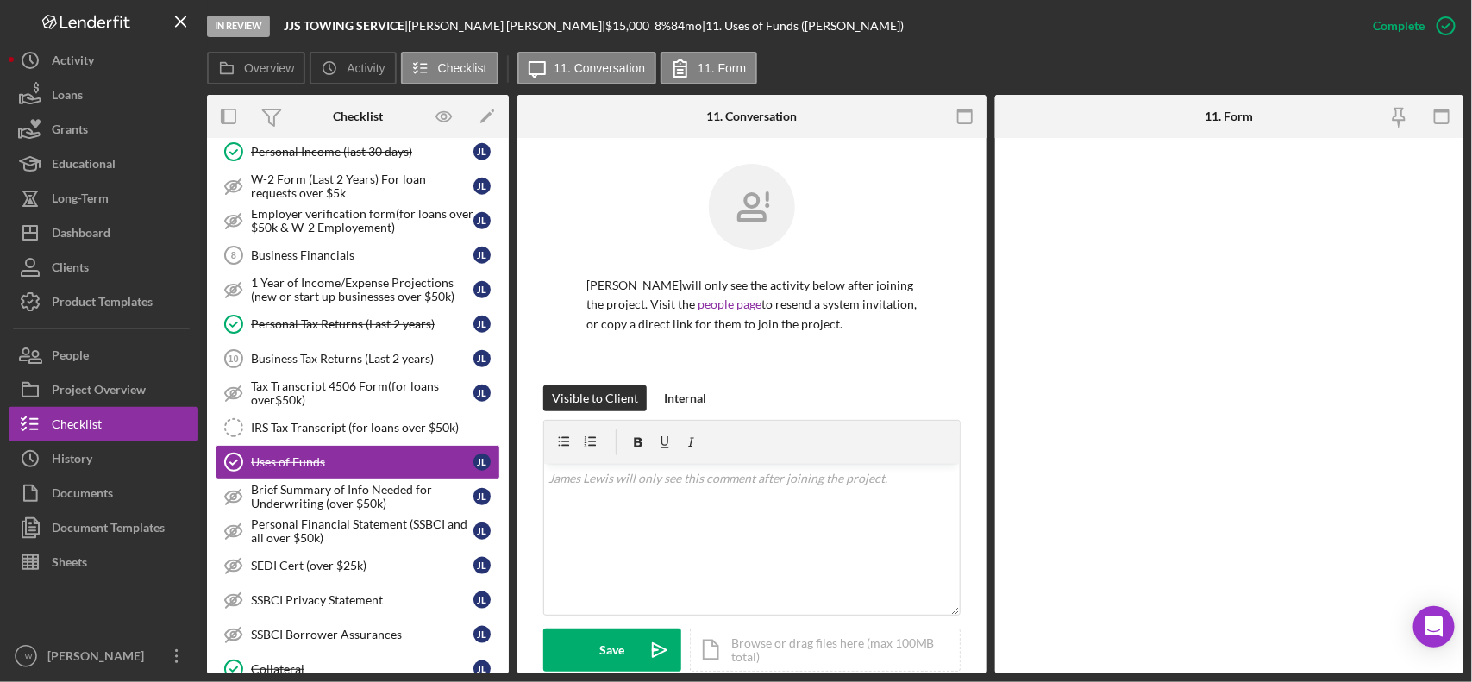
scroll to position [912, 0]
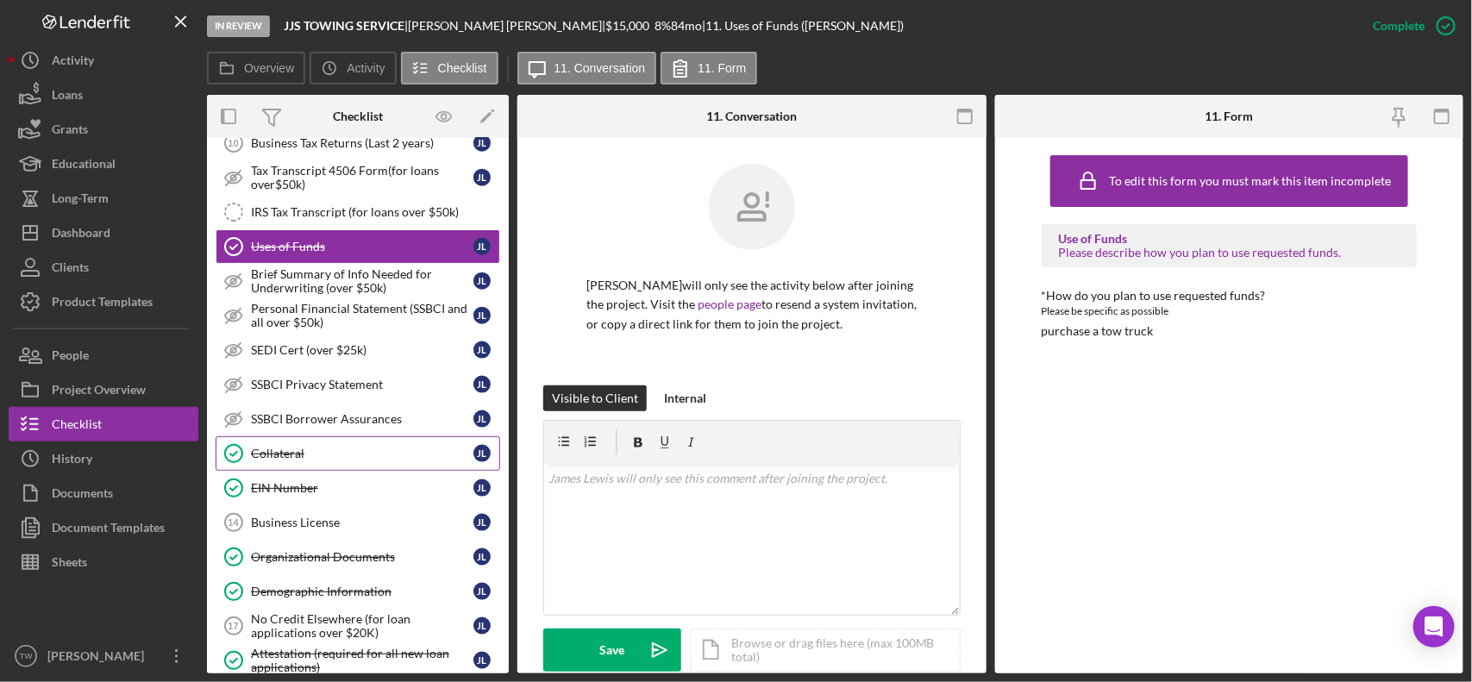
click at [315, 461] on div "Collateral" at bounding box center [362, 454] width 223 height 14
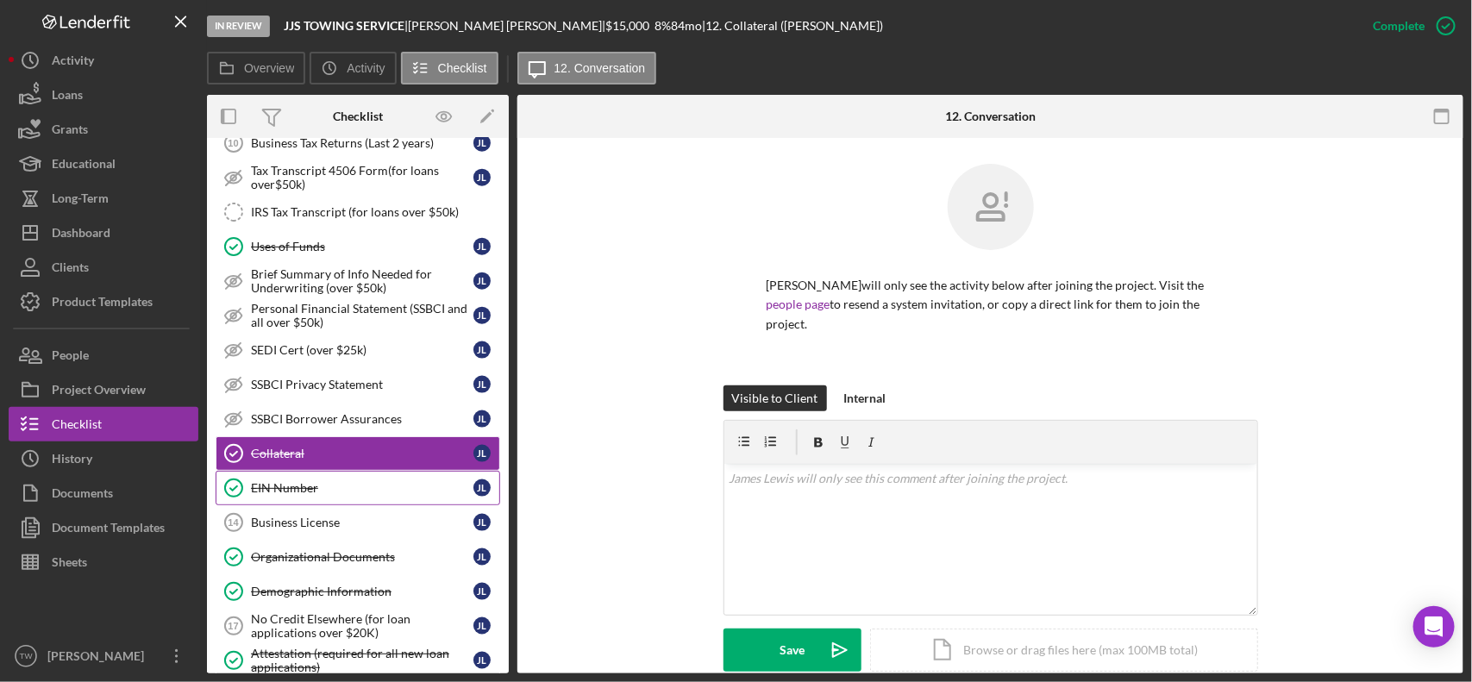
click at [298, 495] on div "EIN Number" at bounding box center [362, 488] width 223 height 14
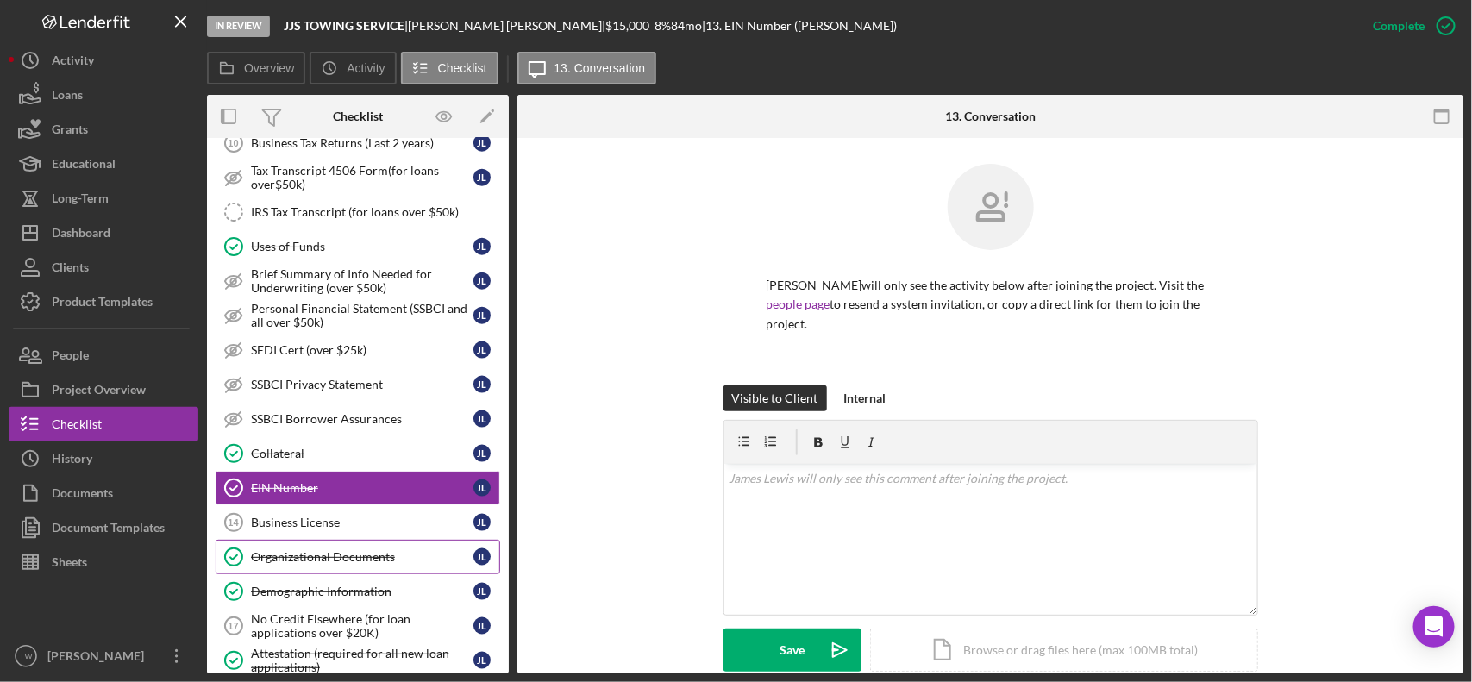
click at [326, 564] on div "Organizational Documents" at bounding box center [362, 557] width 223 height 14
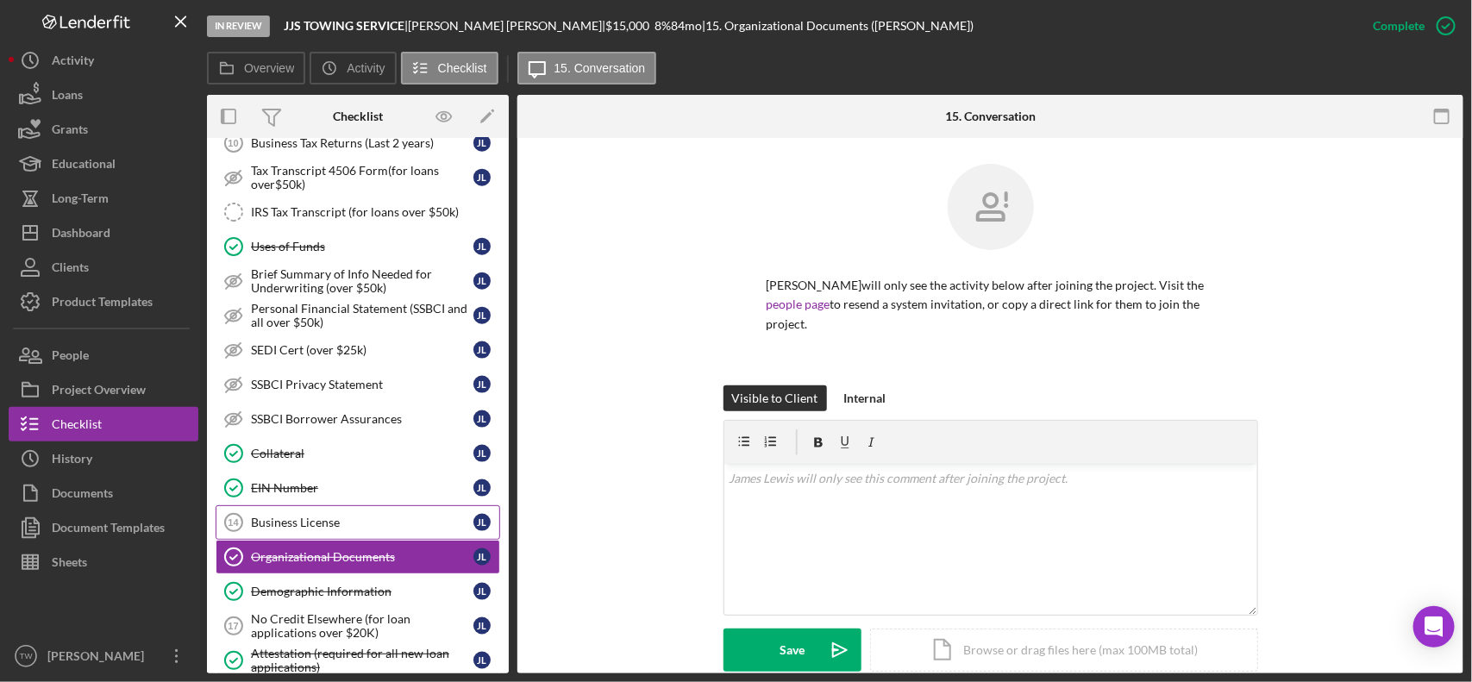
scroll to position [1019, 0]
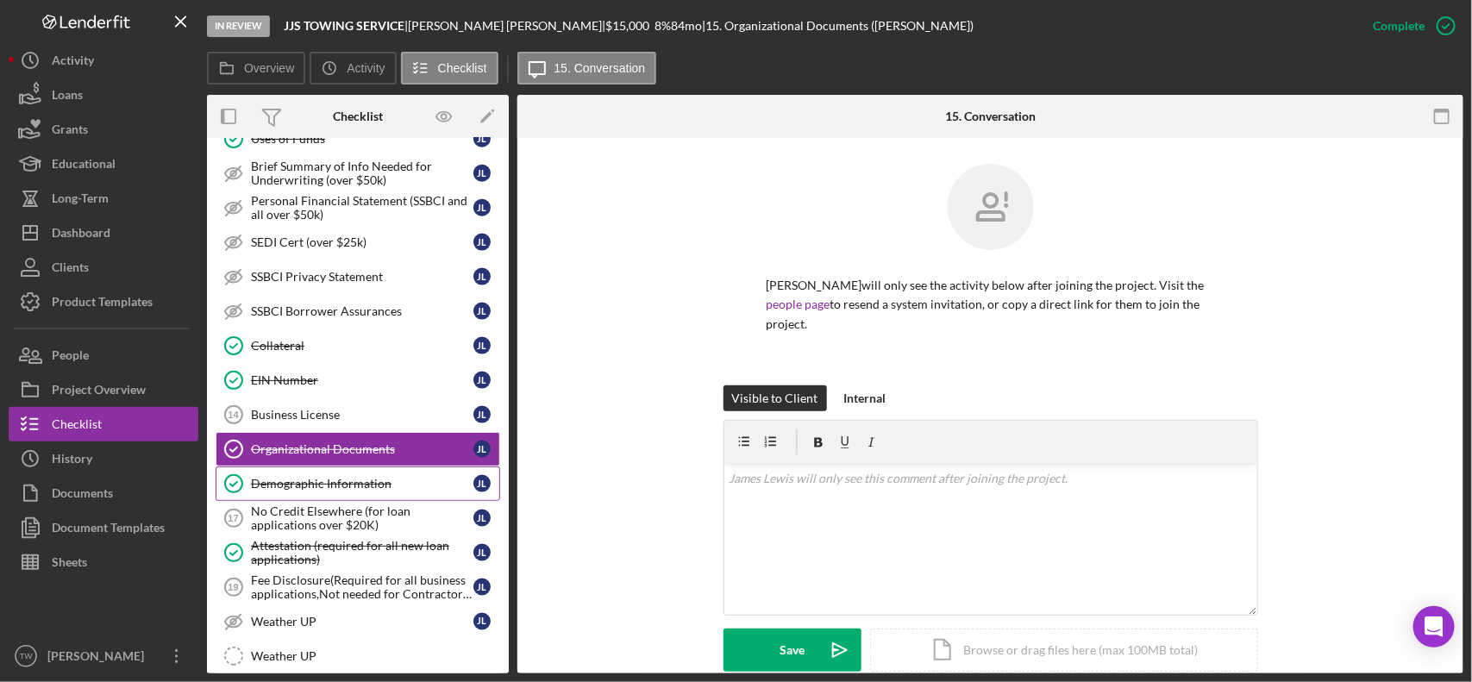
click at [322, 491] on div "Demographic Information" at bounding box center [362, 484] width 223 height 14
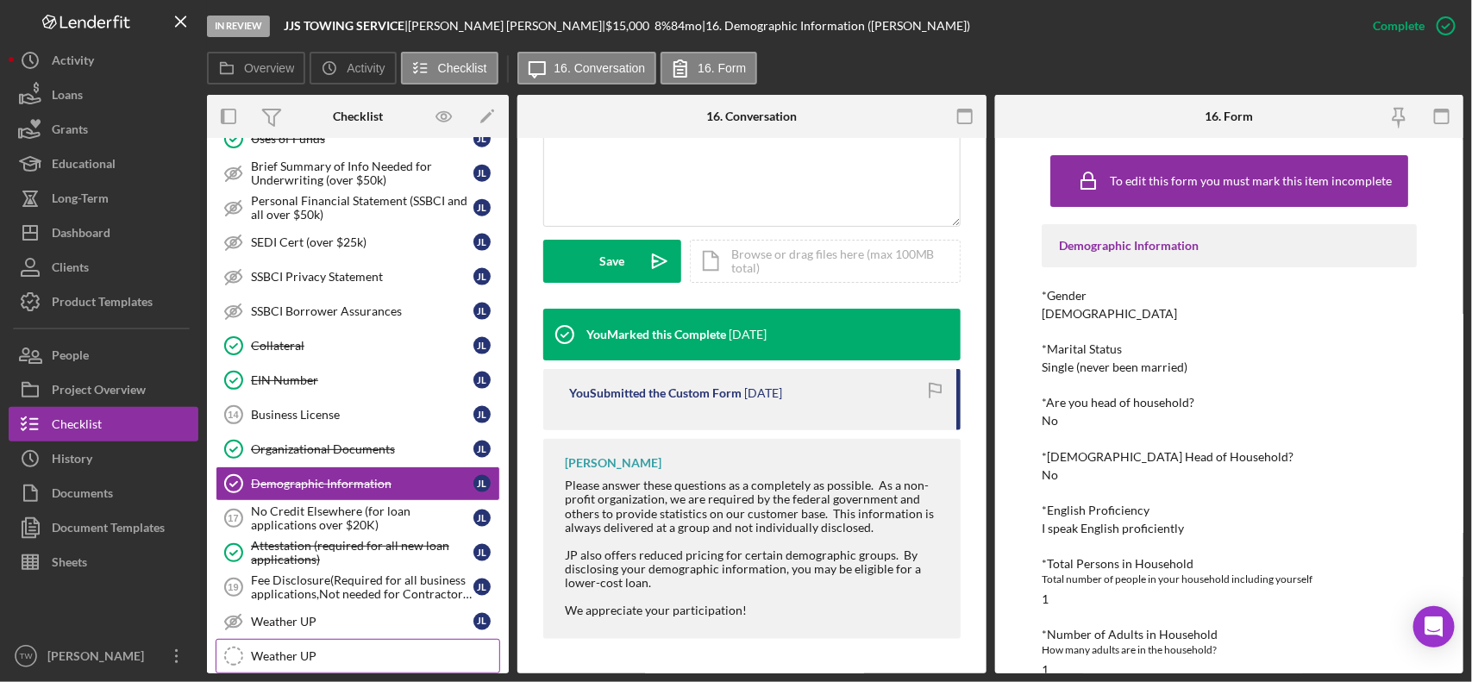
scroll to position [1127, 0]
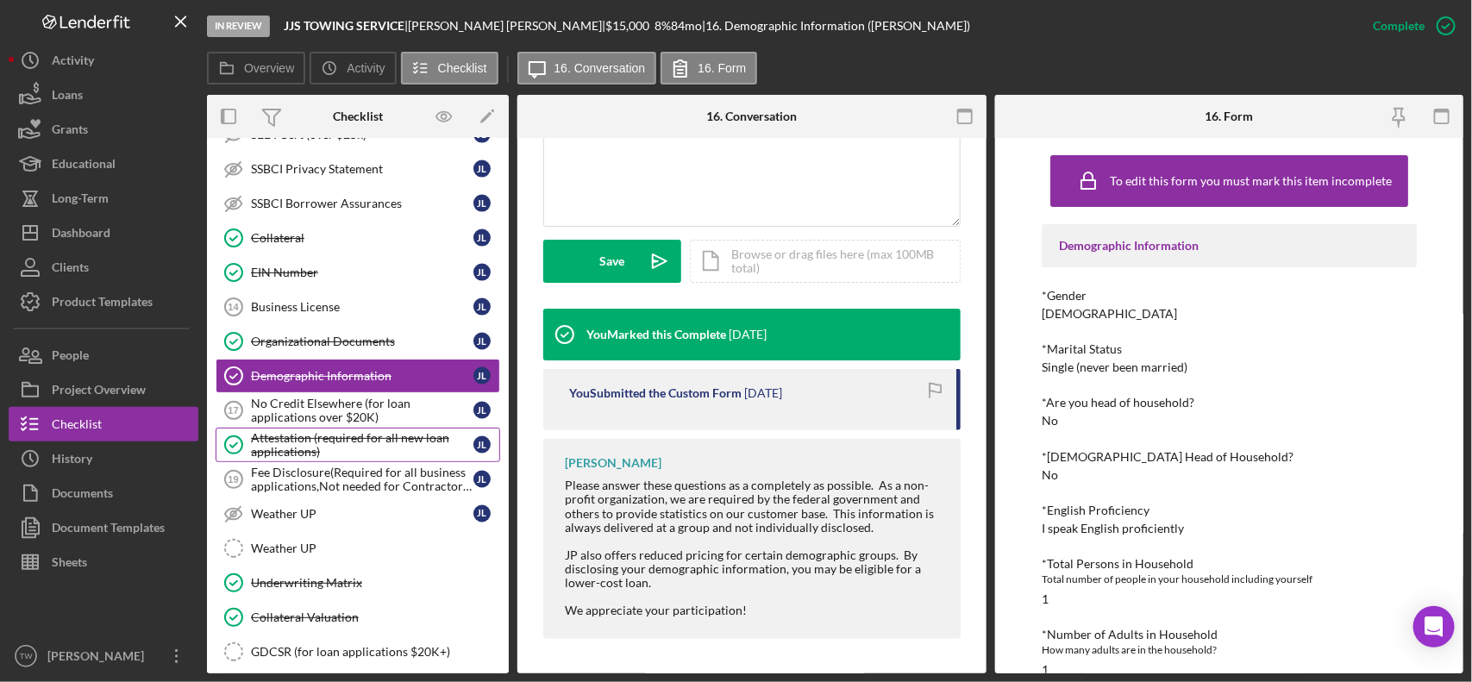
click at [306, 454] on div "Attestation (required for all new loan applications)" at bounding box center [362, 445] width 223 height 28
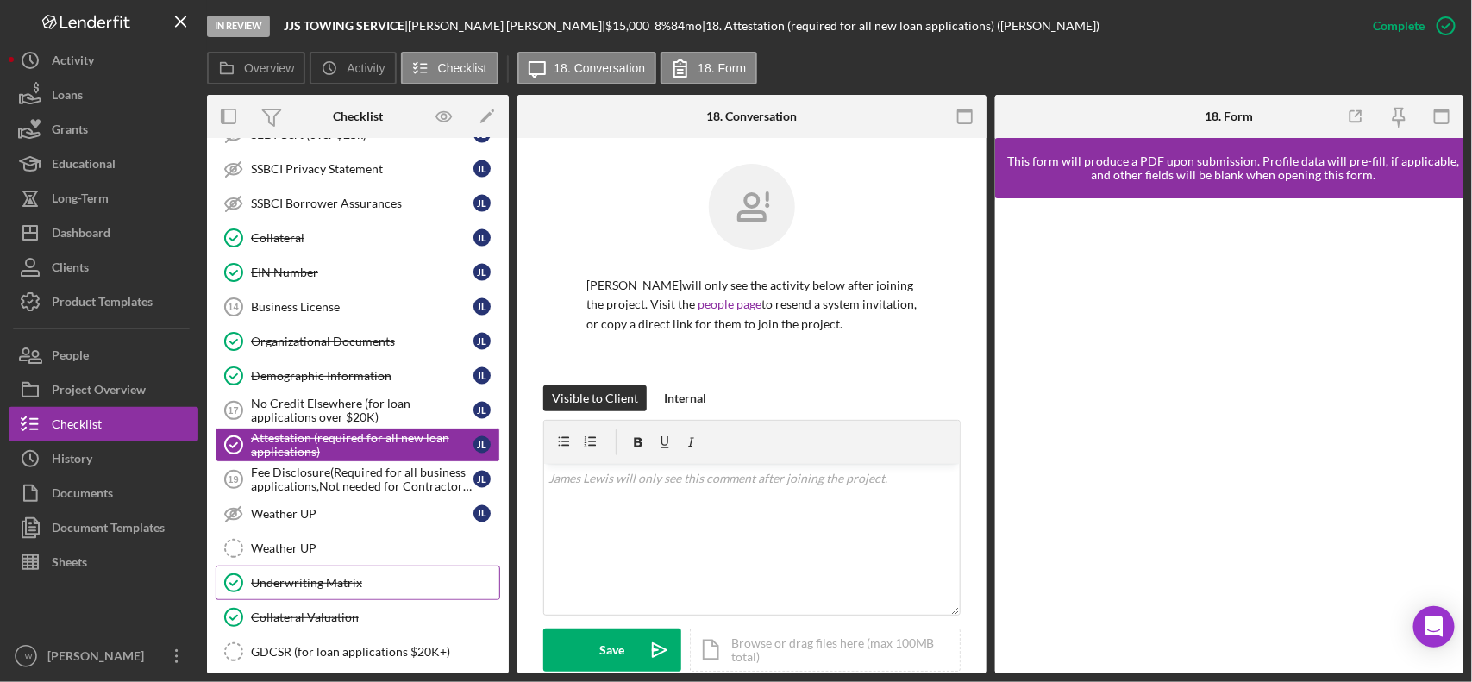
click at [332, 590] on div "Underwriting Matrix" at bounding box center [375, 583] width 248 height 14
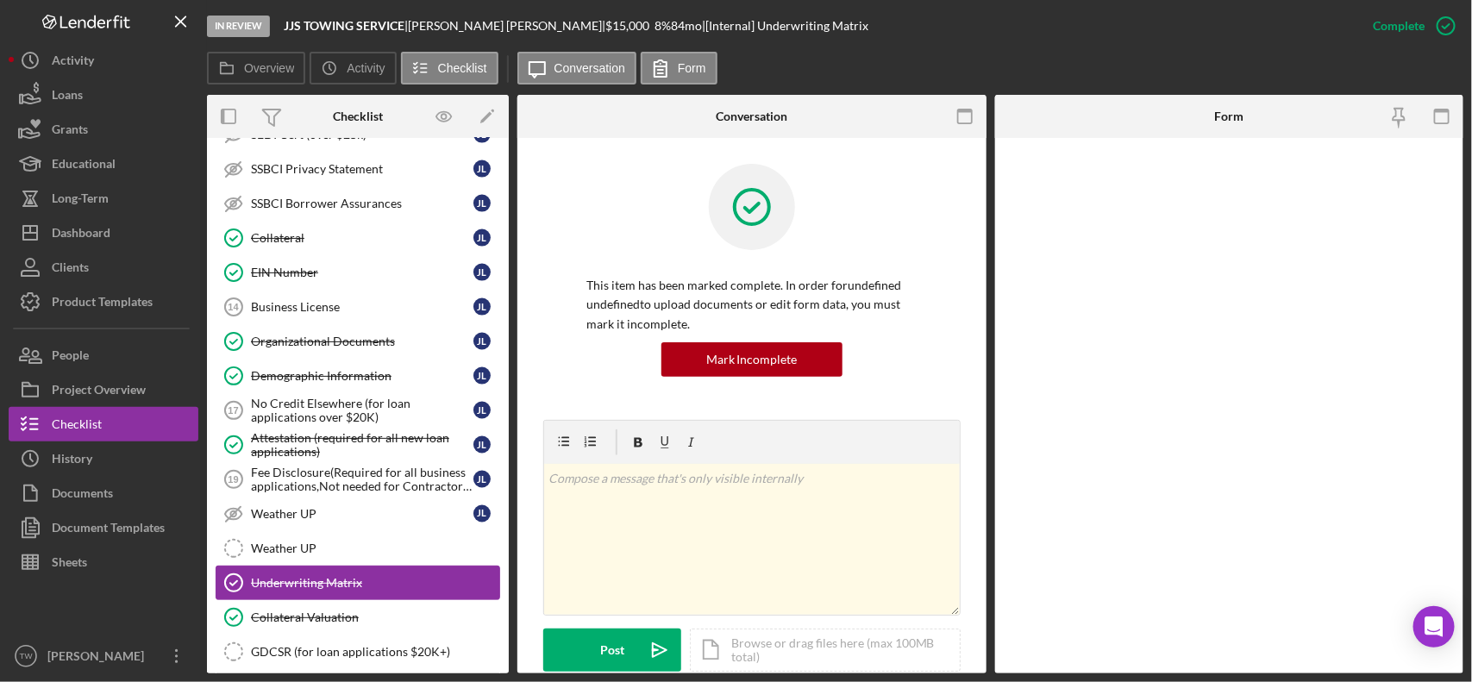
scroll to position [1451, 0]
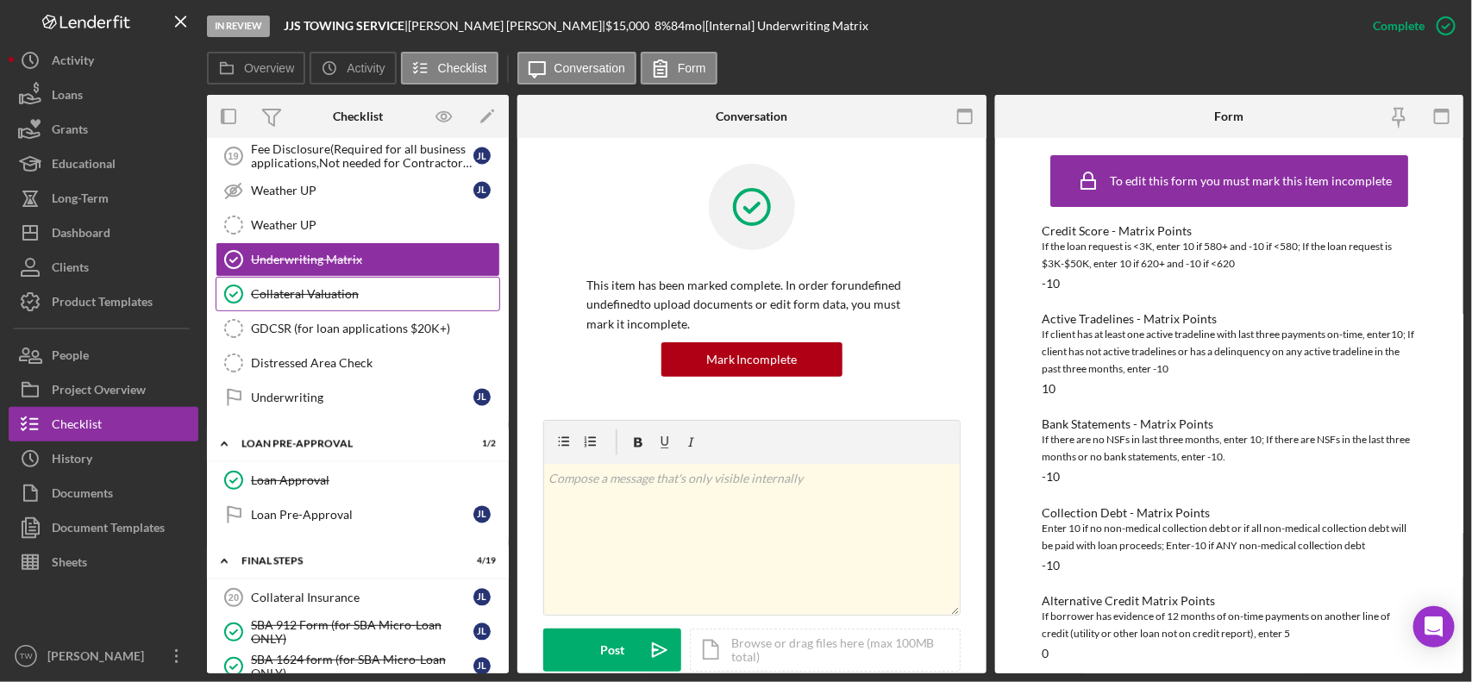
click at [328, 301] on div "Collateral Valuation" at bounding box center [375, 294] width 248 height 14
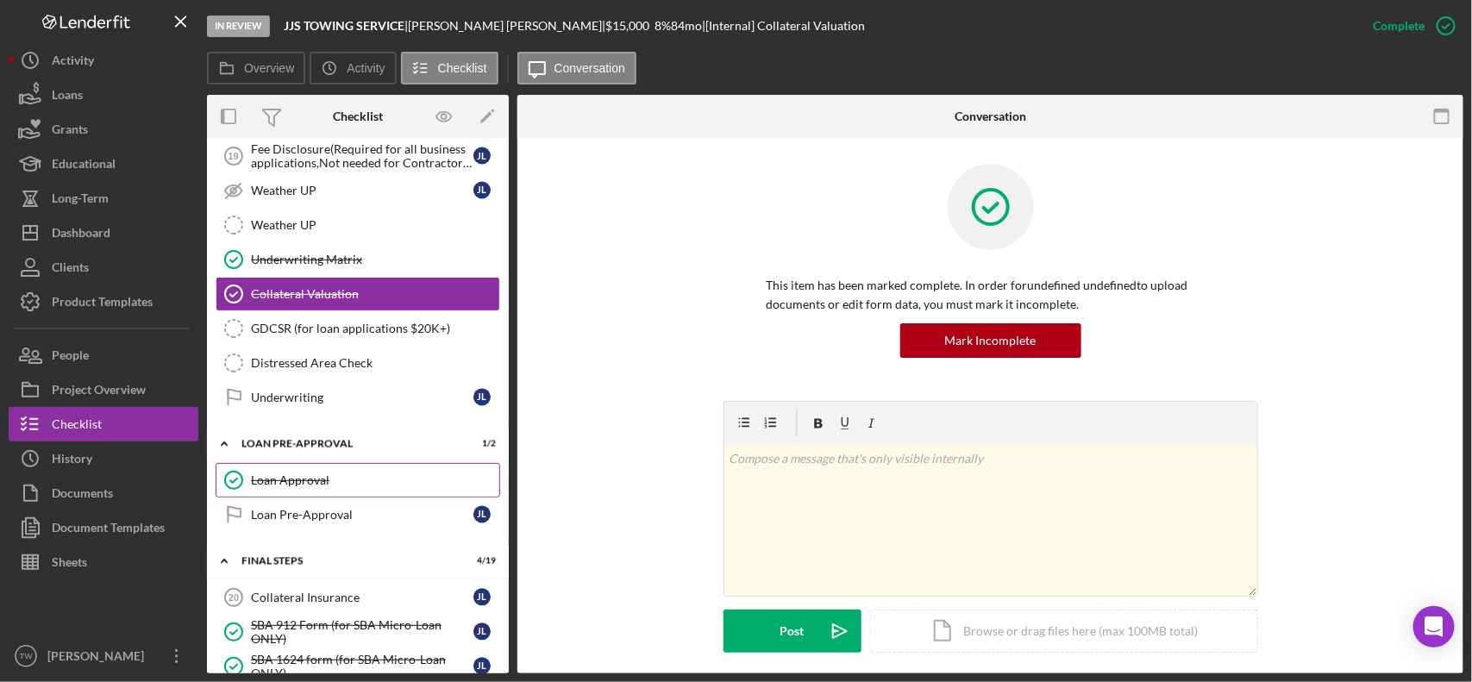
click at [296, 498] on link "Loan Approval Loan Approval" at bounding box center [358, 480] width 285 height 35
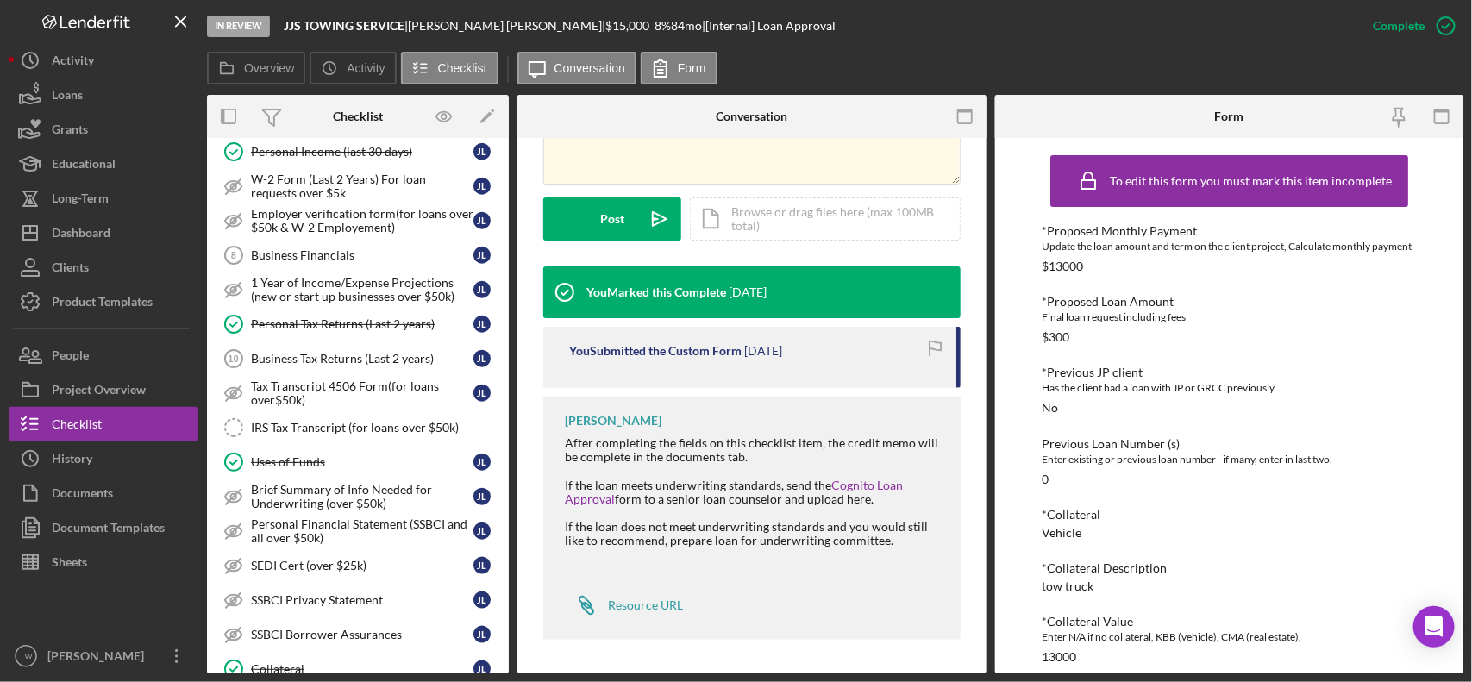
scroll to position [265, 0]
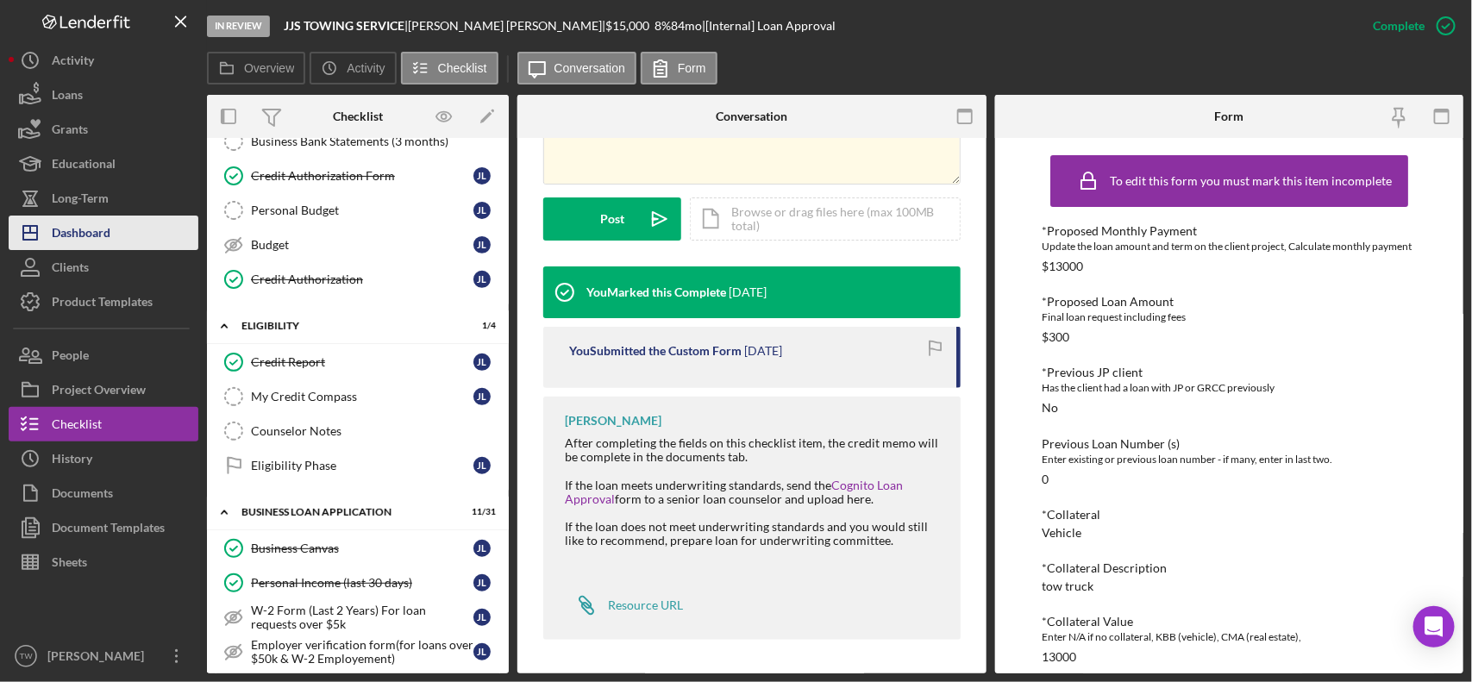
click at [130, 224] on button "Icon/Dashboard Dashboard" at bounding box center [104, 233] width 190 height 35
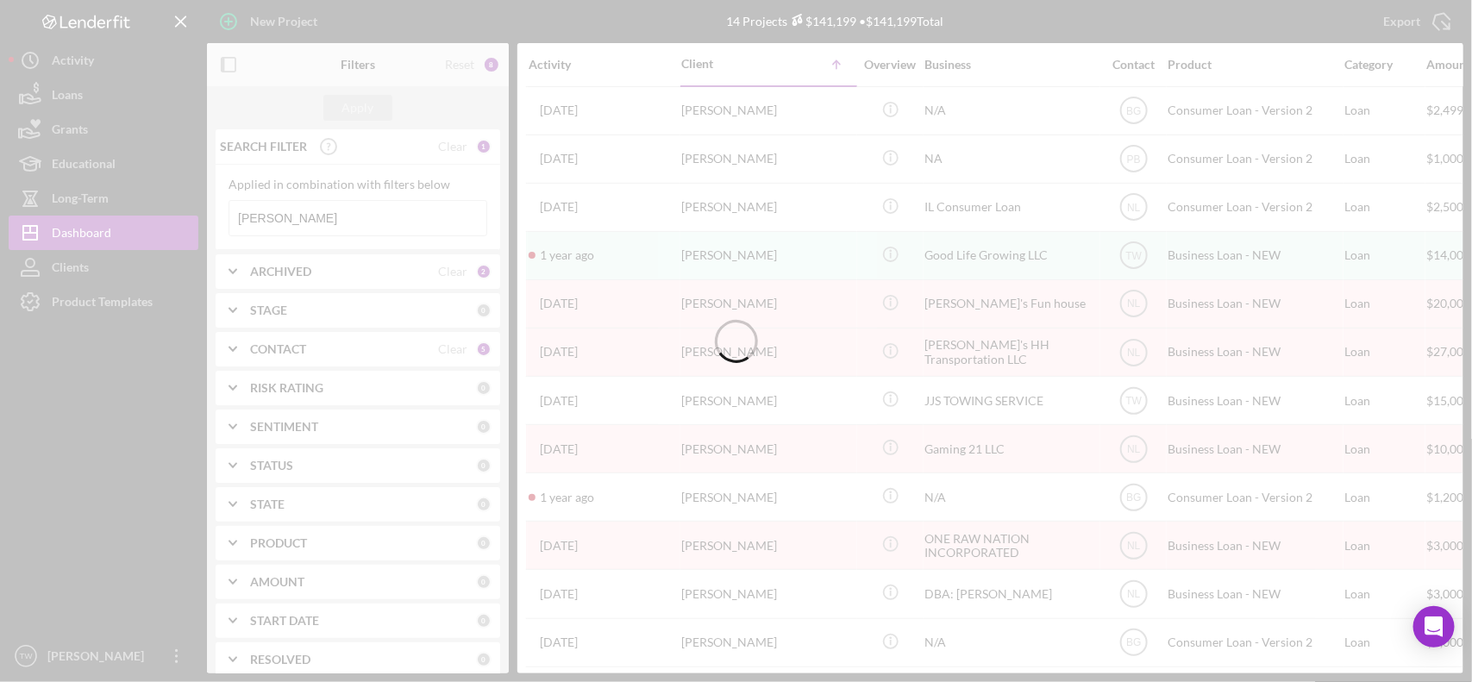
click at [333, 225] on div at bounding box center [736, 341] width 1472 height 682
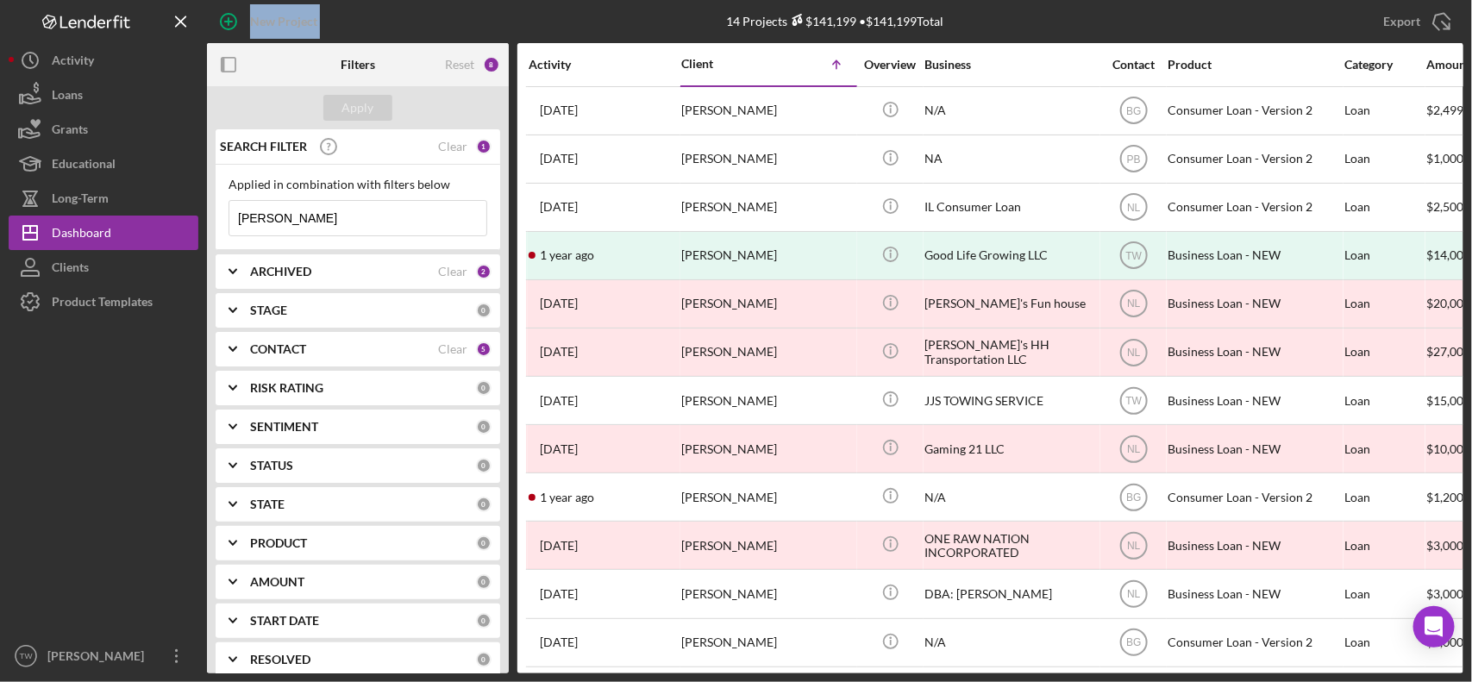
click at [333, 225] on input "[PERSON_NAME]" at bounding box center [357, 218] width 257 height 35
type input "j"
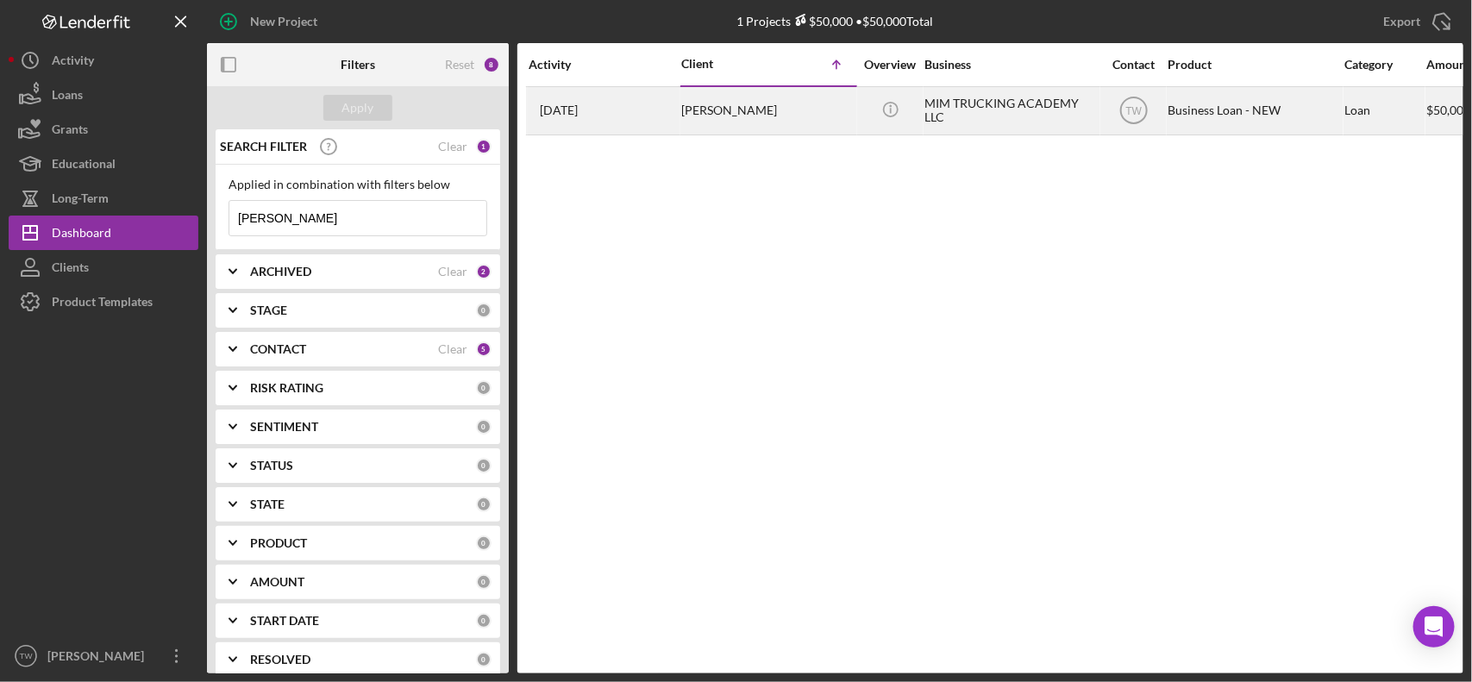
type input "[PERSON_NAME]"
click at [693, 115] on div "[PERSON_NAME]" at bounding box center [767, 111] width 173 height 46
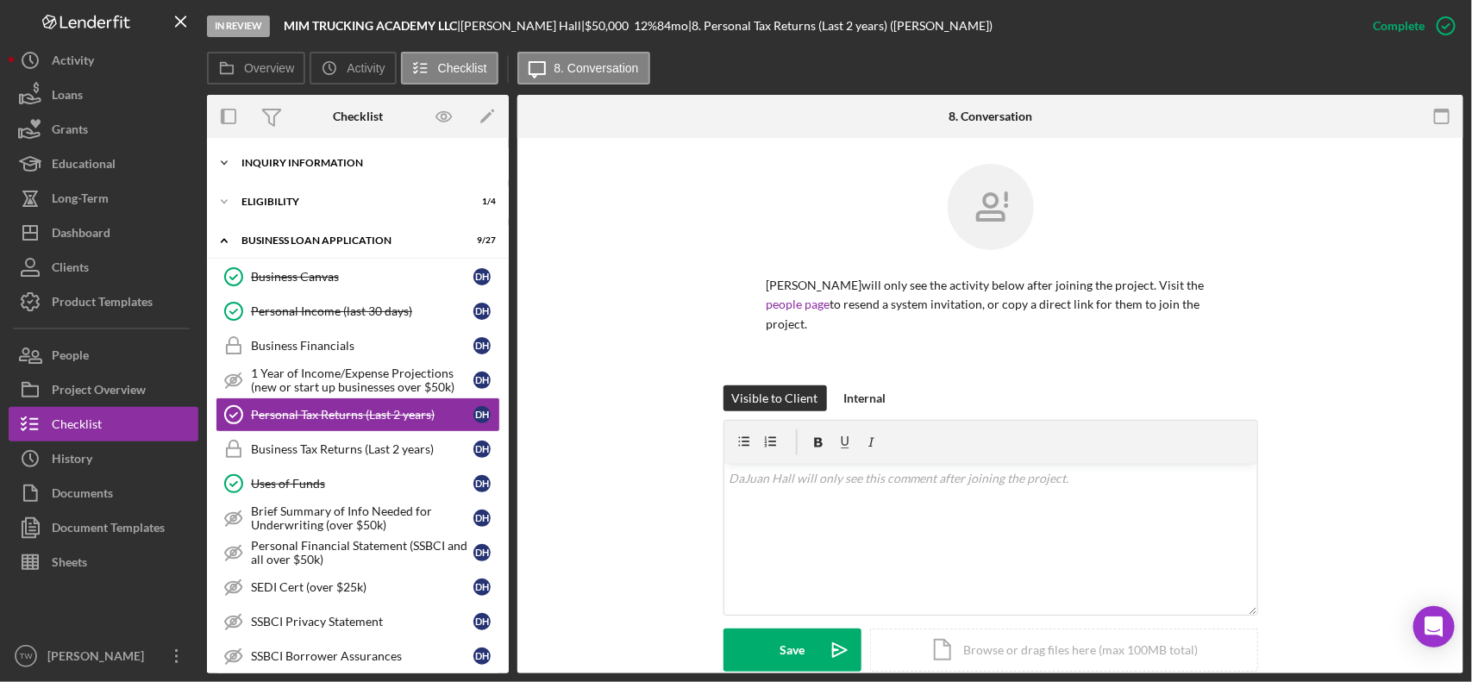
click at [380, 171] on div "Icon/Expander INQUIRY INFORMATION 7 / 11" at bounding box center [358, 163] width 302 height 35
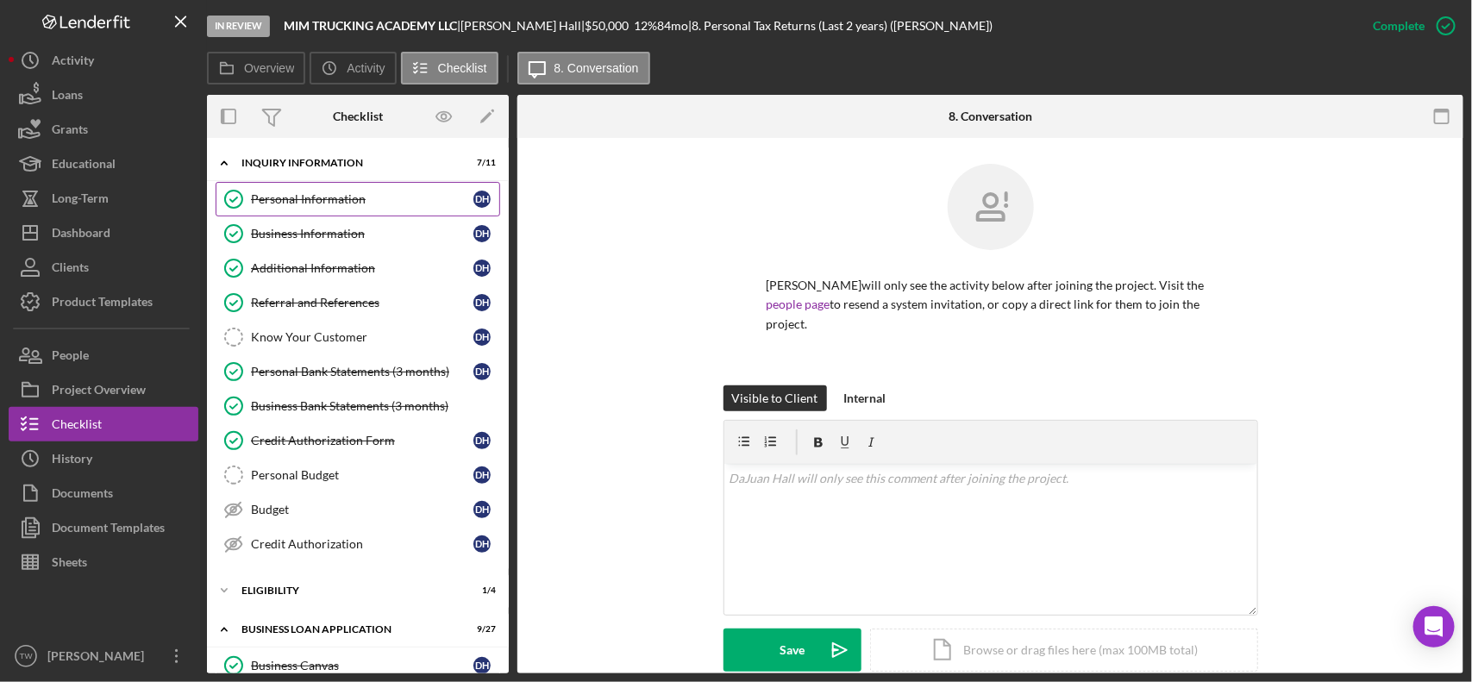
click at [347, 194] on div "Personal Information" at bounding box center [362, 199] width 223 height 14
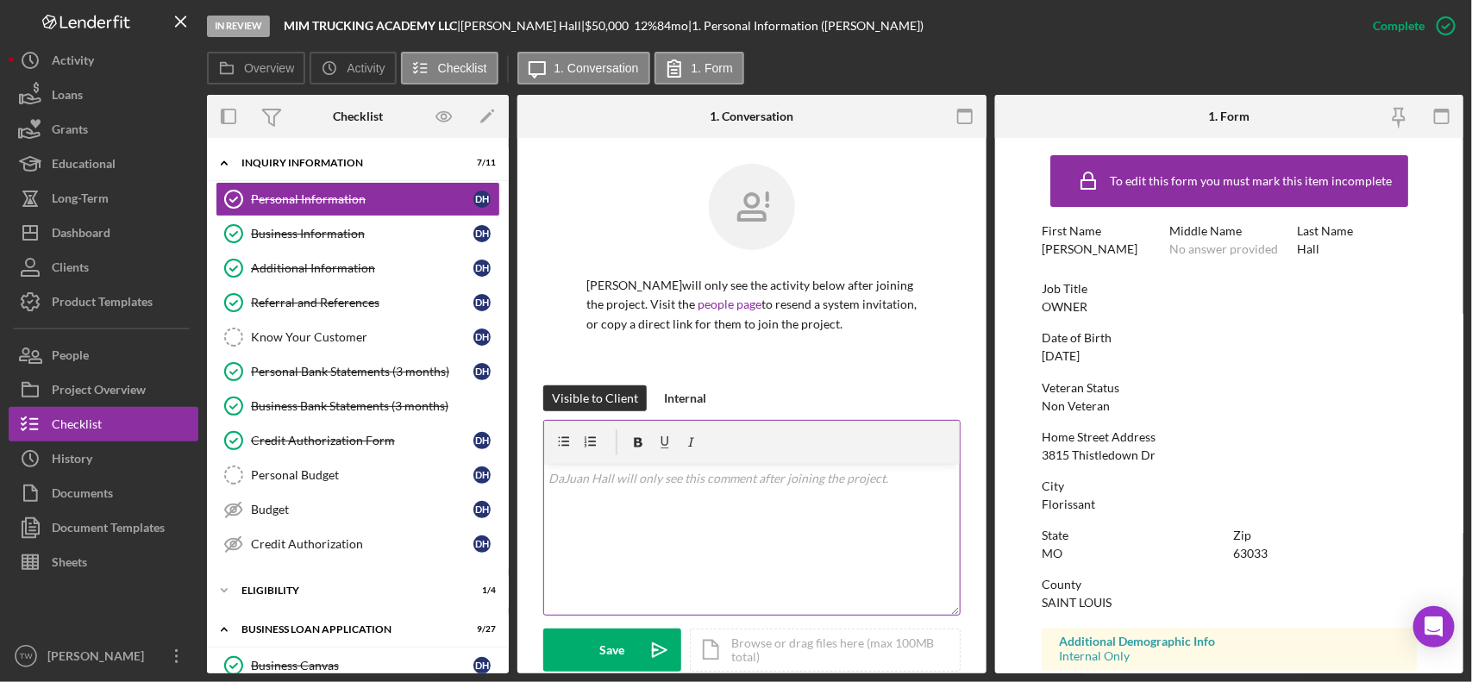
scroll to position [269, 0]
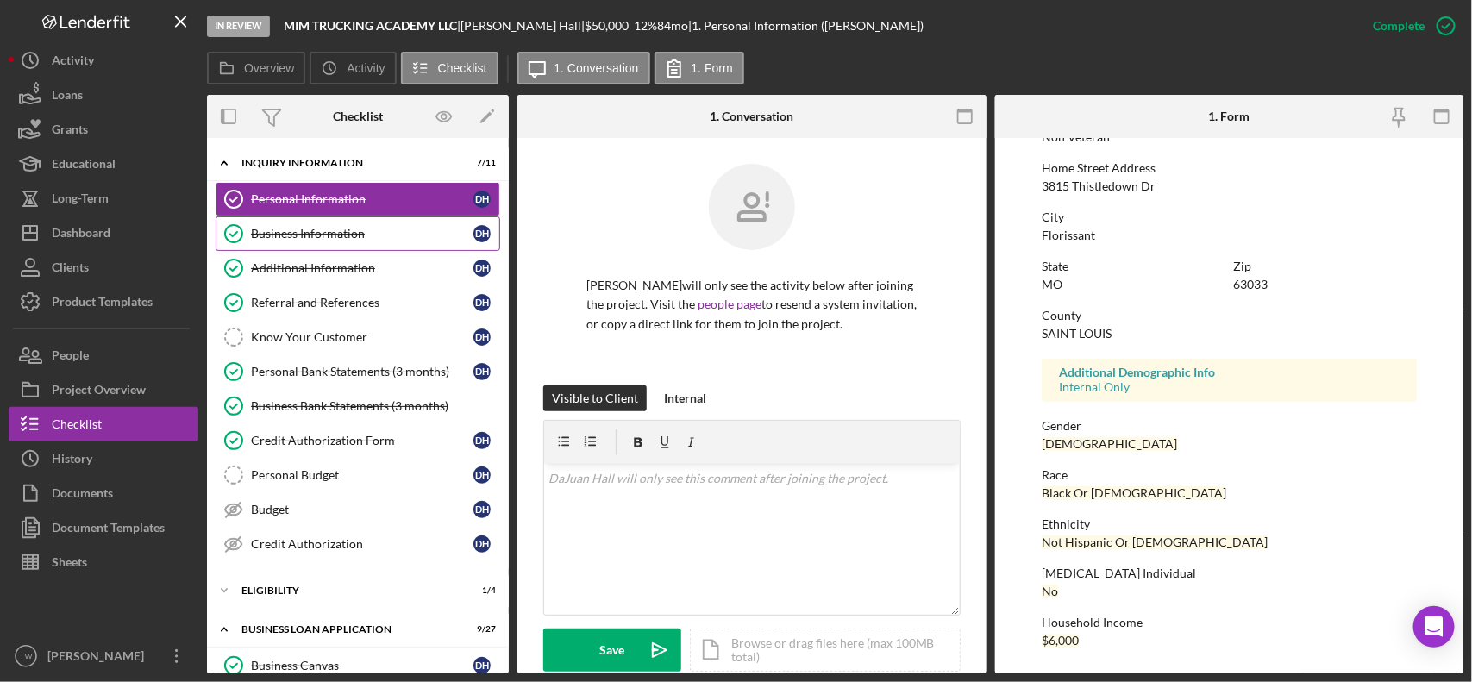
click at [342, 226] on link "Business Information Business Information D H" at bounding box center [358, 233] width 285 height 35
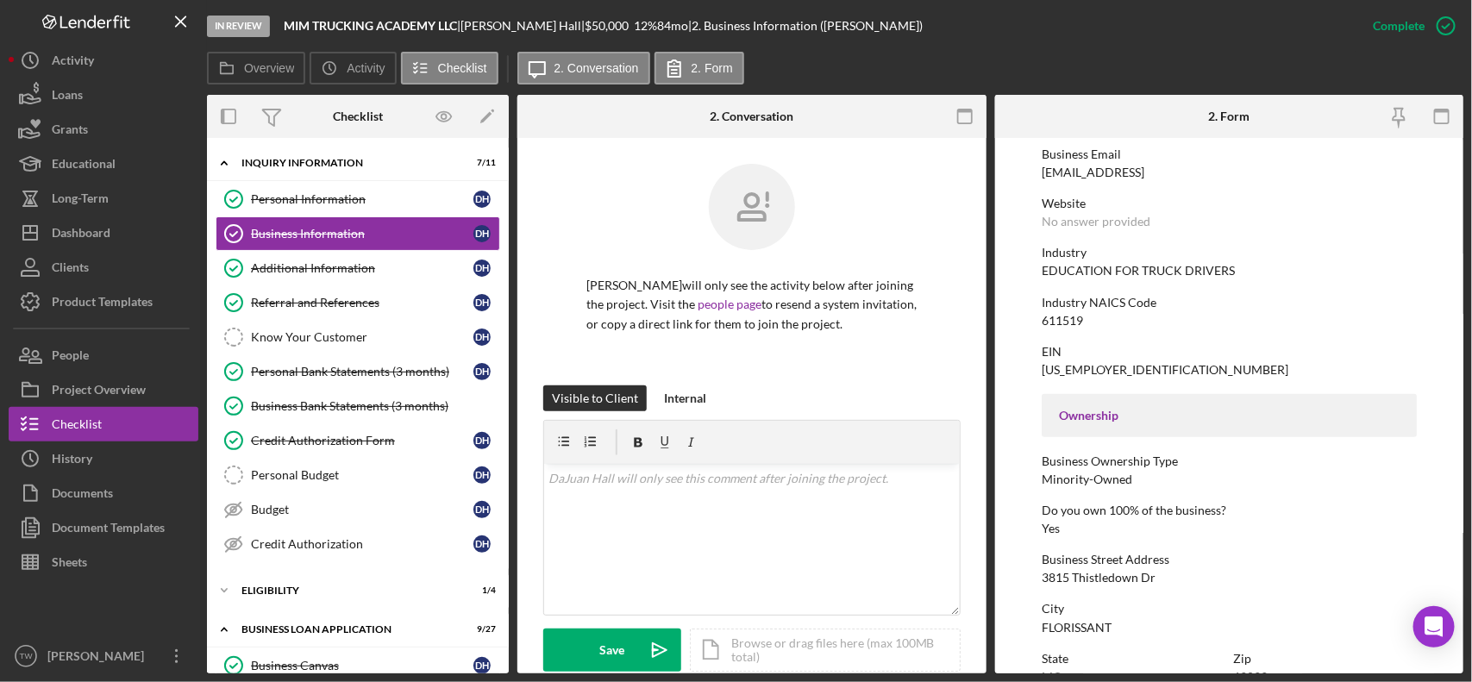
scroll to position [431, 0]
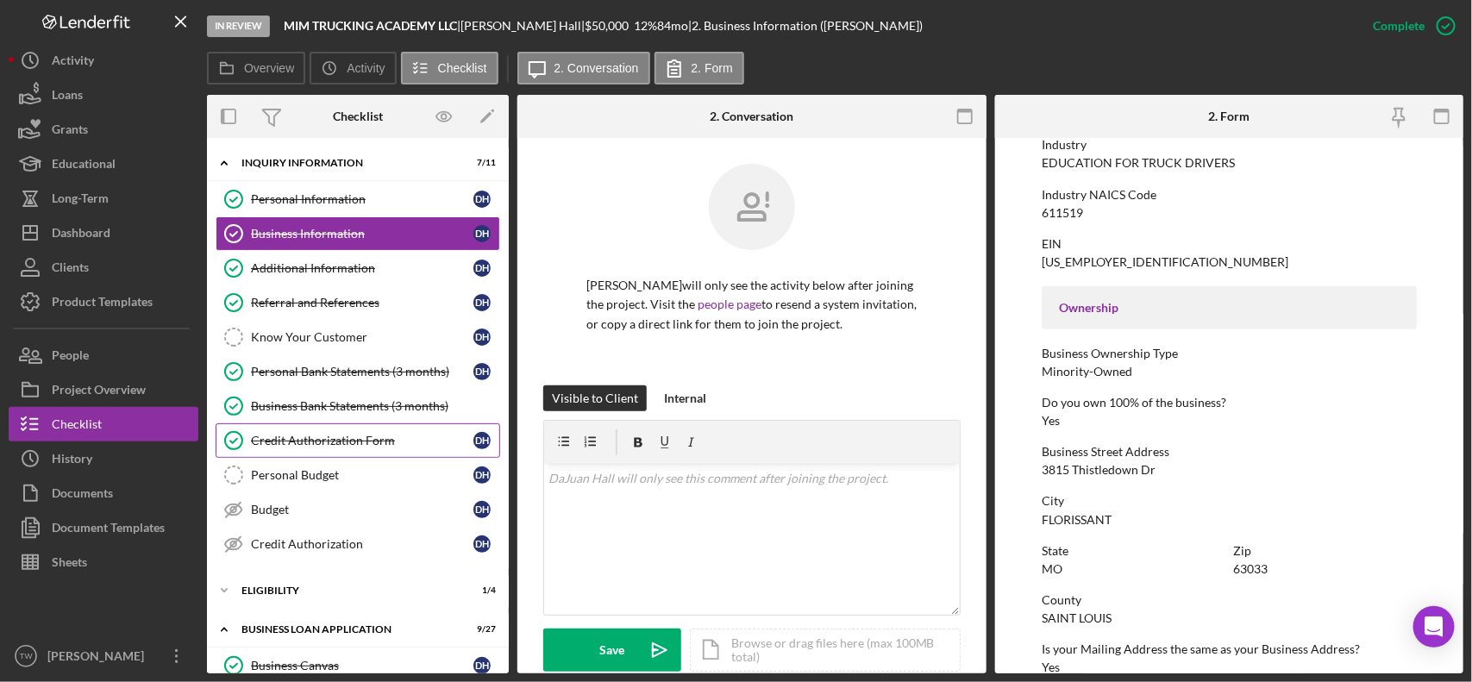
click at [352, 444] on div "Credit Authorization Form" at bounding box center [362, 441] width 223 height 14
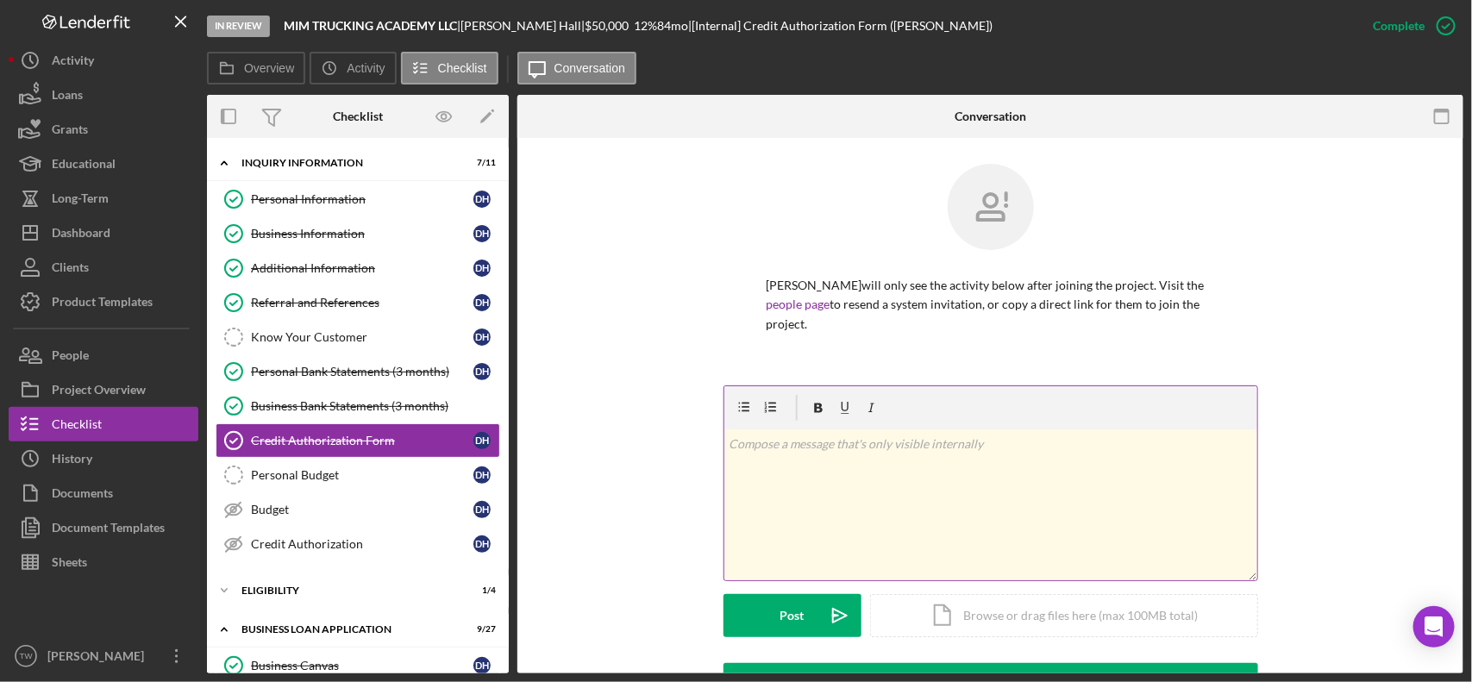
scroll to position [431, 0]
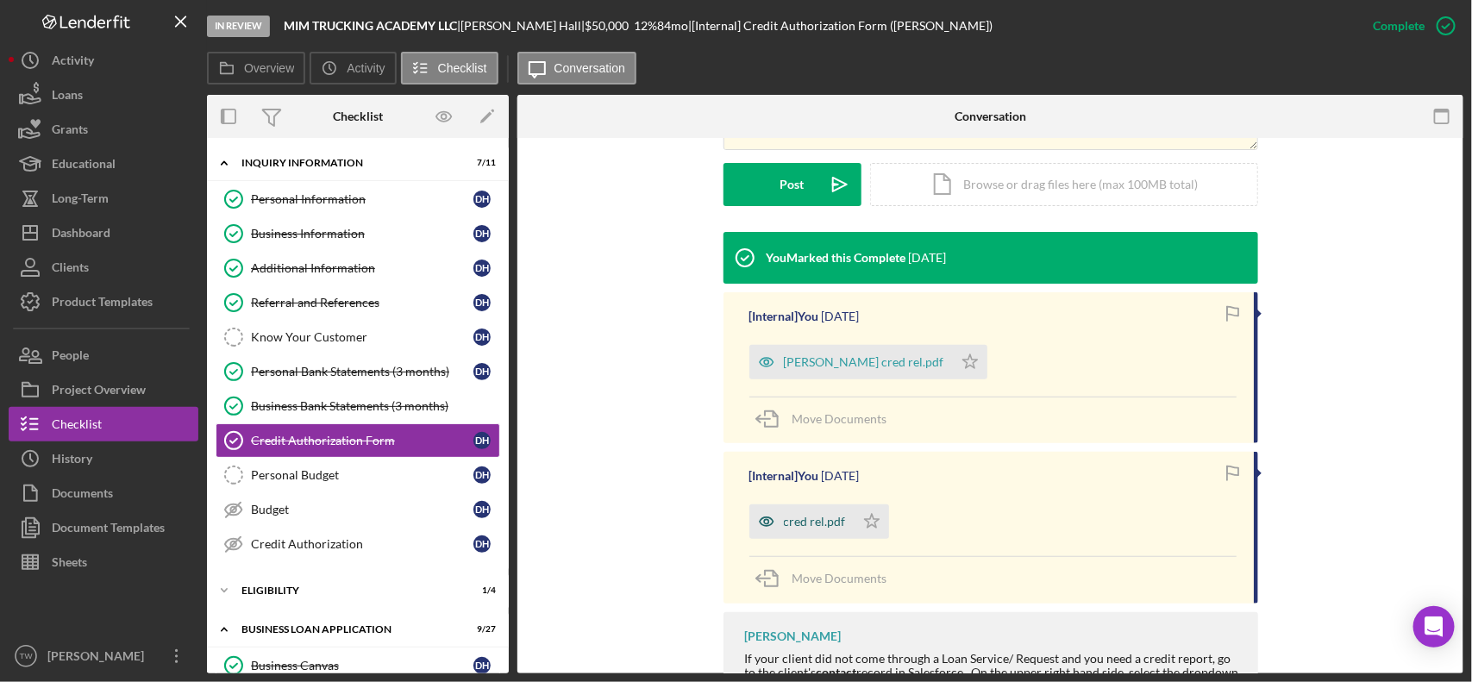
click at [815, 515] on div "cred rel.pdf" at bounding box center [815, 522] width 62 height 14
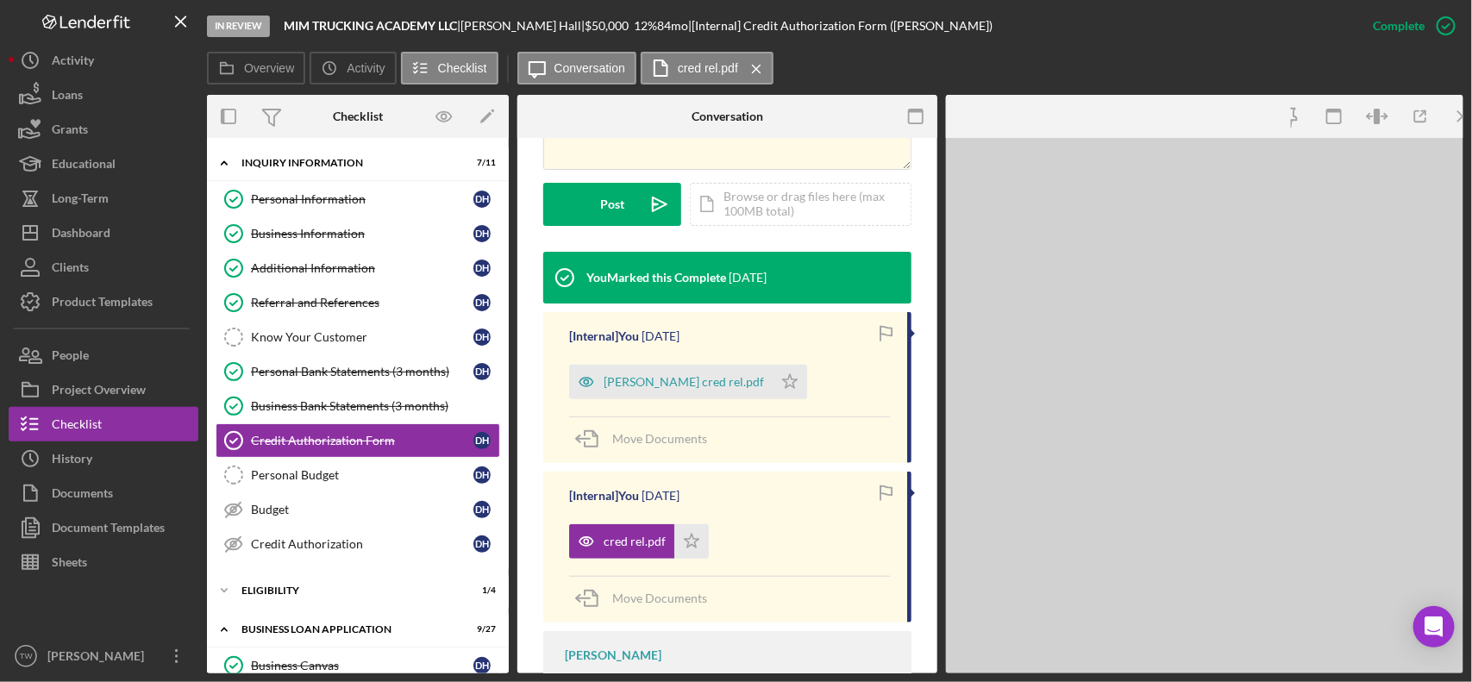
scroll to position [470, 0]
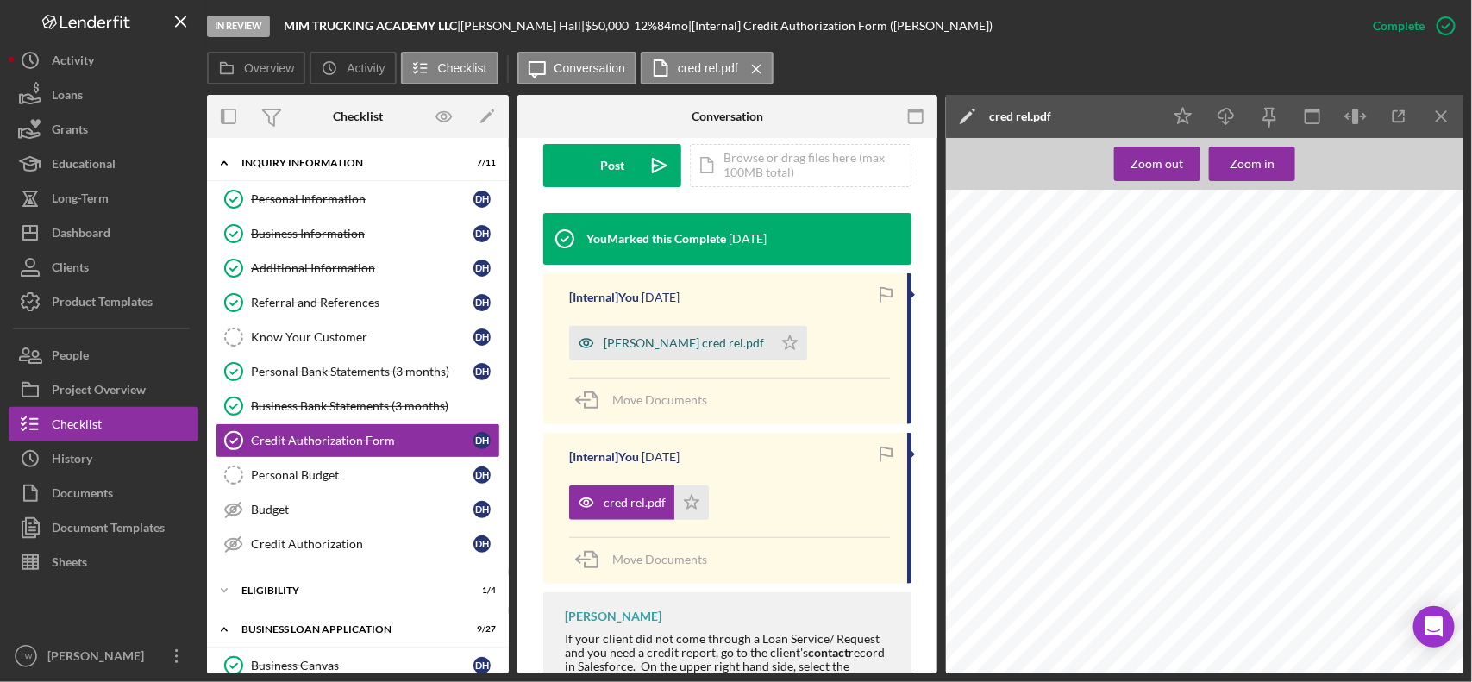
click at [639, 339] on div "[PERSON_NAME] cred rel.pdf" at bounding box center [684, 343] width 160 height 14
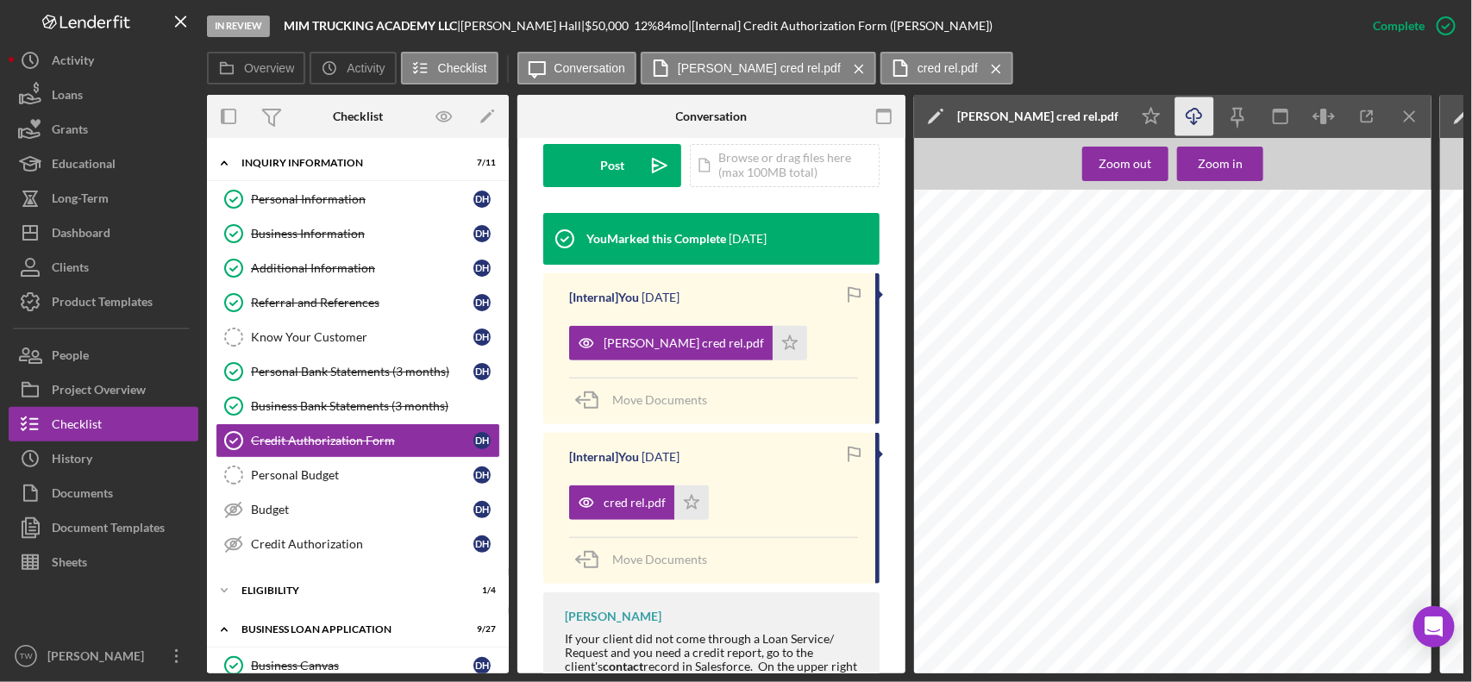
click at [1187, 117] on icon "button" at bounding box center [1194, 113] width 15 height 9
click at [1084, 296] on span "3815 Thistledown Dr" at bounding box center [1093, 299] width 88 height 10
copy span "Thistledown"
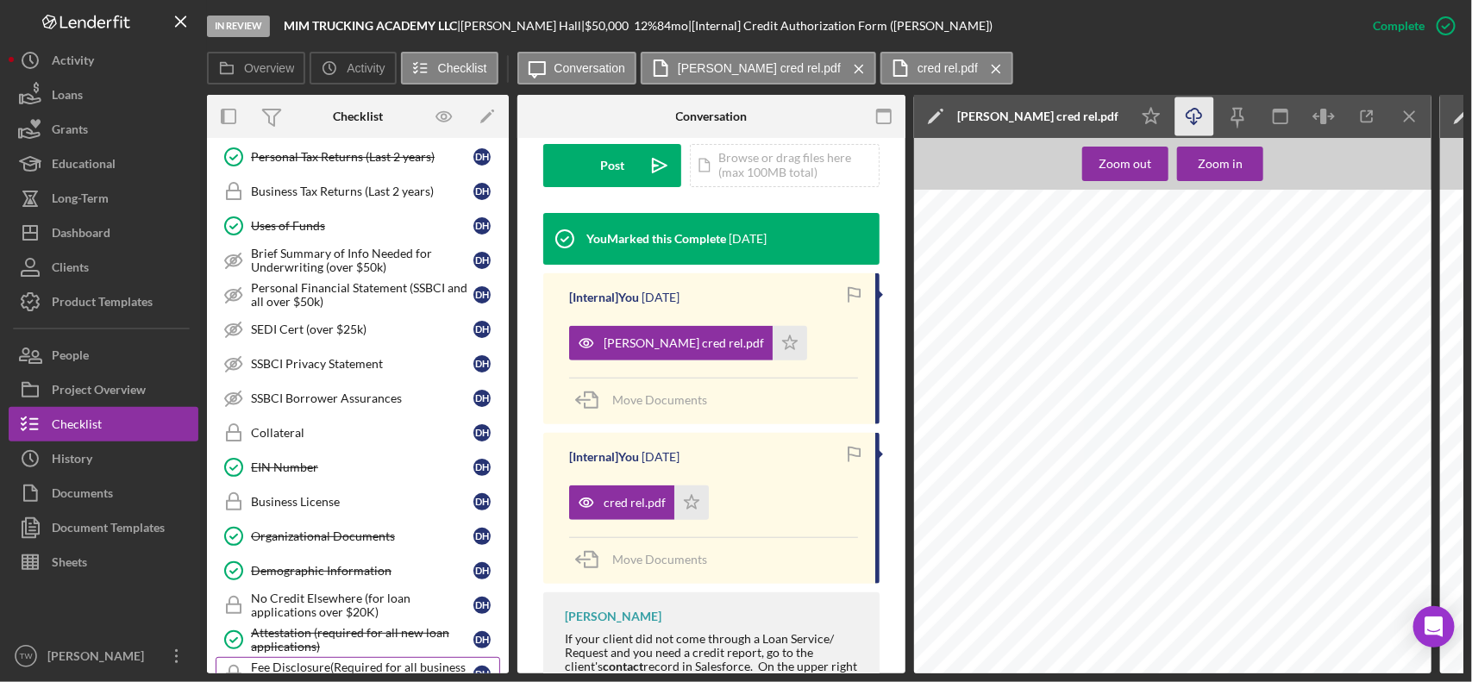
scroll to position [1061, 0]
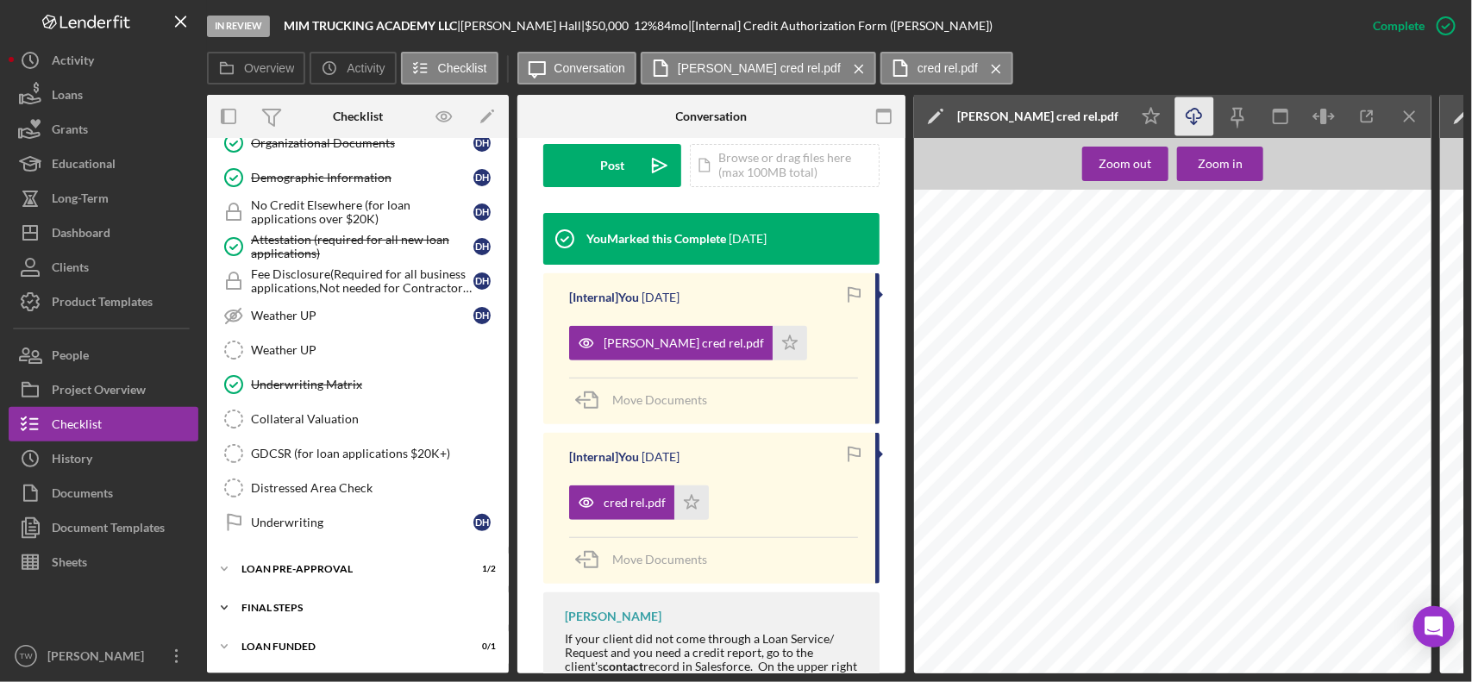
click at [299, 615] on div "Icon/Expander FINAL STEPS 2 / 19" at bounding box center [358, 608] width 302 height 35
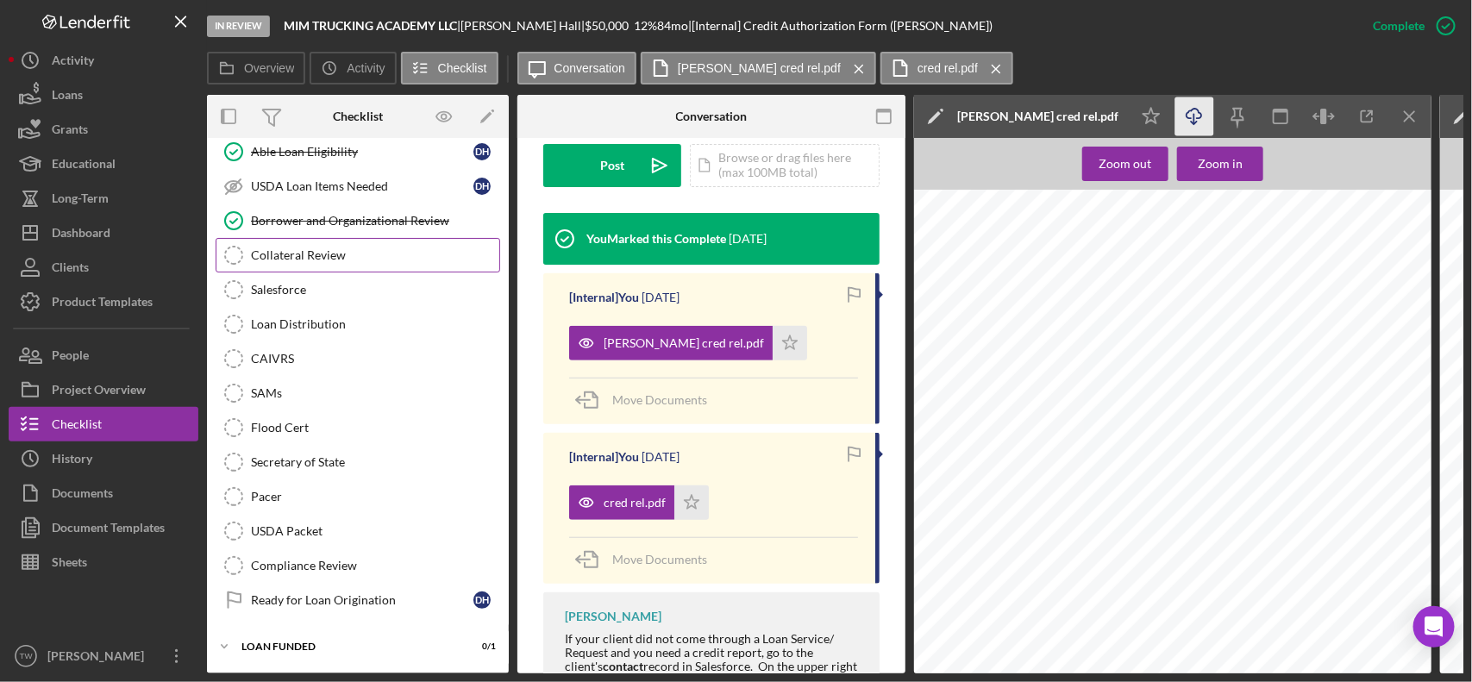
scroll to position [1410, 0]
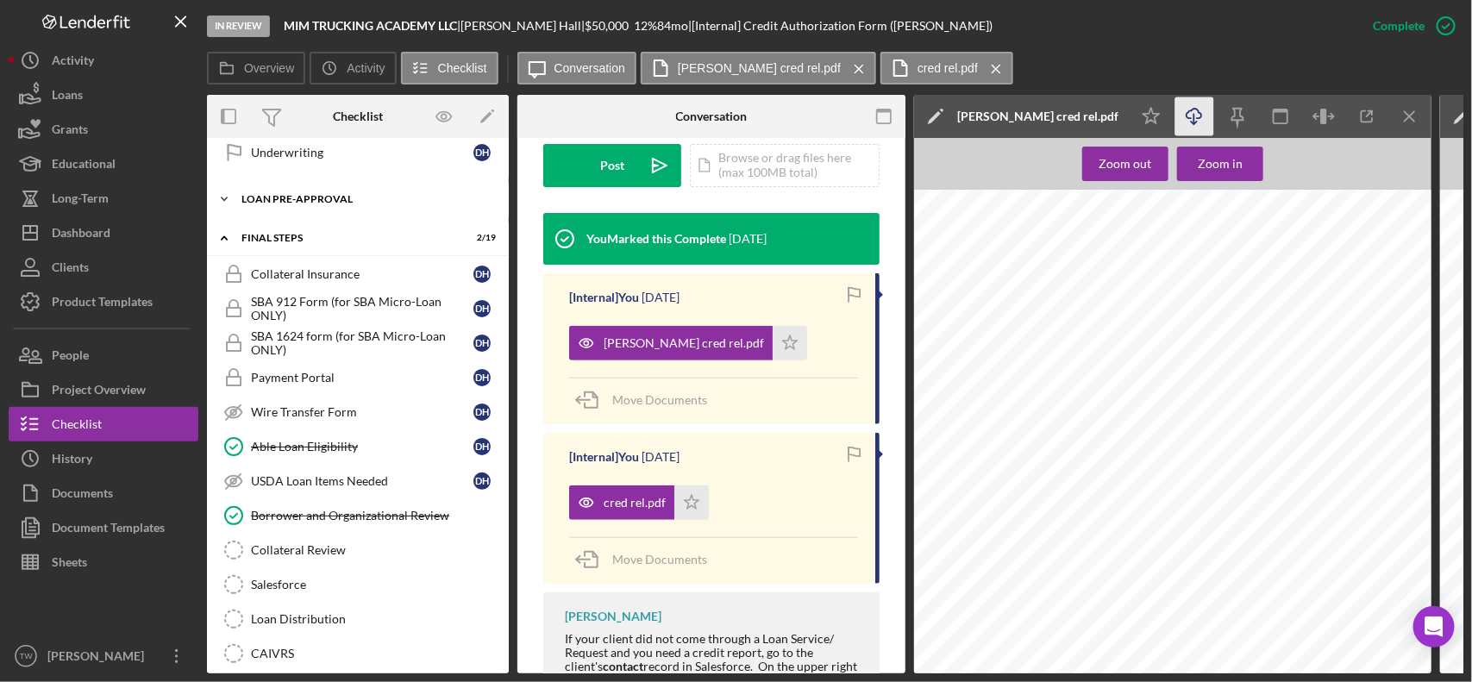
click at [274, 204] on div "LOAN PRE-APPROVAL" at bounding box center [365, 199] width 246 height 10
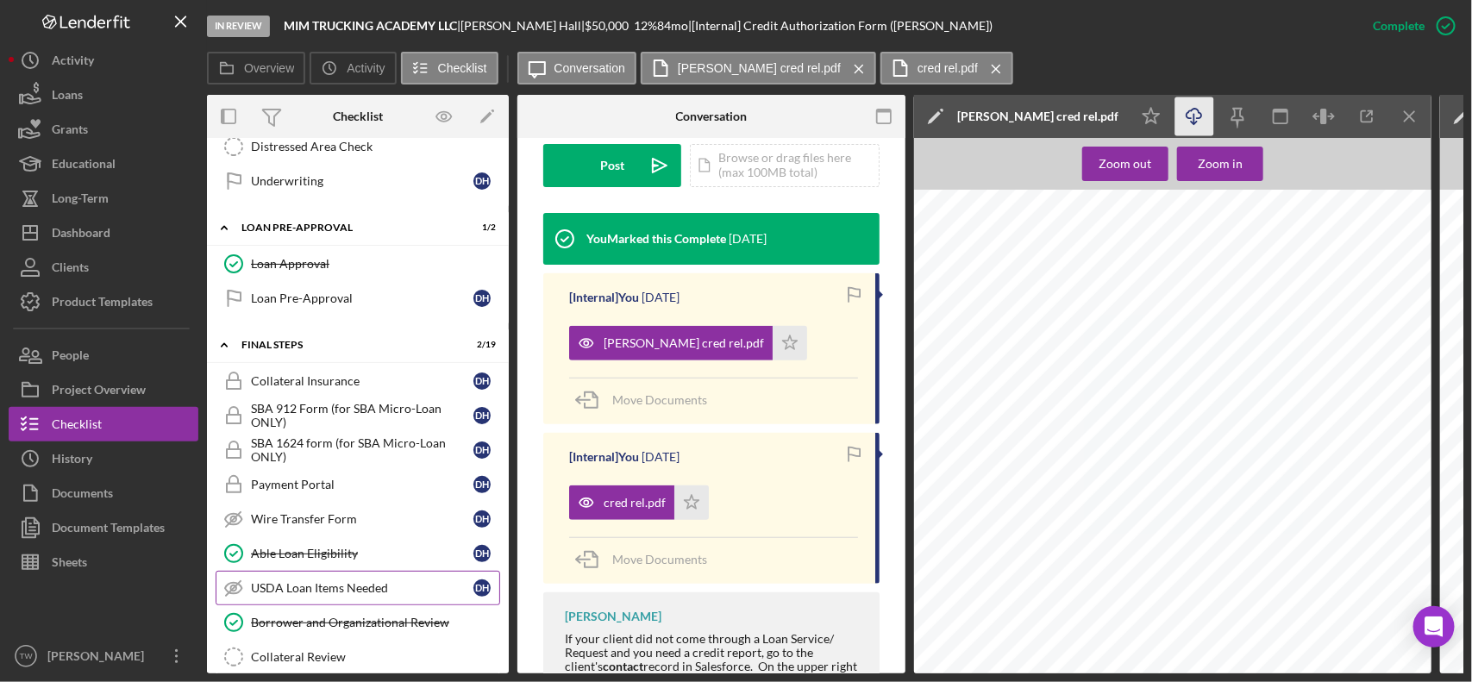
scroll to position [1166, 0]
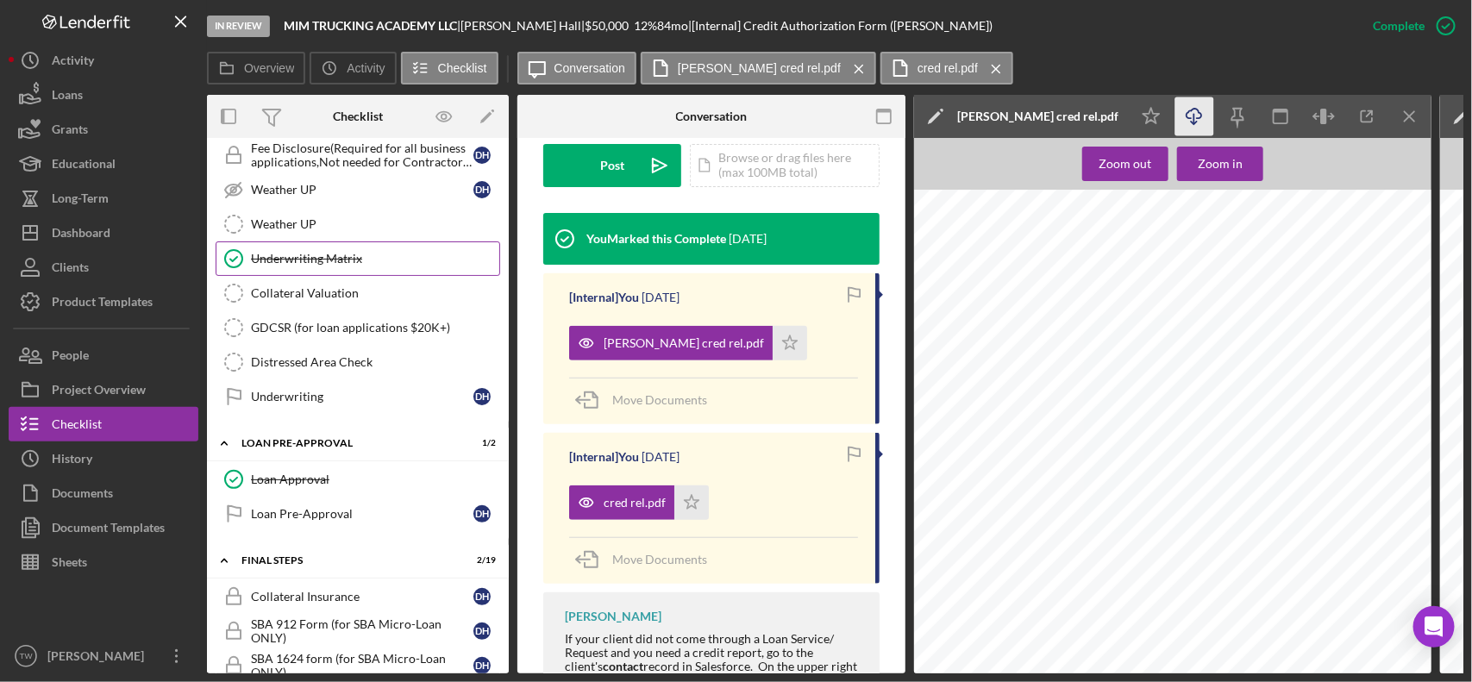
click at [332, 266] on div "Underwriting Matrix" at bounding box center [375, 259] width 248 height 14
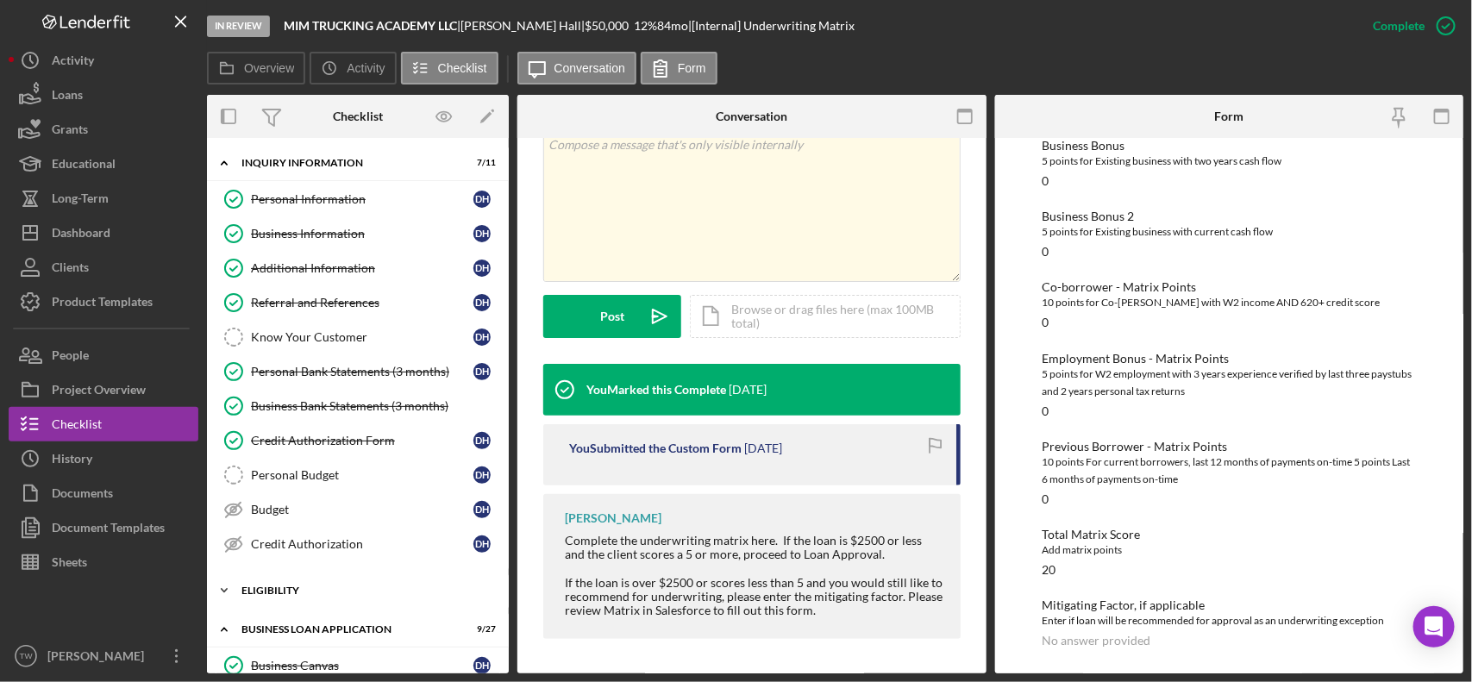
click at [298, 595] on div "ELIGIBILITY" at bounding box center [365, 591] width 246 height 10
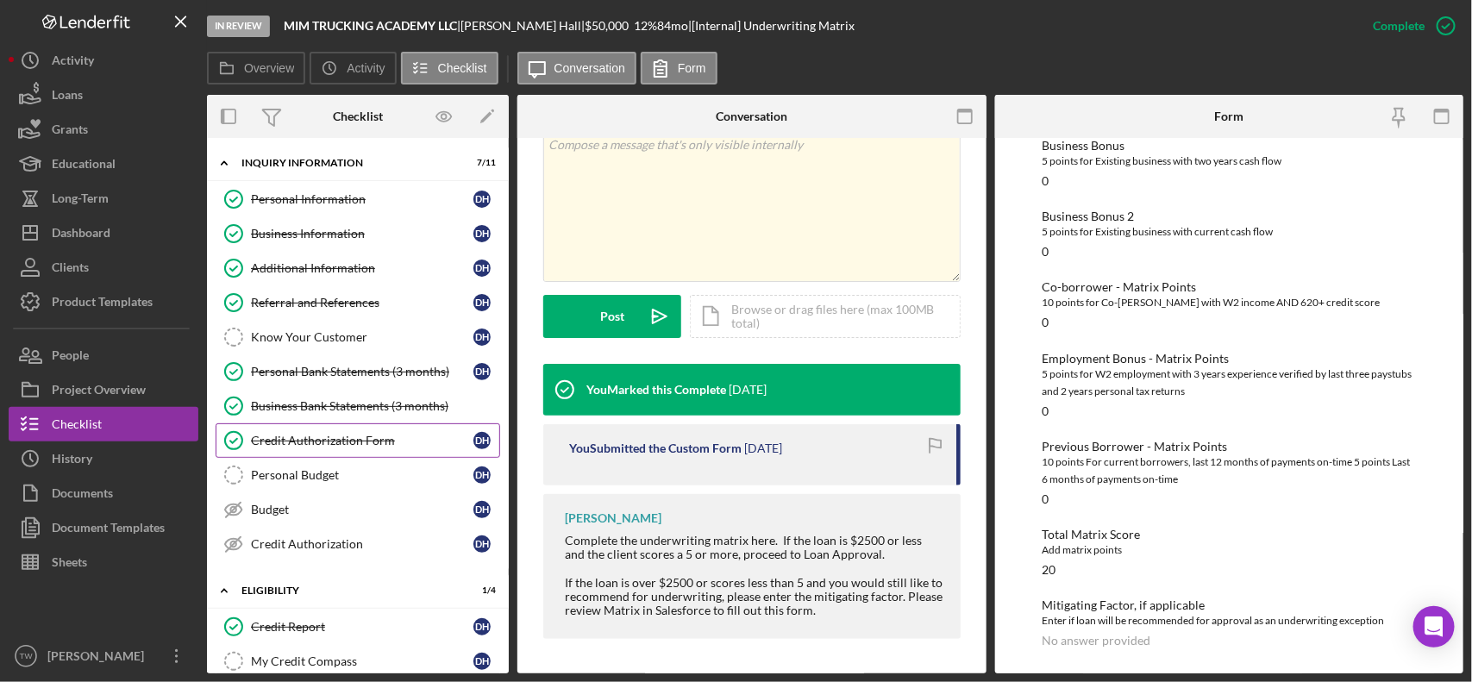
click at [334, 445] on div "Credit Authorization Form" at bounding box center [362, 441] width 223 height 14
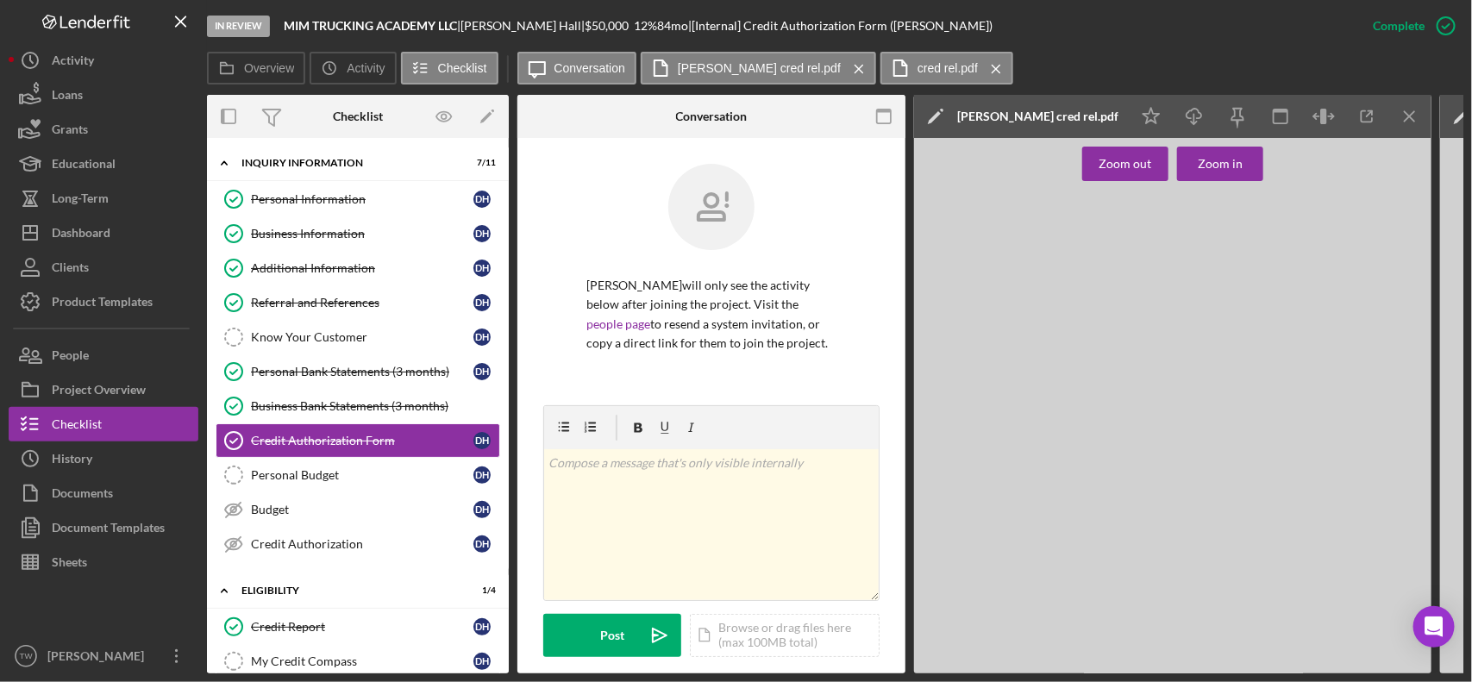
scroll to position [539, 0]
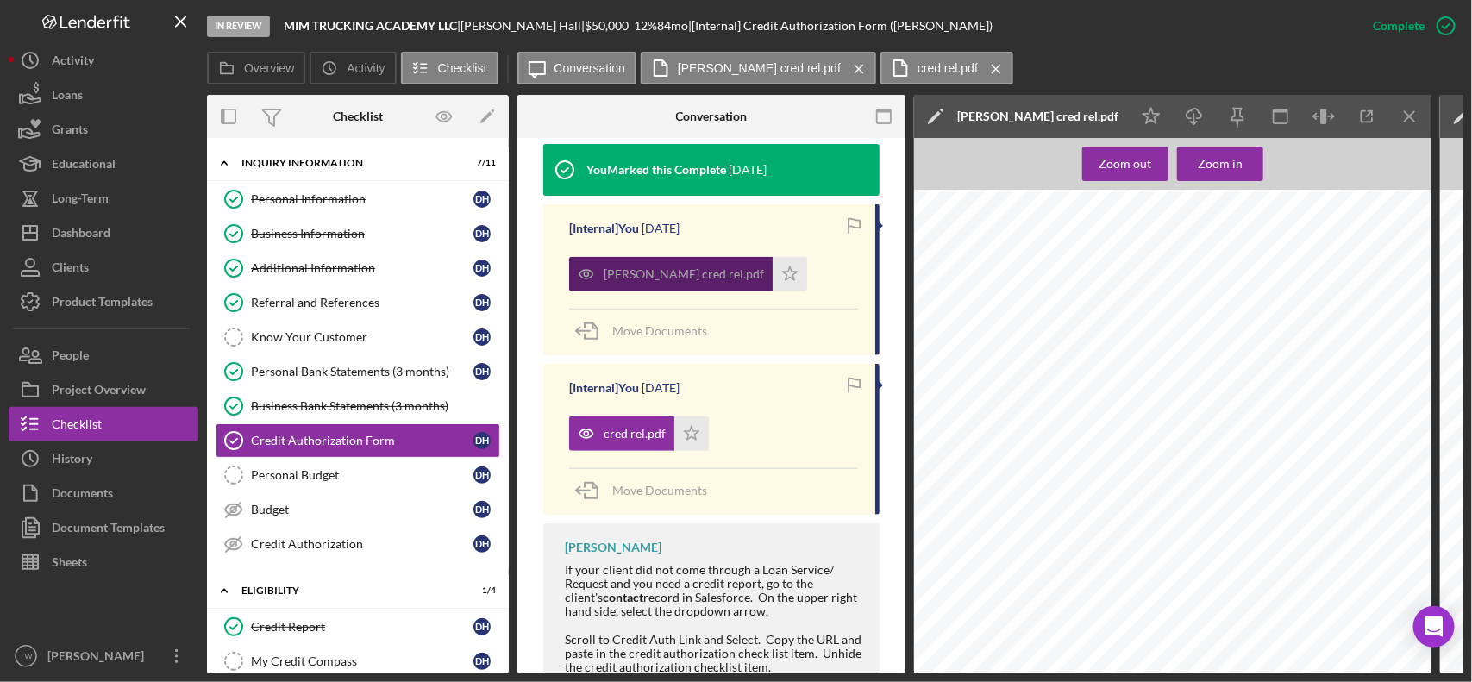
click at [649, 278] on div "[PERSON_NAME] cred rel.pdf" at bounding box center [684, 274] width 160 height 14
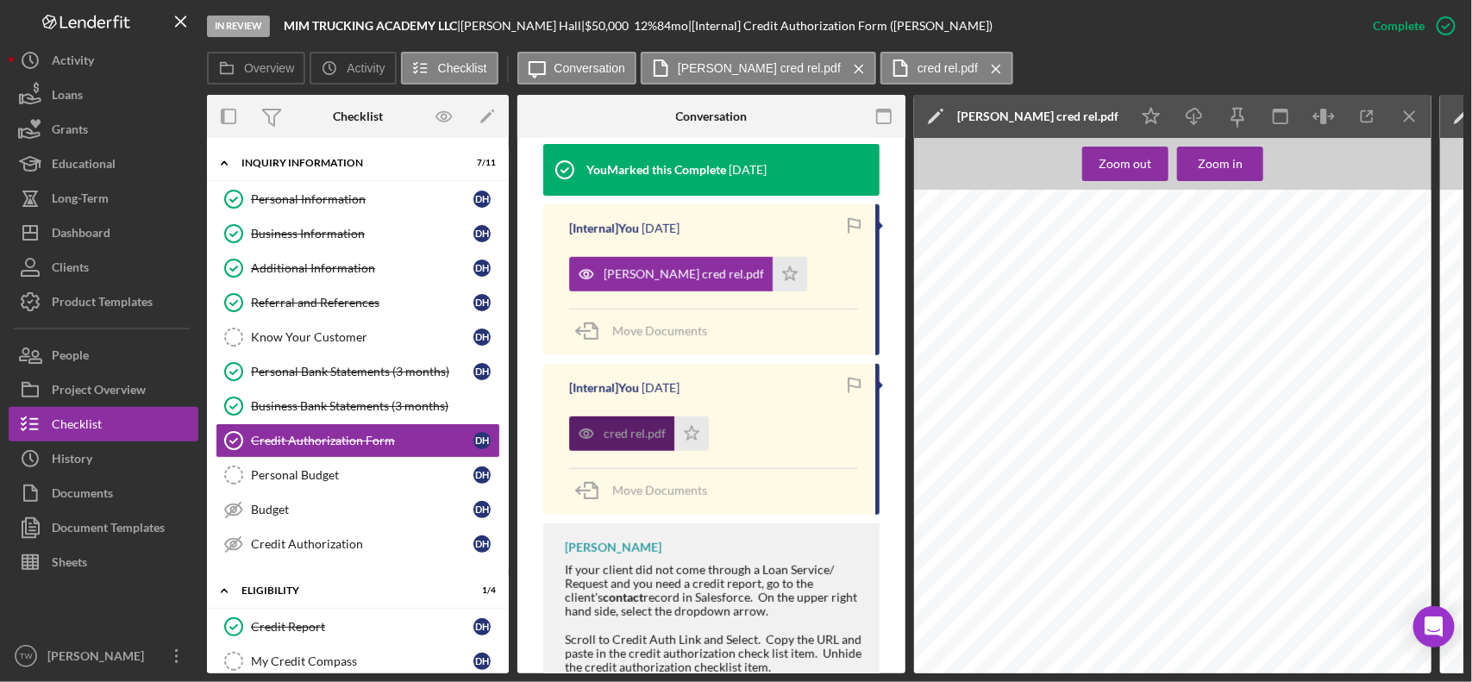
click at [604, 419] on div "cred rel.pdf" at bounding box center [621, 434] width 105 height 35
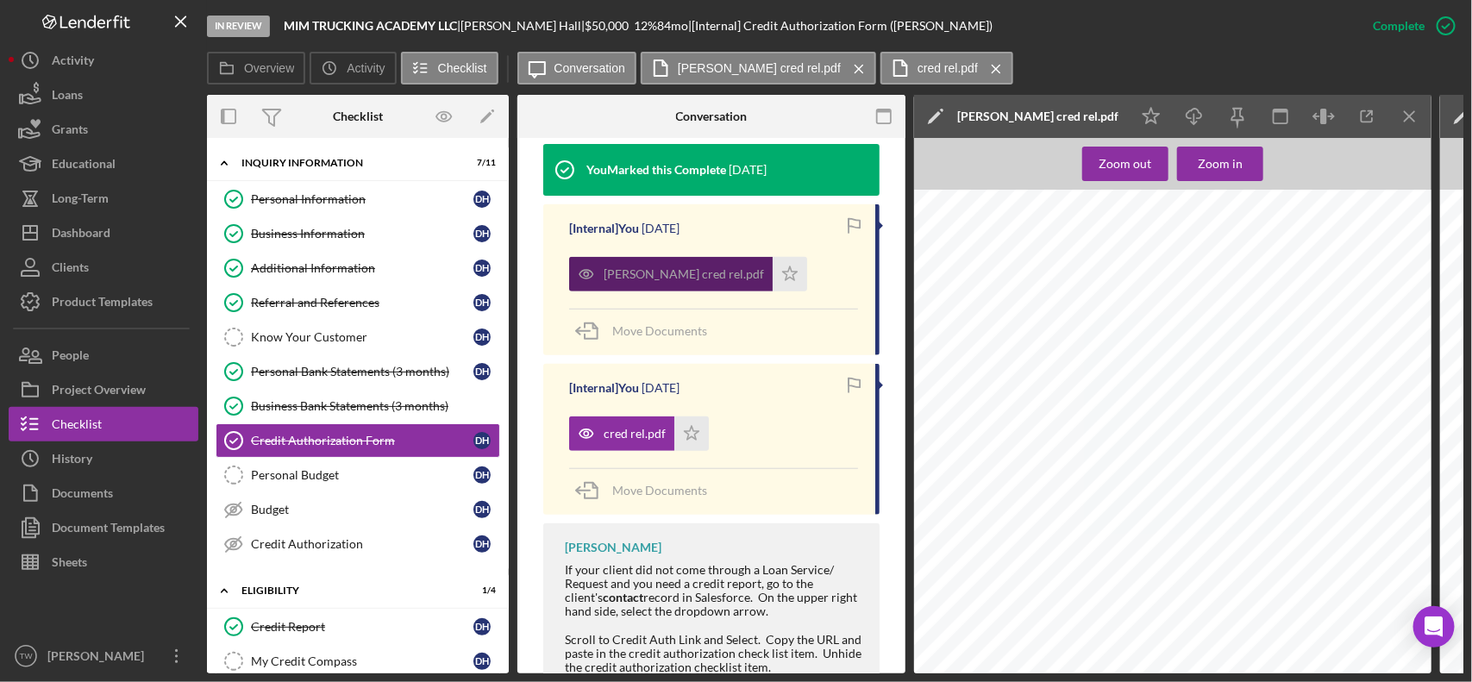
click at [645, 257] on div "[PERSON_NAME] cred rel.pdf" at bounding box center [671, 274] width 204 height 35
click at [1412, 115] on icon "Icon/Menu Close" at bounding box center [1410, 116] width 39 height 39
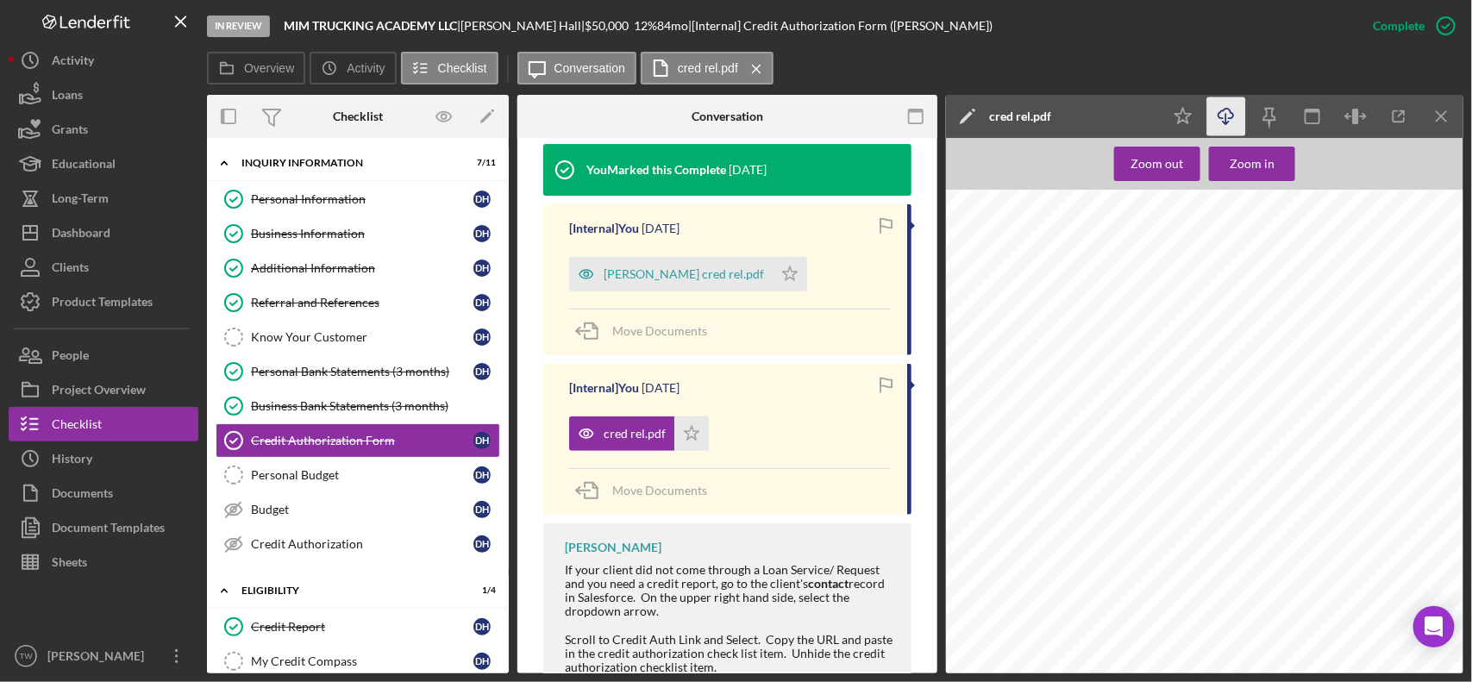
click at [1231, 114] on icon "Icon/Download" at bounding box center [1227, 116] width 39 height 39
click at [1214, 126] on icon "Icon/Download" at bounding box center [1227, 116] width 39 height 39
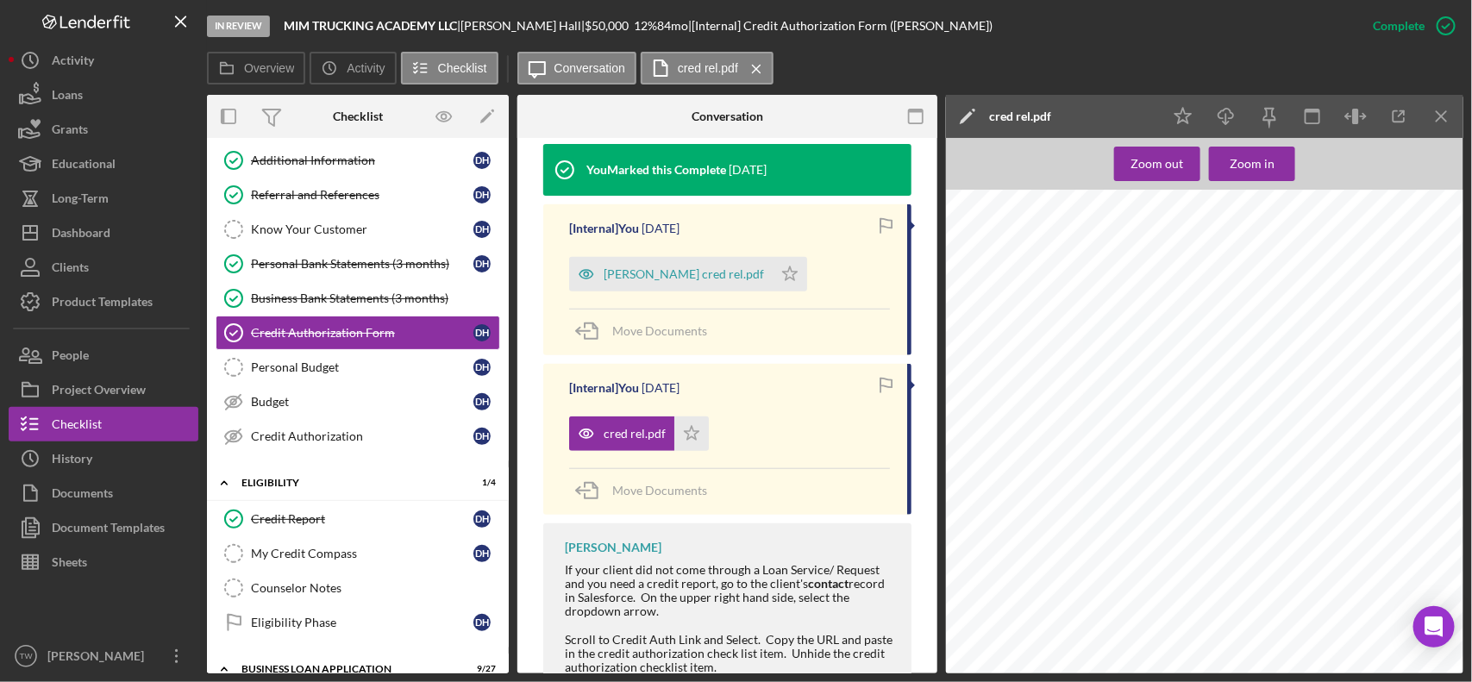
scroll to position [0, 0]
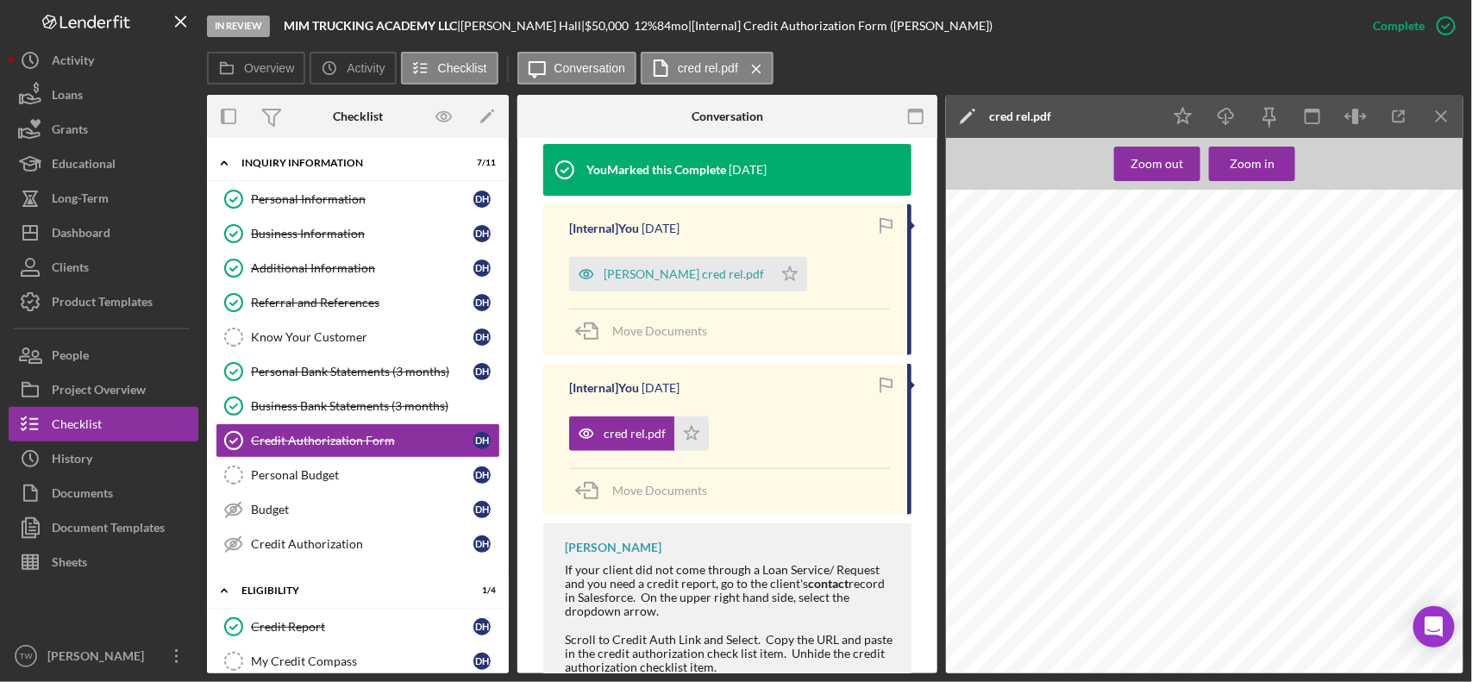
drag, startPoint x: 287, startPoint y: 623, endPoint x: 544, endPoint y: 472, distance: 298.1
click at [287, 623] on link "Credit Report Credit Report D H" at bounding box center [358, 627] width 285 height 35
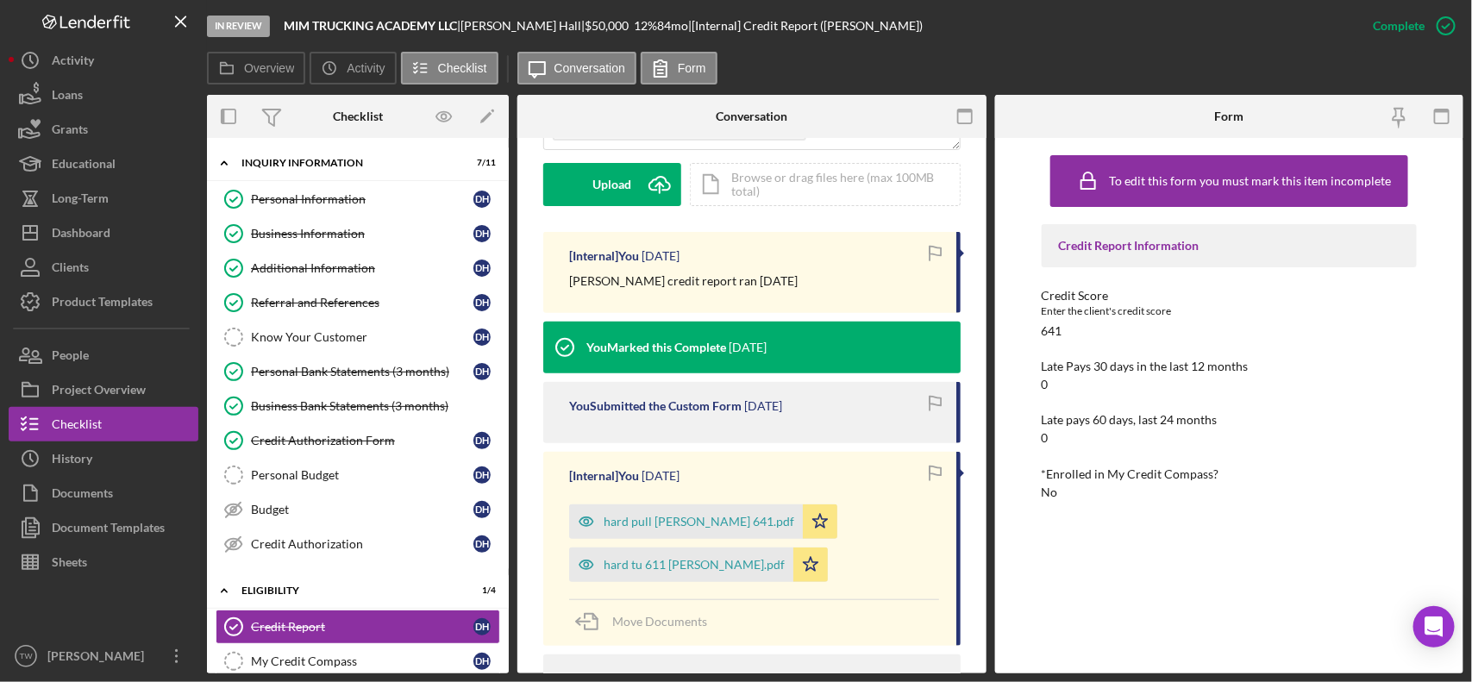
scroll to position [216, 0]
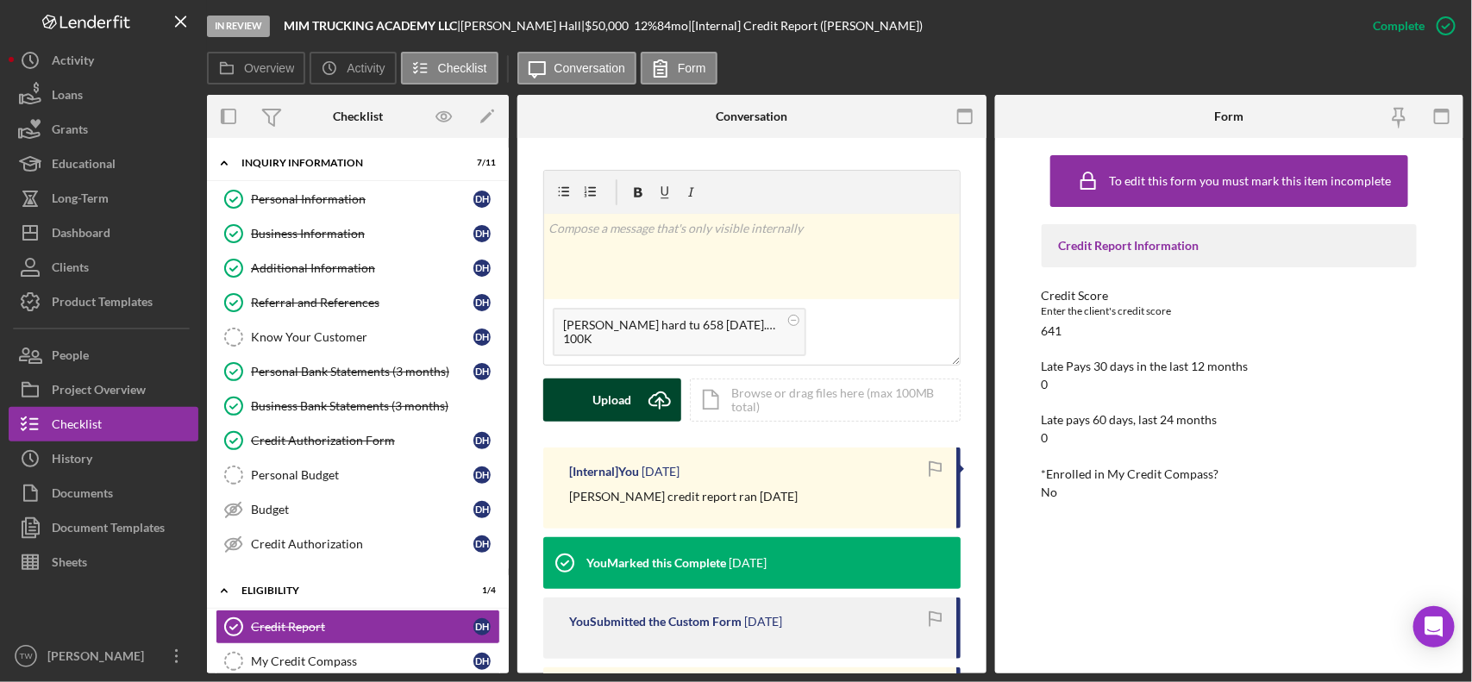
click at [639, 399] on icon "Icon/Upload" at bounding box center [659, 400] width 43 height 43
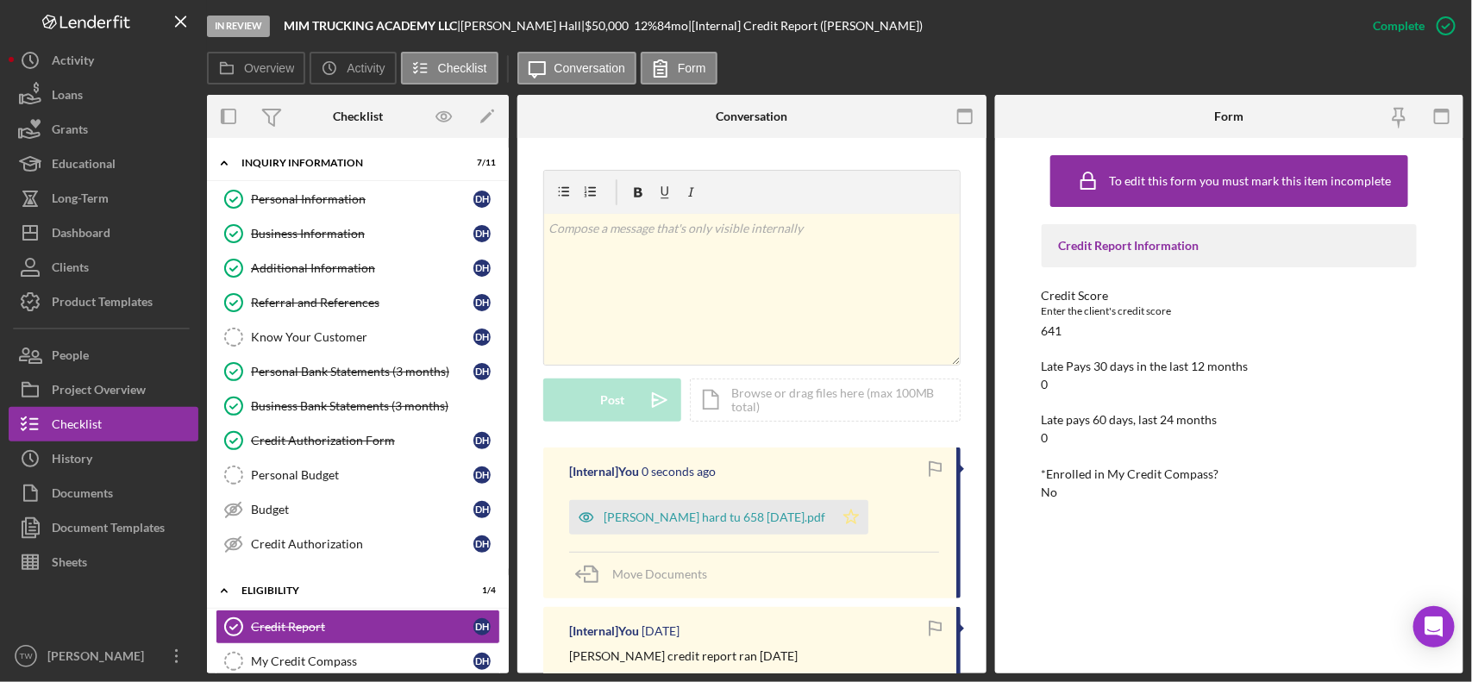
click at [834, 518] on icon "Icon/Star" at bounding box center [851, 517] width 35 height 35
click at [356, 203] on div "Personal Information" at bounding box center [362, 199] width 223 height 14
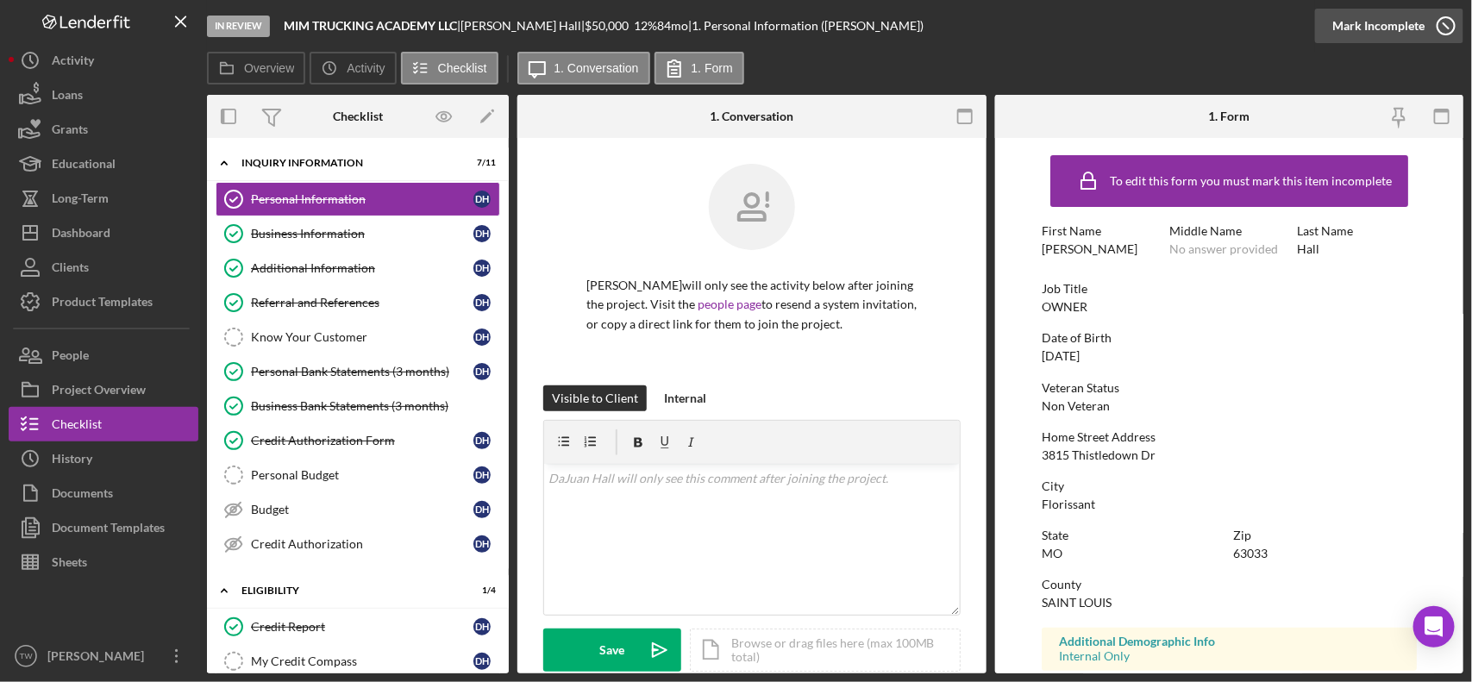
click at [1400, 35] on div "Mark Incomplete" at bounding box center [1379, 26] width 92 height 35
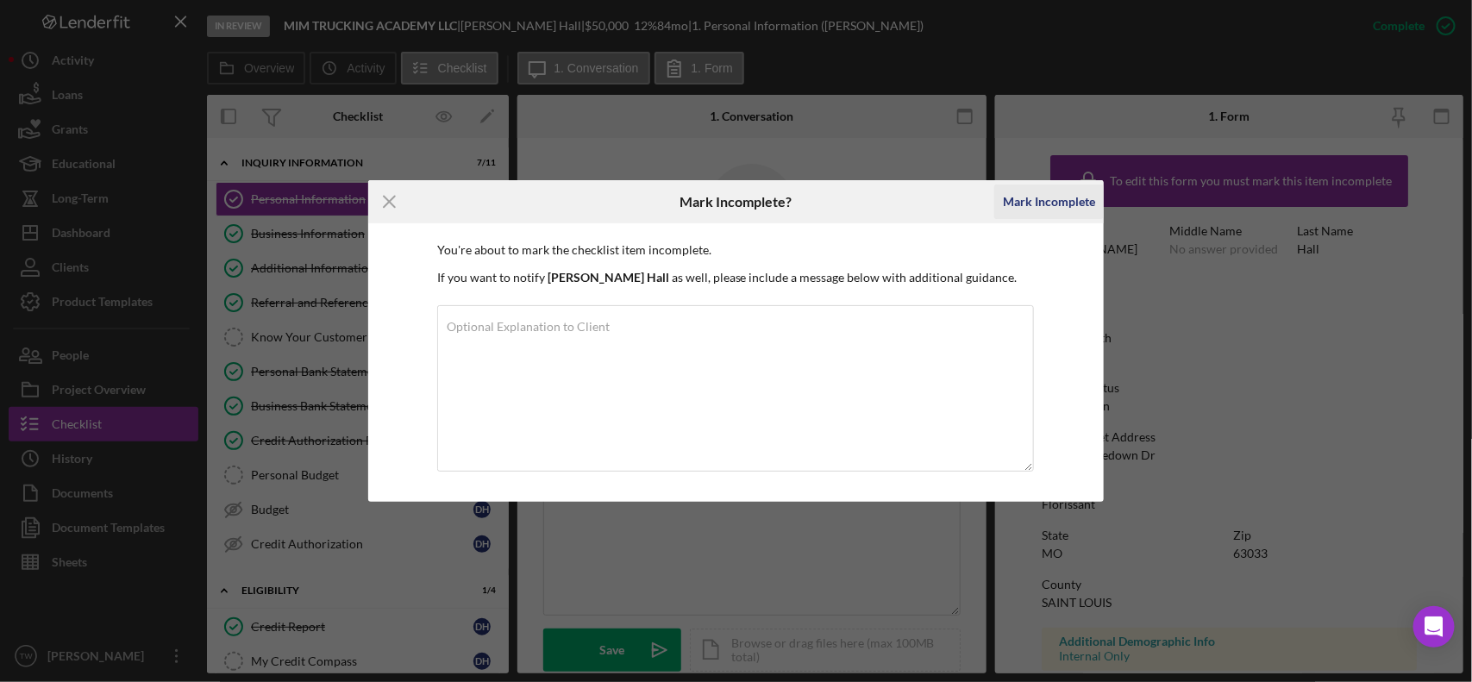
click at [1084, 207] on div "Mark Incomplete" at bounding box center [1049, 202] width 92 height 35
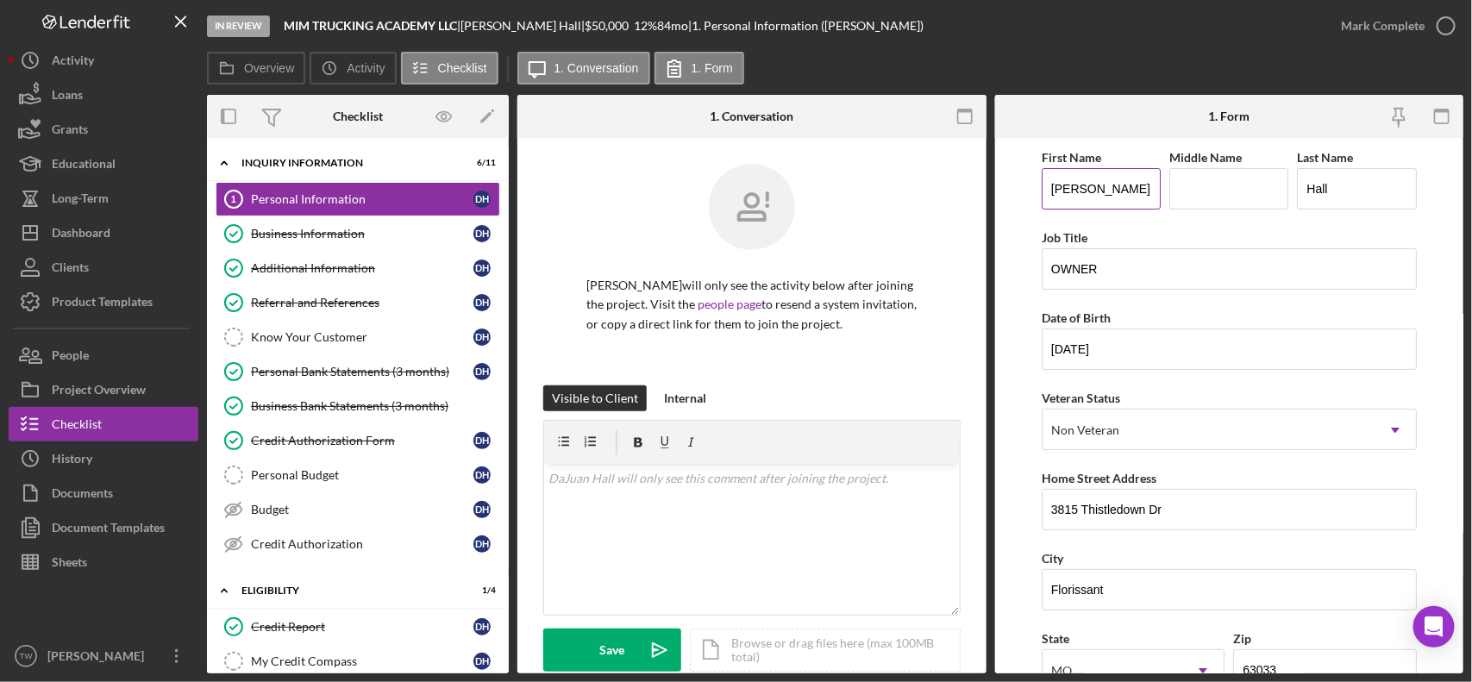
click at [1100, 188] on input "[PERSON_NAME]" at bounding box center [1101, 188] width 119 height 41
type input "[PERSON_NAME]"
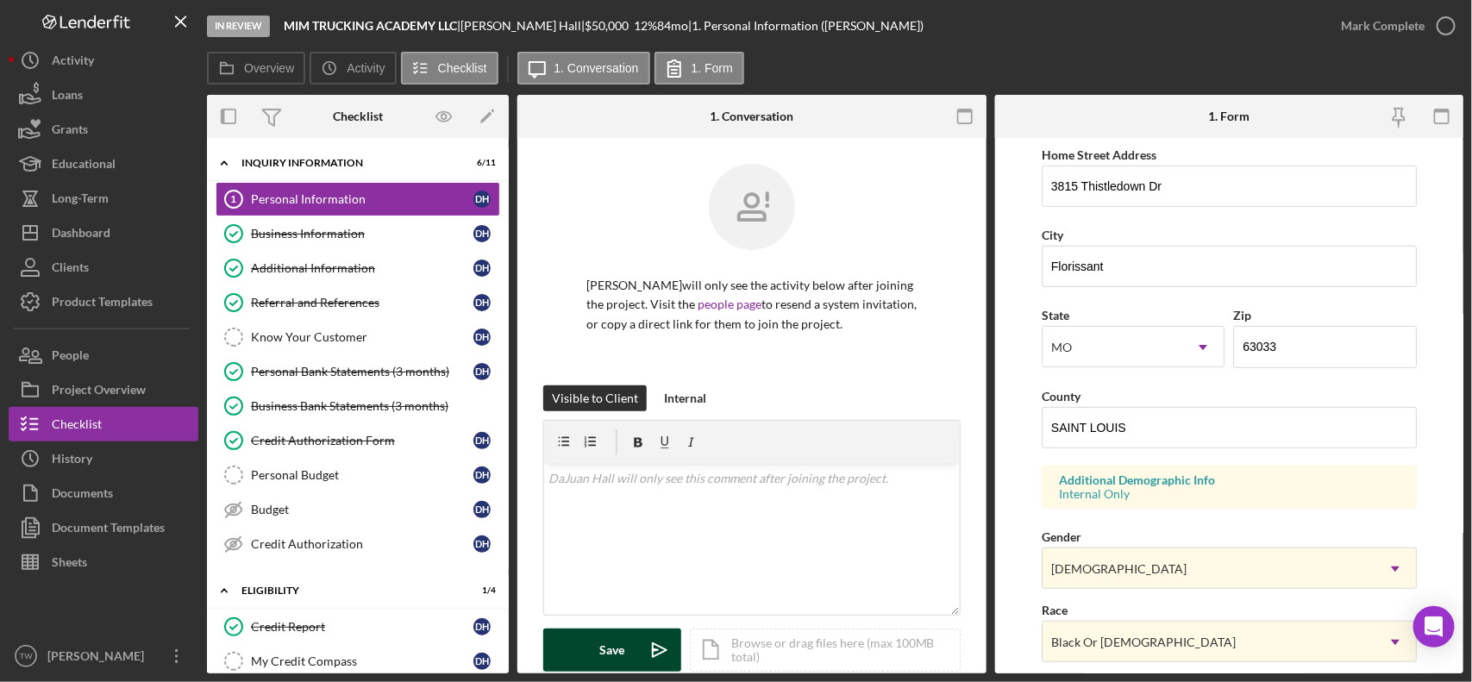
type input "[PERSON_NAME]"
click at [628, 661] on button "Save Icon/icon-invite-send" at bounding box center [612, 650] width 138 height 43
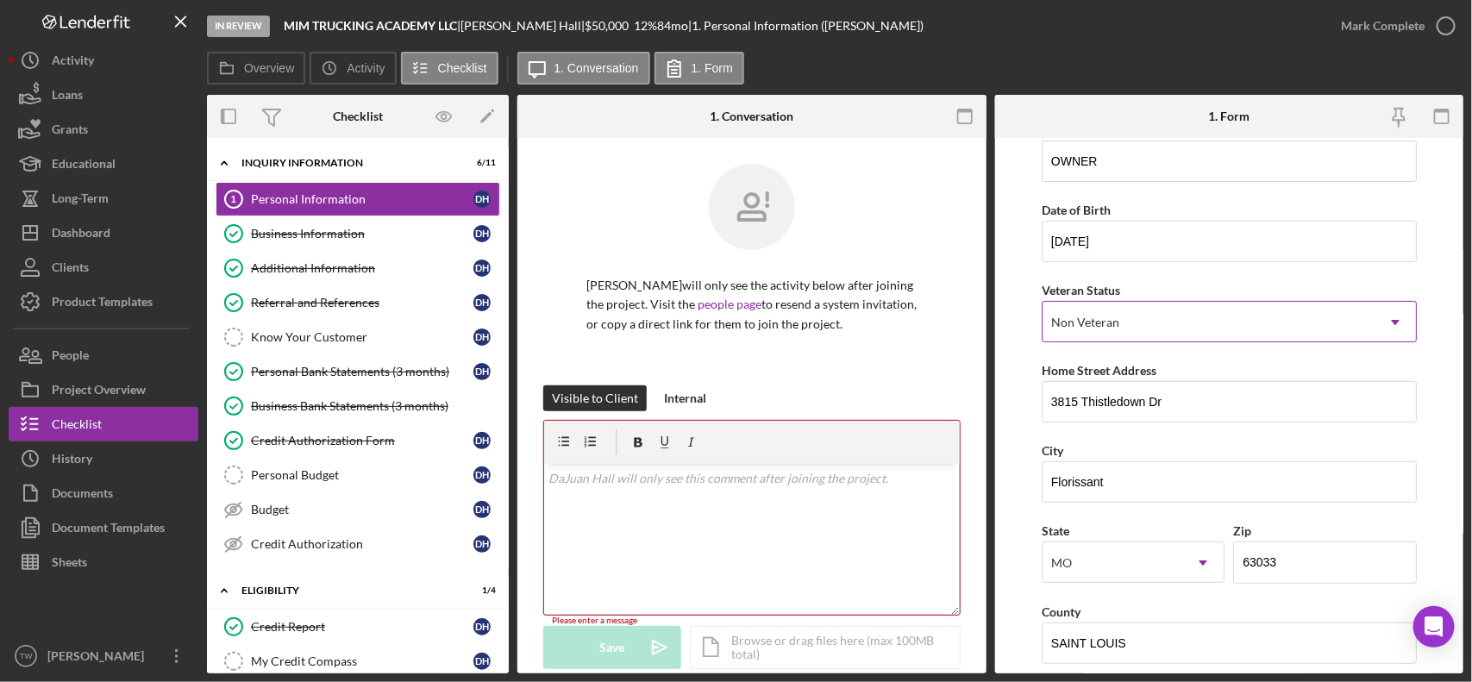
scroll to position [0, 0]
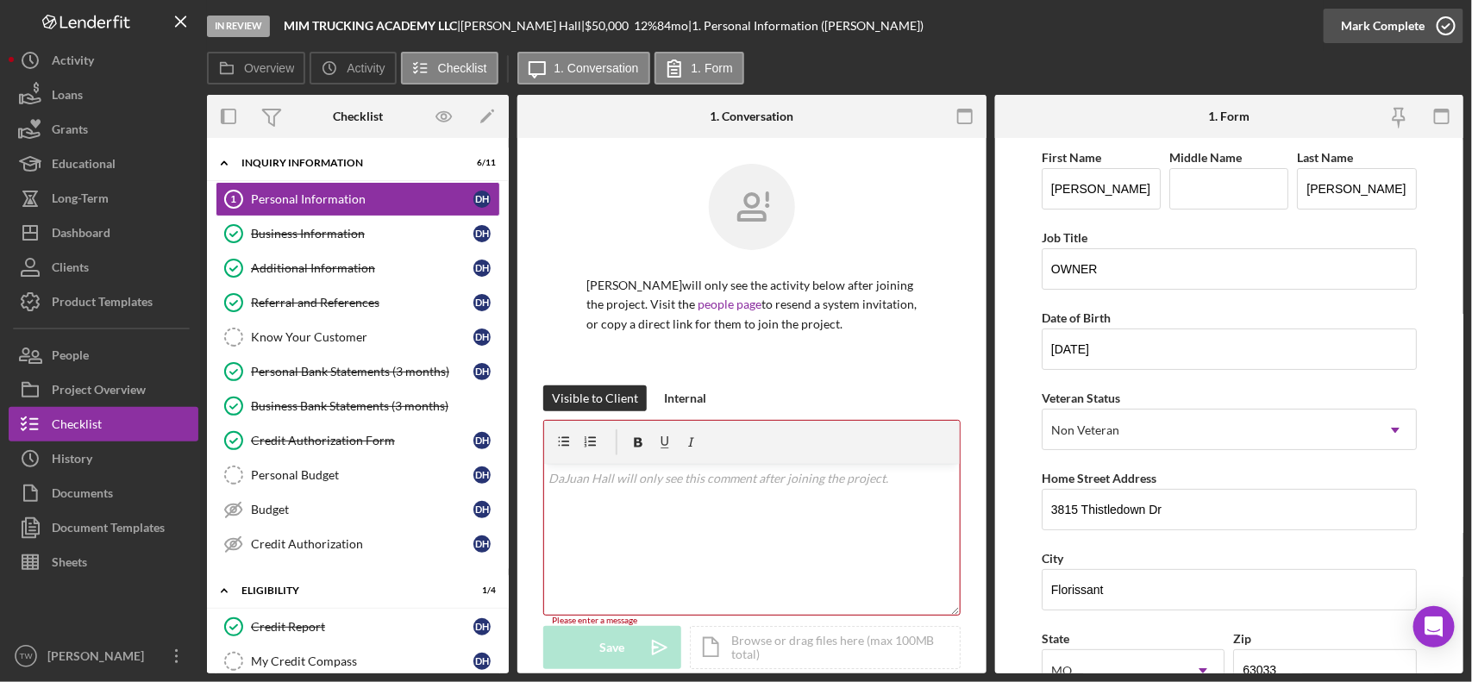
click at [1378, 31] on div "Mark Complete" at bounding box center [1383, 26] width 84 height 35
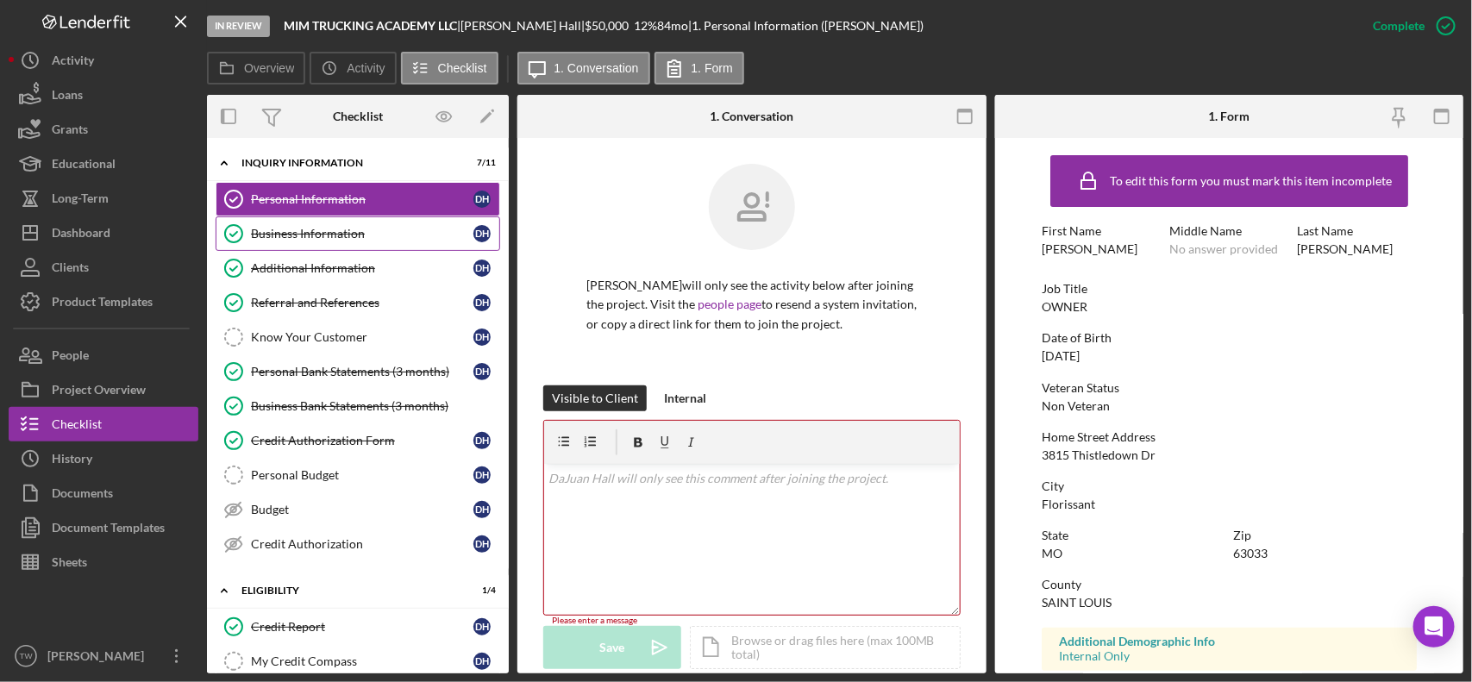
click at [294, 226] on link "Business Information Business Information D H" at bounding box center [358, 233] width 285 height 35
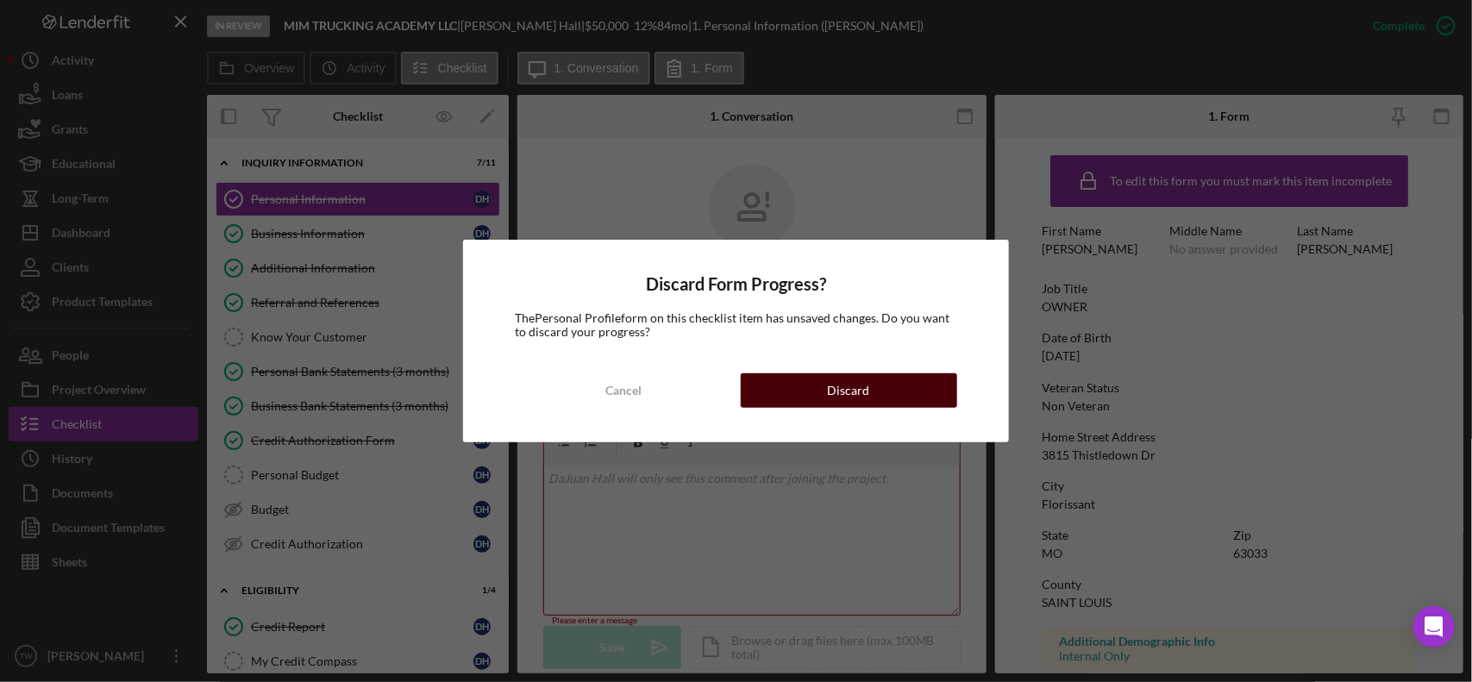
click at [911, 393] on button "Discard" at bounding box center [849, 390] width 216 height 35
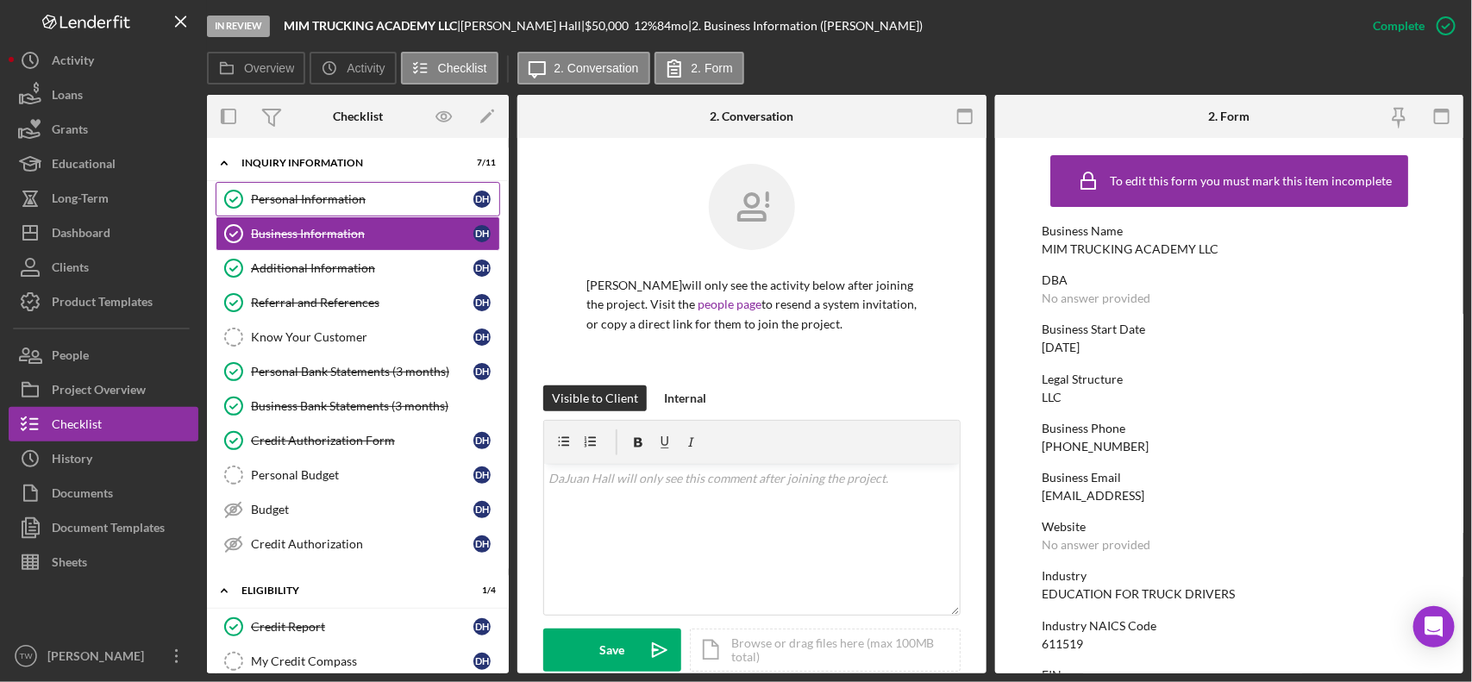
click at [385, 190] on link "Personal Information Personal Information D H" at bounding box center [358, 199] width 285 height 35
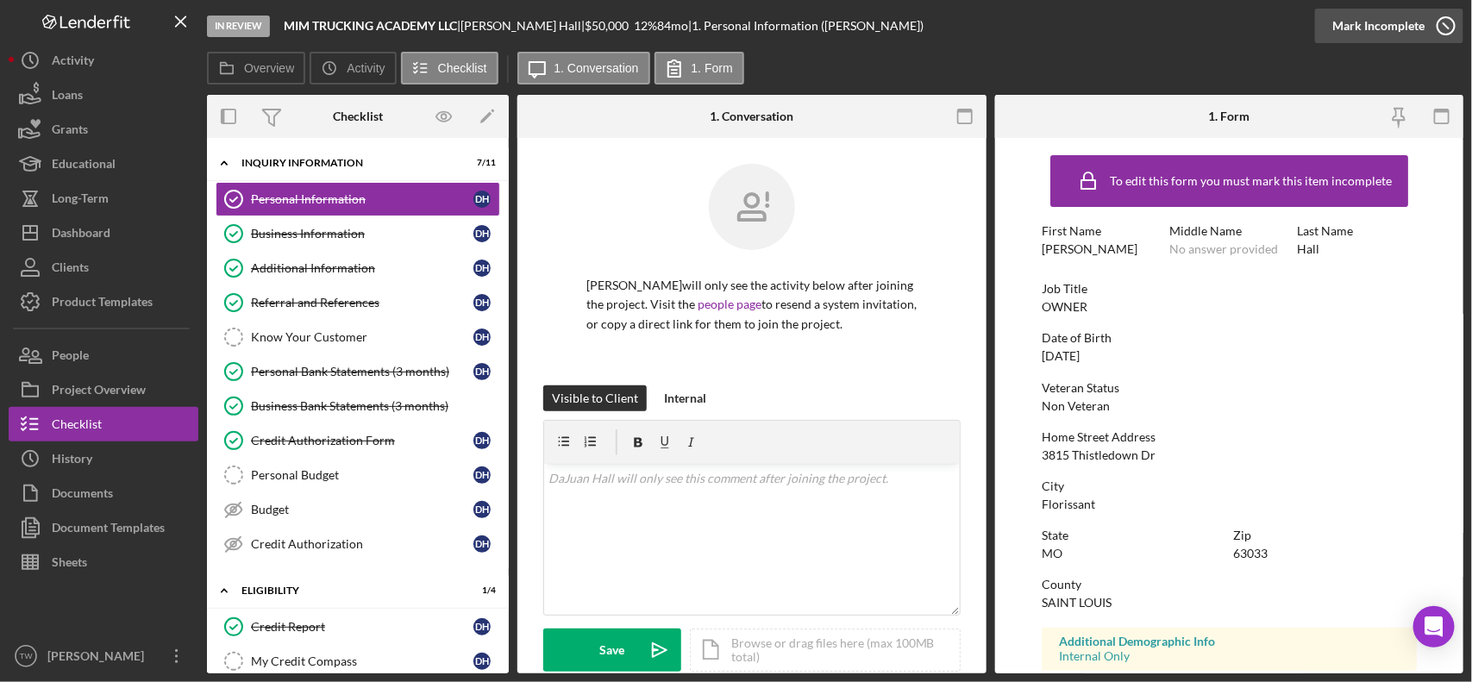
click at [1398, 26] on div "Mark Incomplete" at bounding box center [1379, 26] width 92 height 35
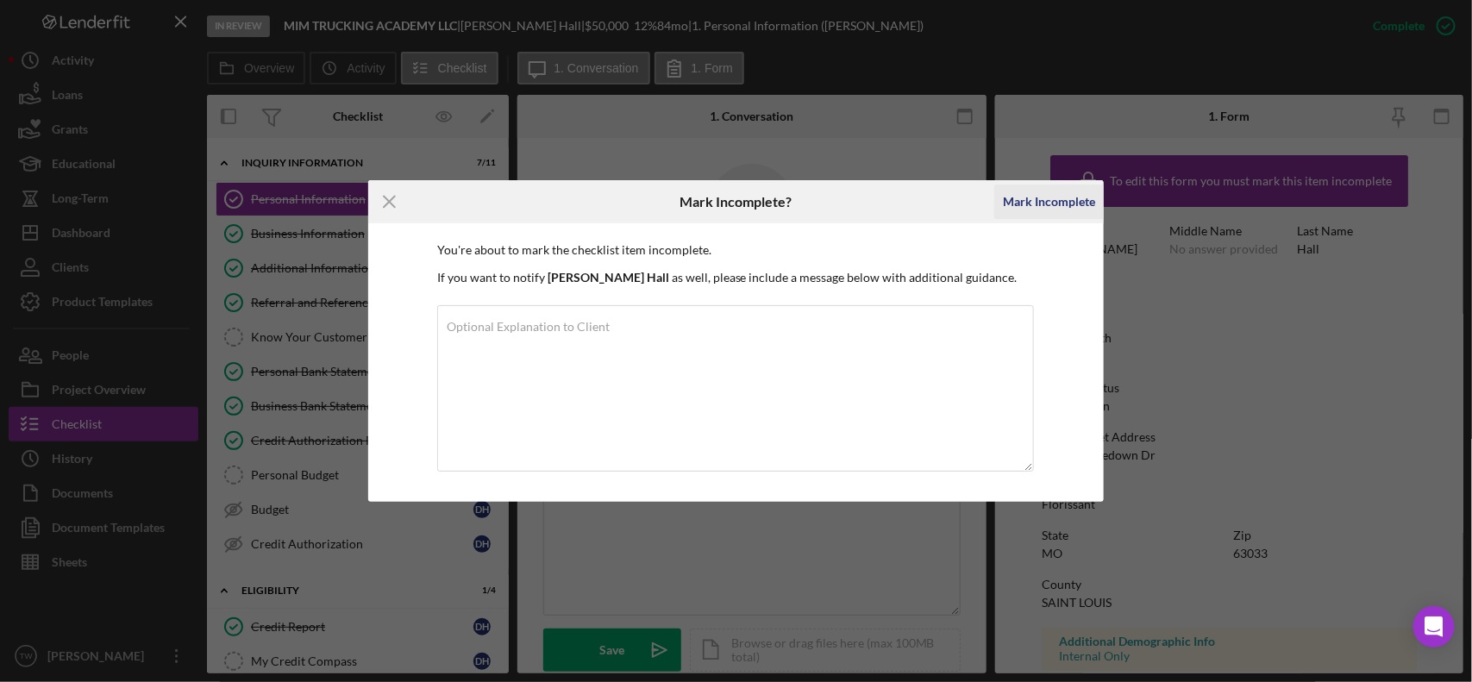
click at [1029, 197] on div "Mark Incomplete" at bounding box center [1049, 202] width 92 height 35
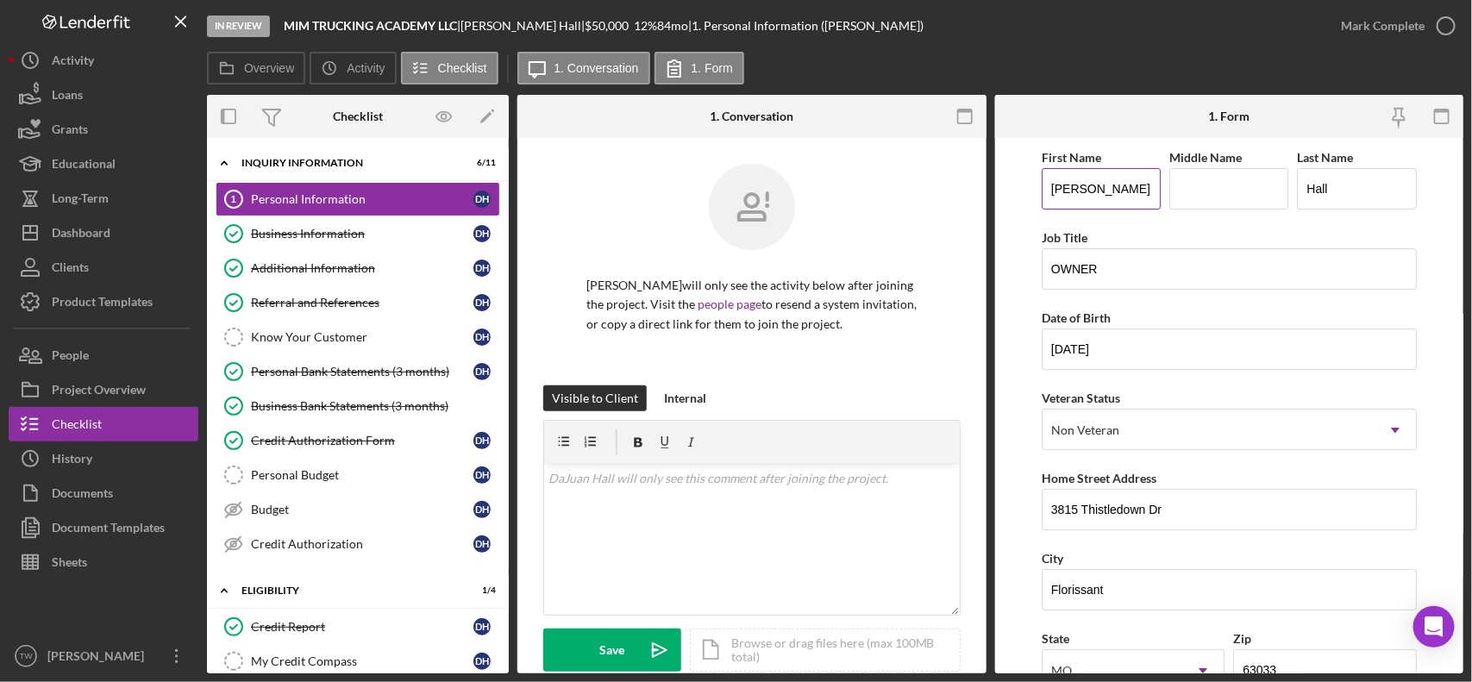
click at [1108, 190] on input "[PERSON_NAME]" at bounding box center [1101, 188] width 119 height 41
type input "[PERSON_NAME]"
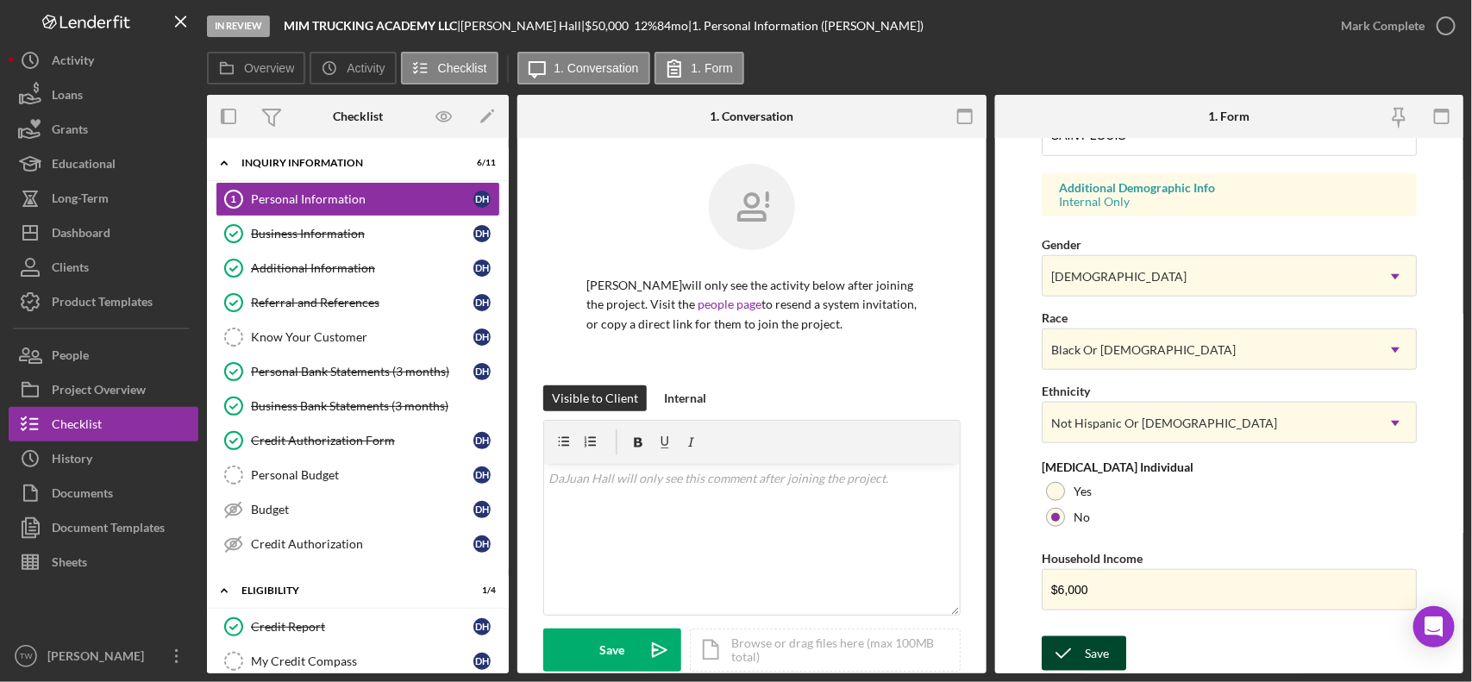
type input "[PERSON_NAME]"
click at [1108, 661] on button "Save" at bounding box center [1084, 654] width 85 height 35
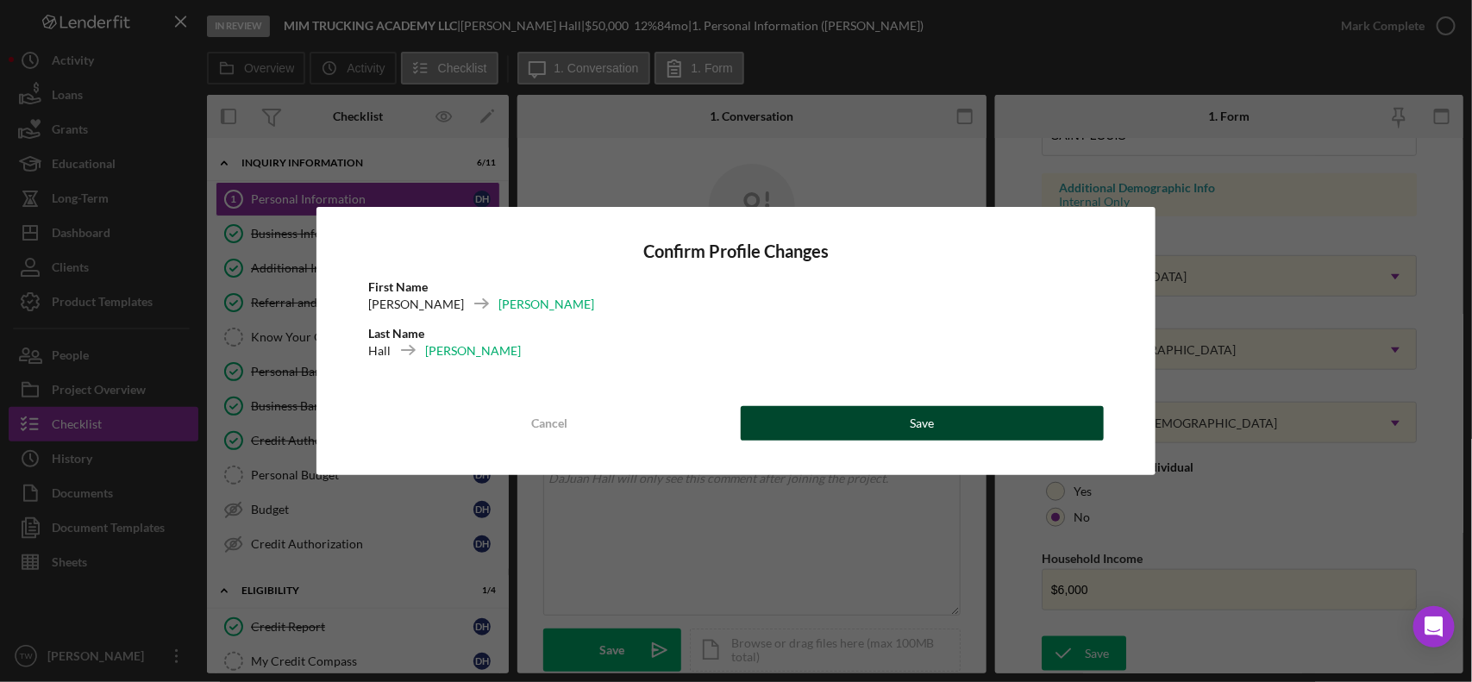
drag, startPoint x: 977, startPoint y: 442, endPoint x: 983, endPoint y: 428, distance: 15.9
click at [979, 440] on div "Confirm Profile Changes First Name [PERSON_NAME] Last Name [PERSON_NAME] Cancel…" at bounding box center [737, 341] width 840 height 268
click at [983, 427] on button "Save" at bounding box center [923, 423] width 364 height 35
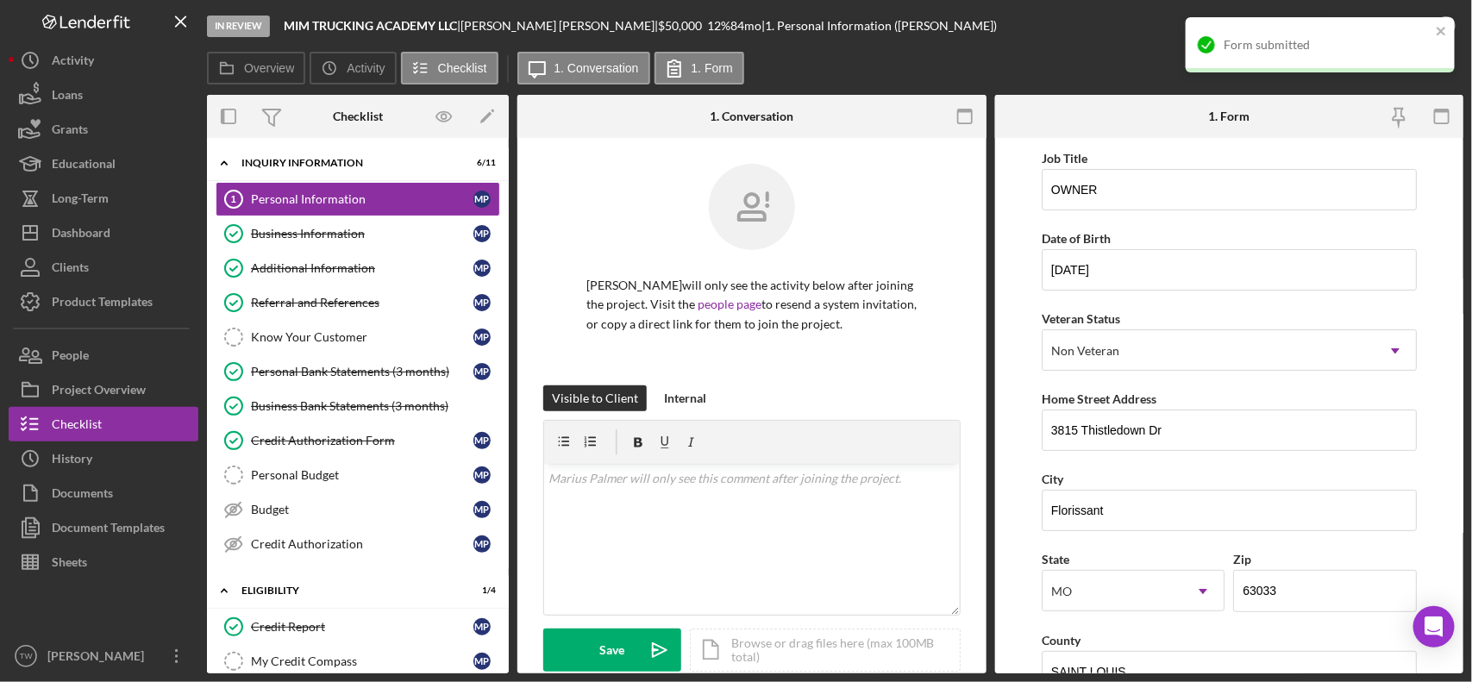
scroll to position [0, 0]
